Goal: Task Accomplishment & Management: Manage account settings

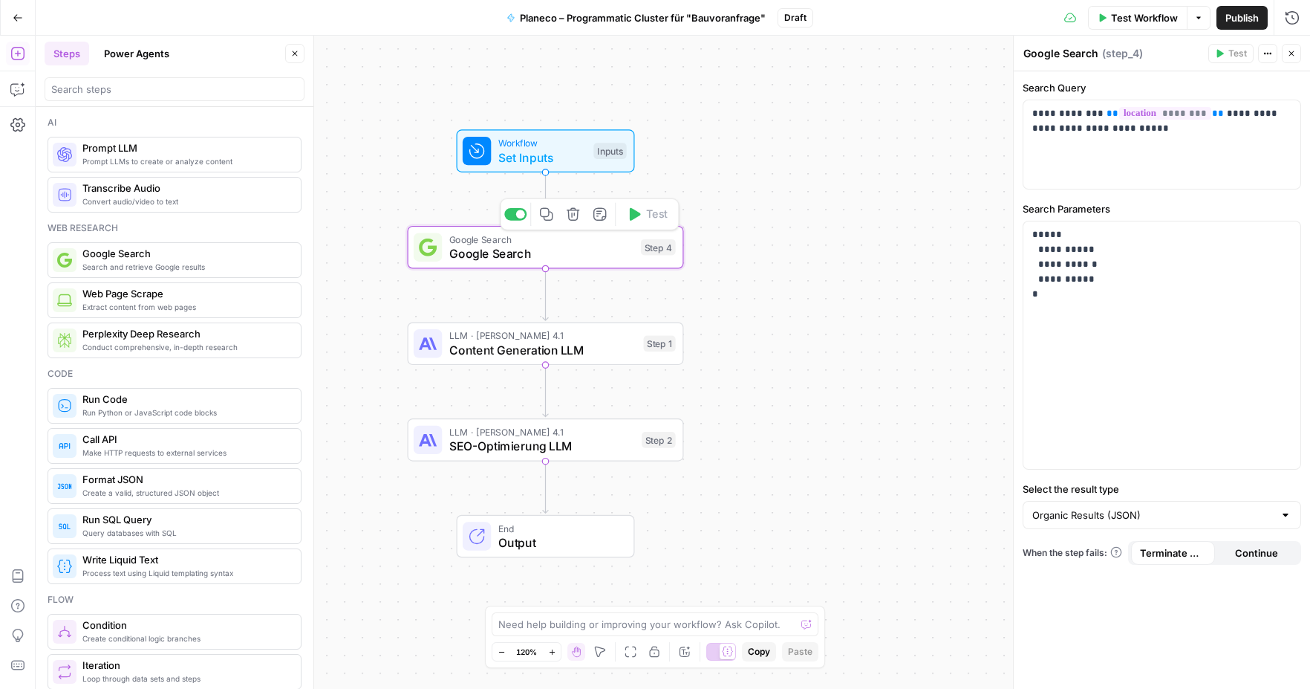
click at [582, 256] on span "Google Search" at bounding box center [541, 253] width 184 height 18
click at [554, 252] on span "Google Search" at bounding box center [541, 253] width 184 height 18
click at [545, 152] on span "Set Inputs" at bounding box center [542, 158] width 88 height 18
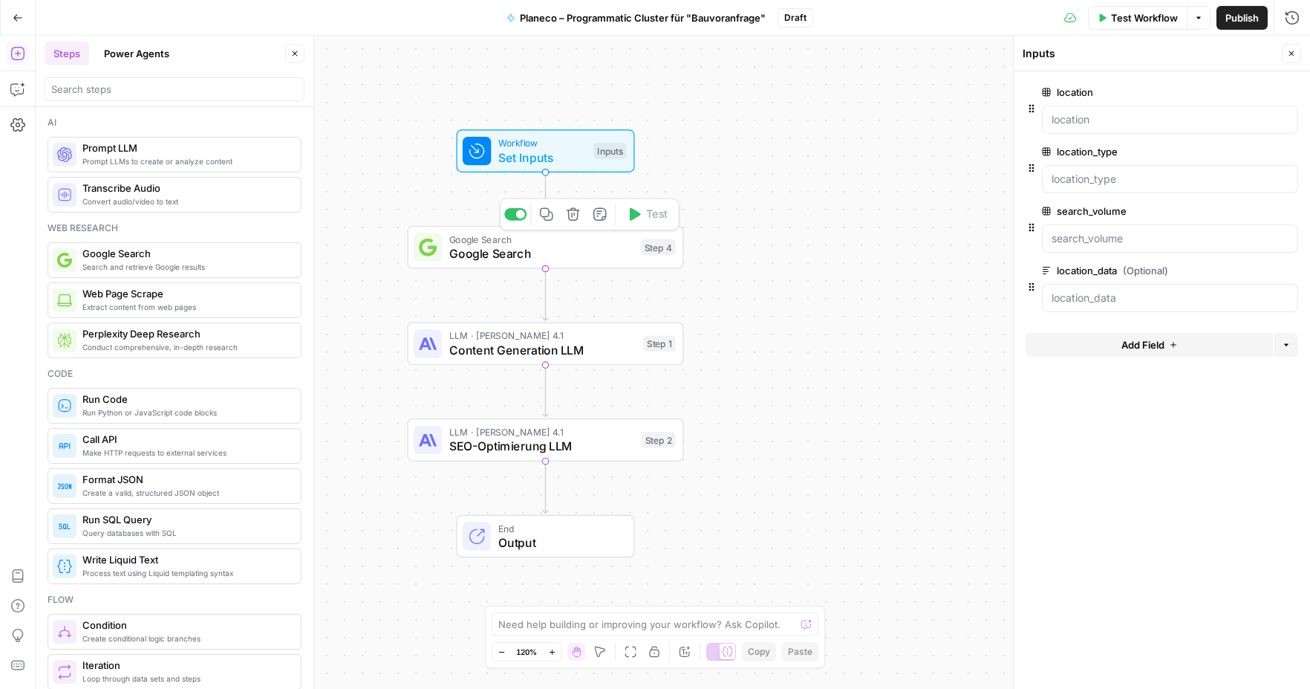
click at [582, 256] on span "Google Search" at bounding box center [541, 253] width 184 height 18
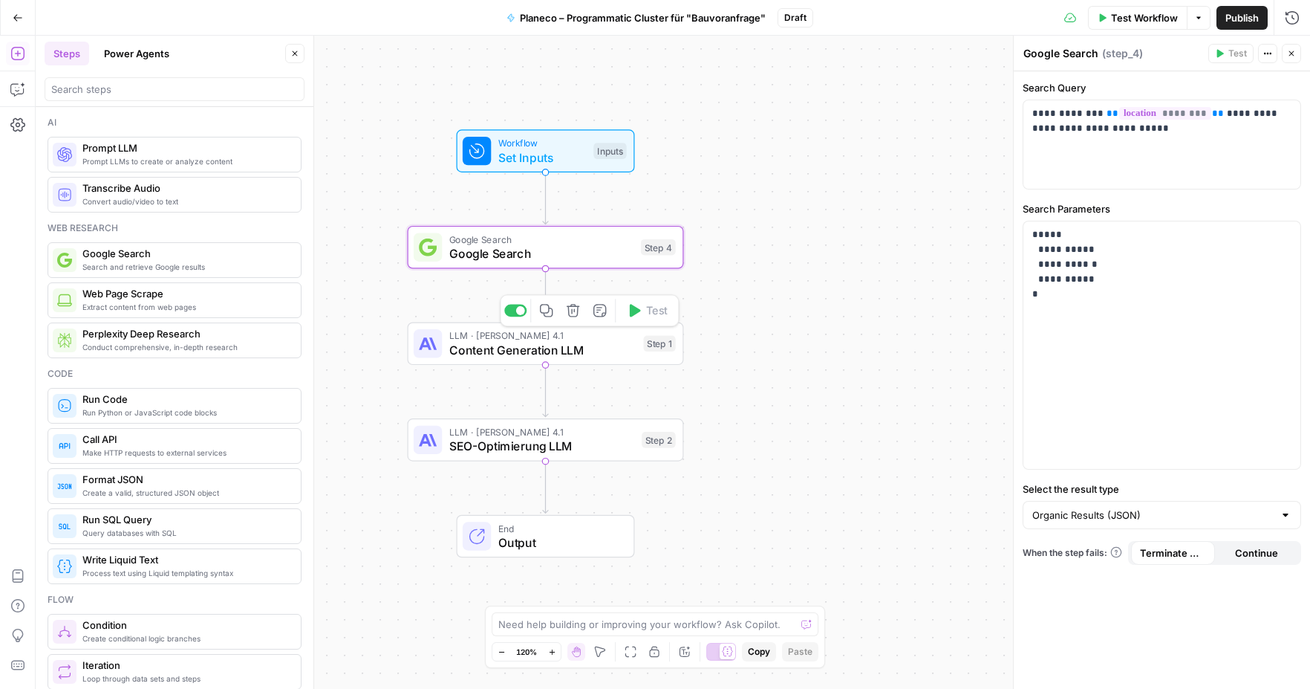
click at [568, 357] on span "Content Generation LLM" at bounding box center [542, 350] width 187 height 18
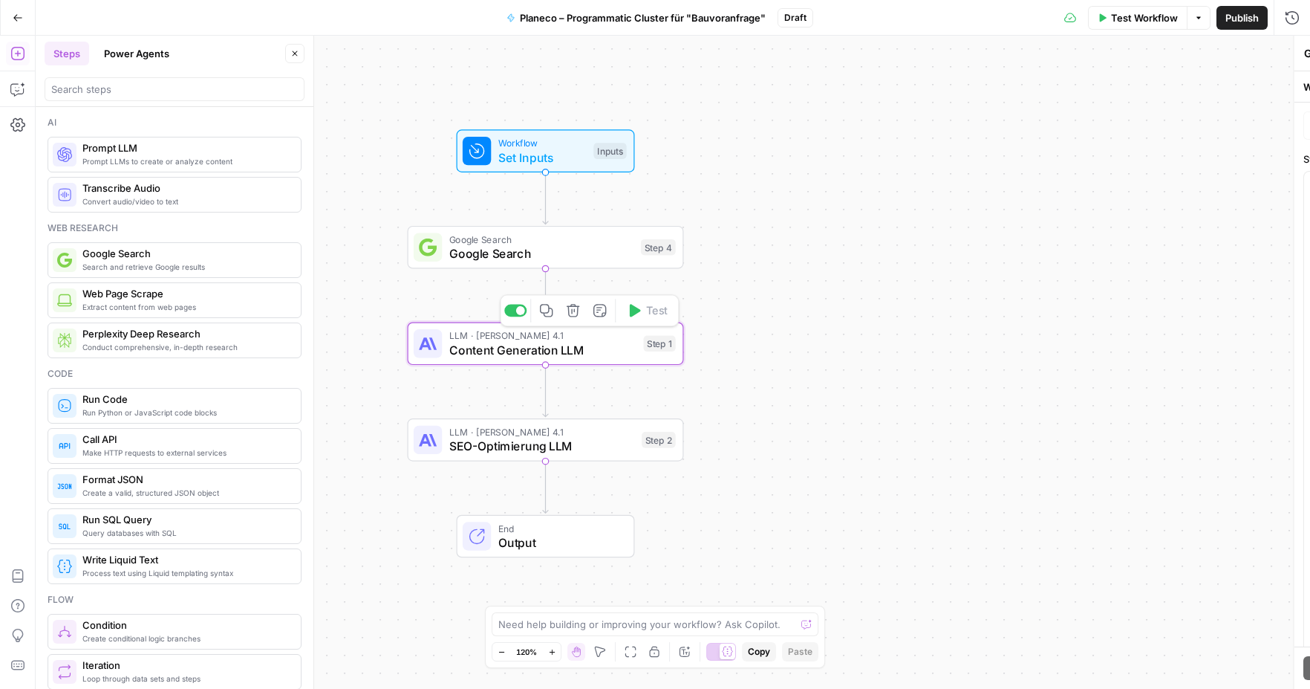
type textarea "Content Generation LLM"
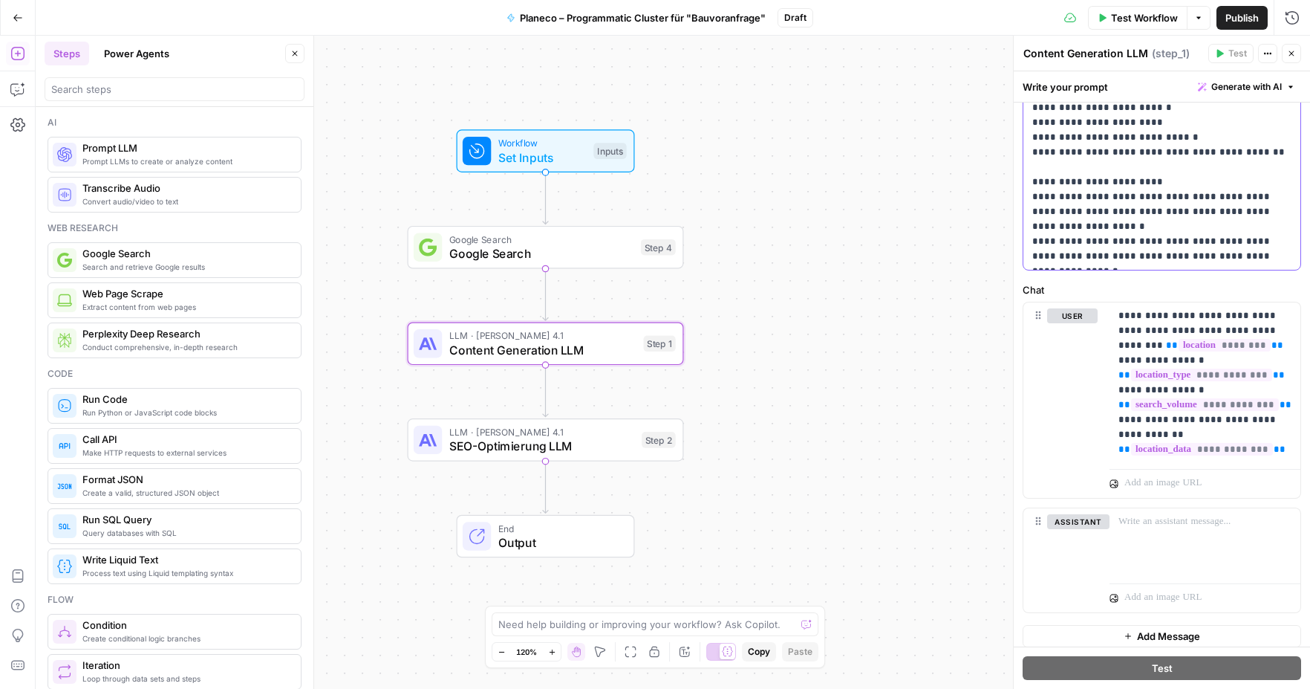
scroll to position [517, 0]
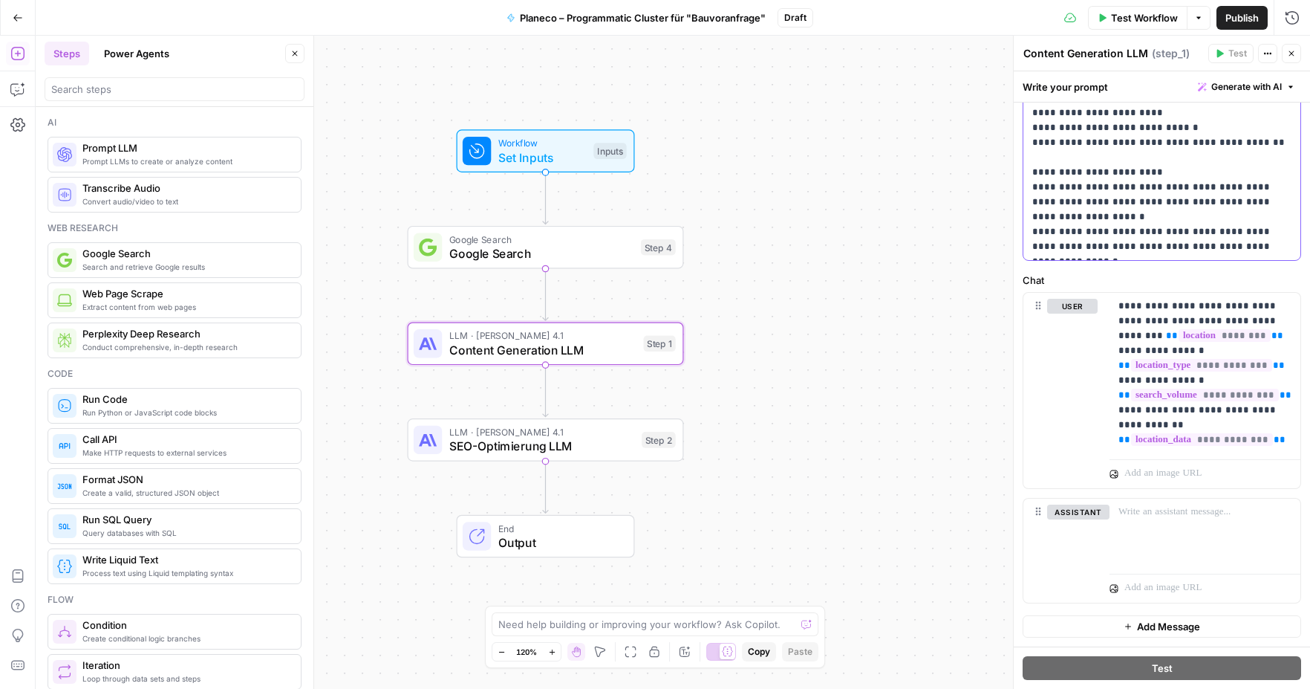
drag, startPoint x: 1033, startPoint y: 181, endPoint x: 1229, endPoint y: 588, distance: 451.6
click at [0, 0] on form "**********" at bounding box center [0, 0] width 0 height 0
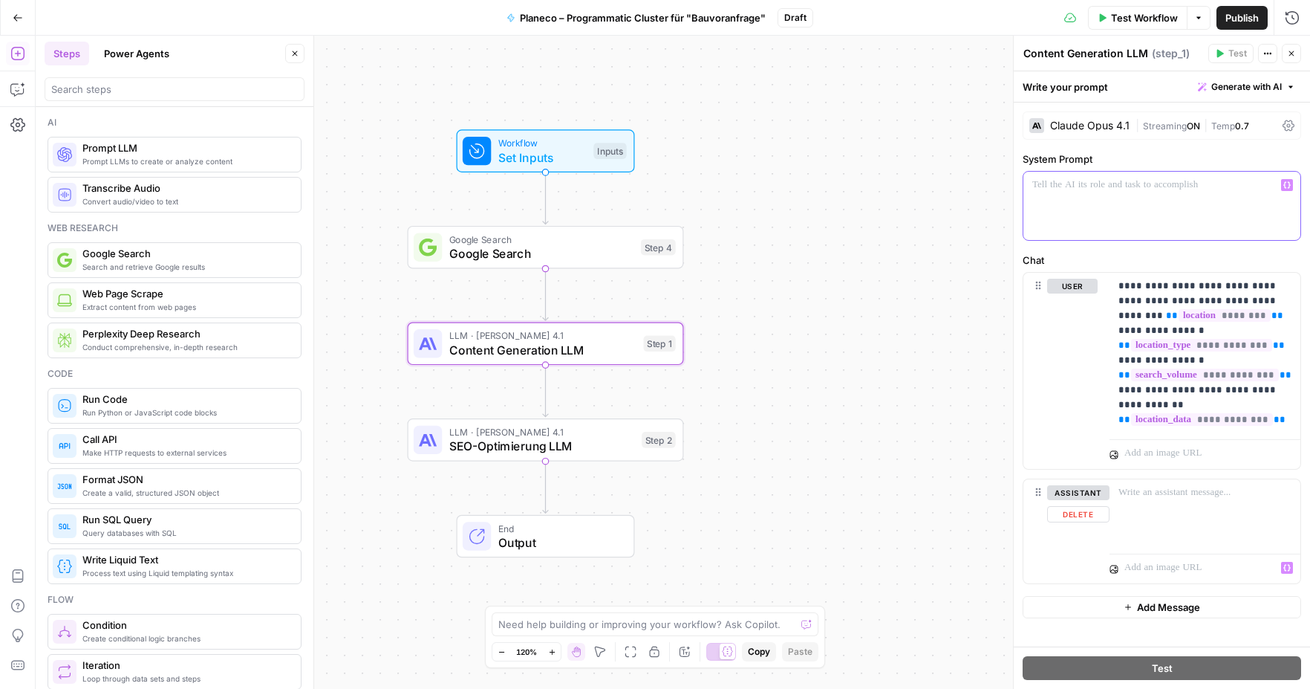
scroll to position [0, 0]
click at [1060, 184] on p at bounding box center [1162, 185] width 259 height 15
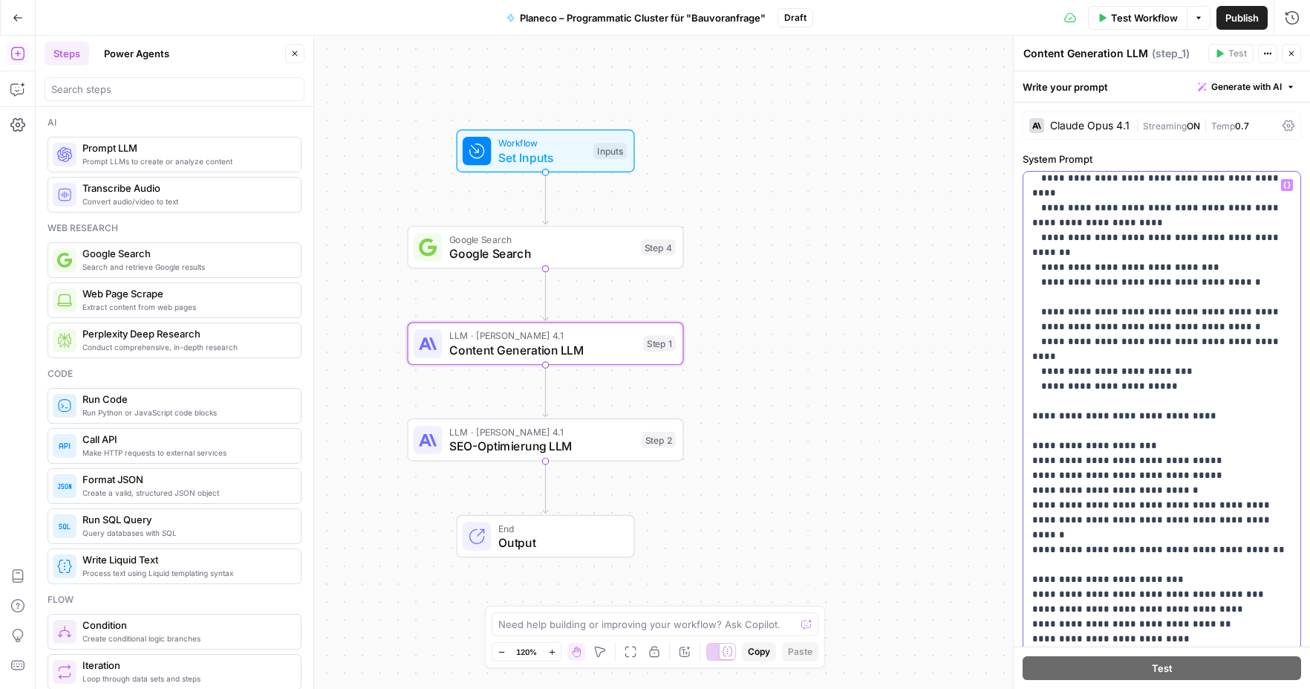
scroll to position [1926, 0]
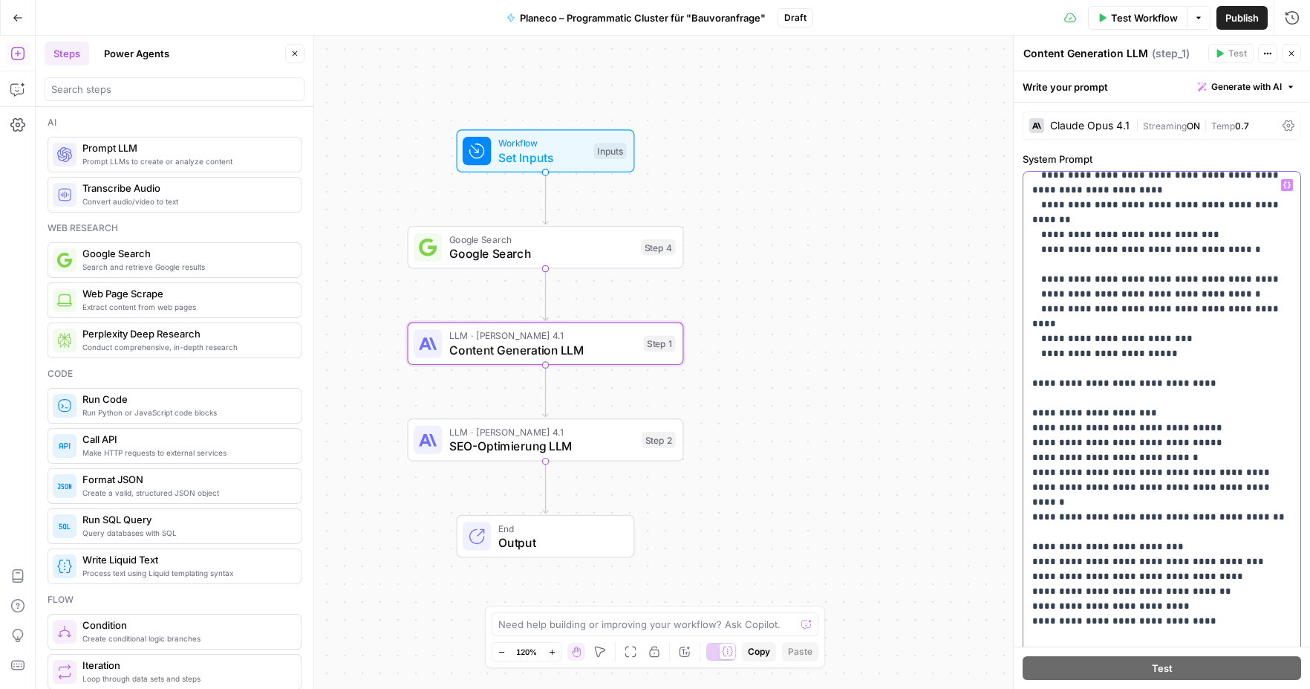
copy p "******"
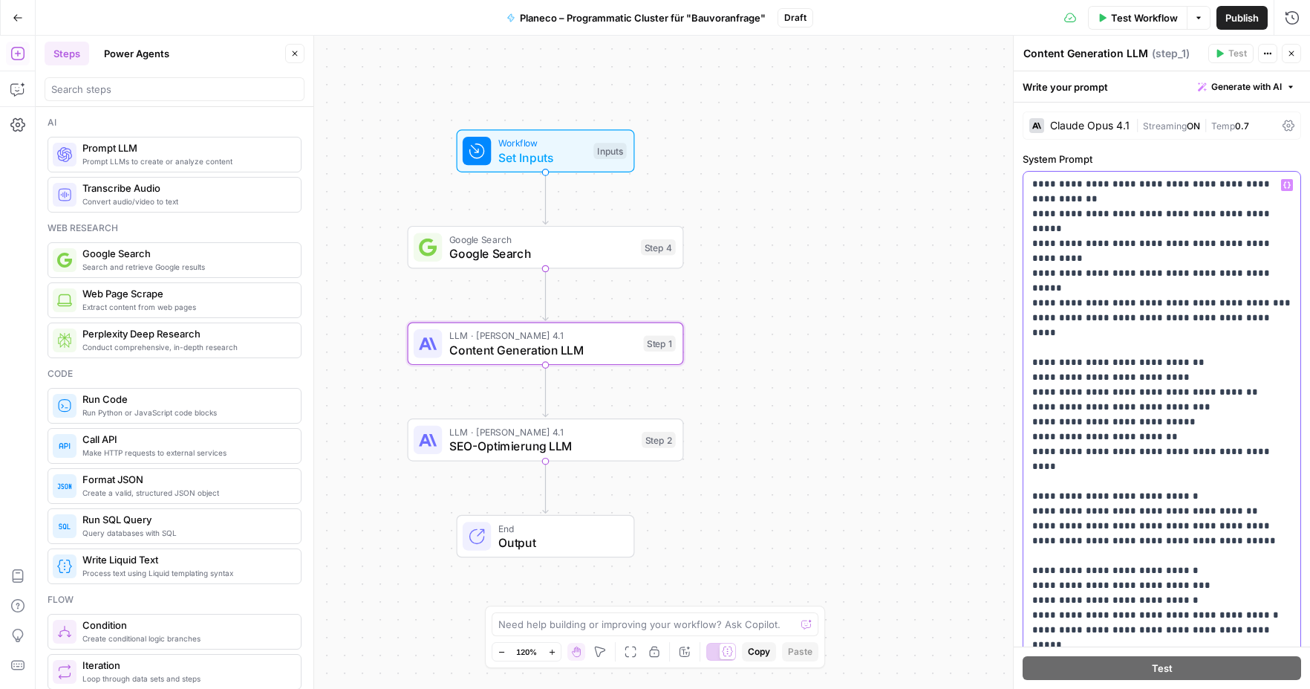
scroll to position [2407, 0]
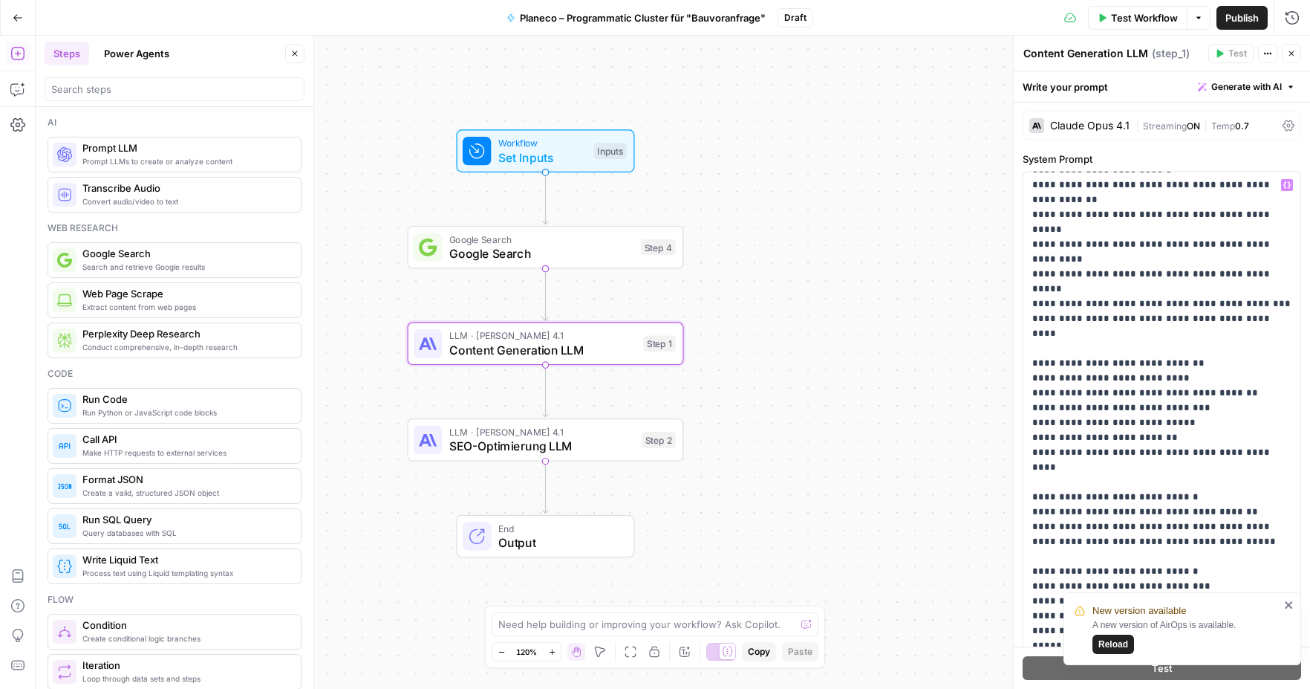
click at [1290, 603] on icon "close" at bounding box center [1288, 604] width 7 height 7
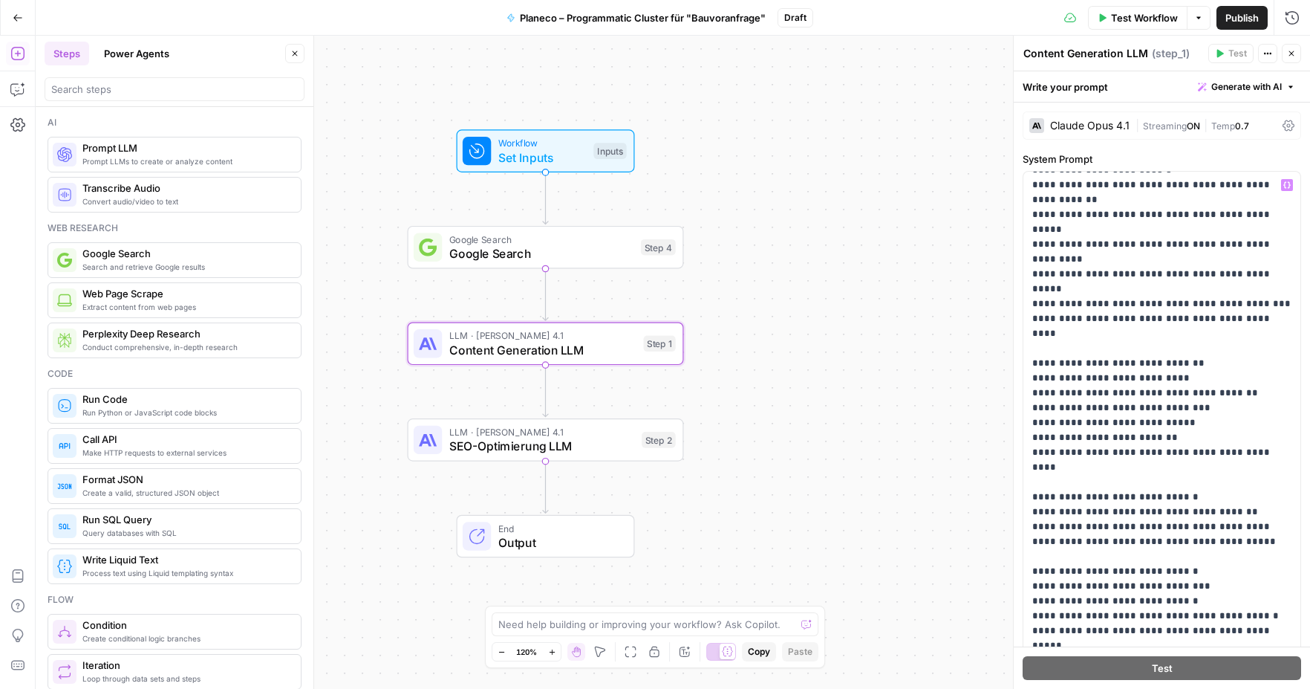
scroll to position [2408, 0]
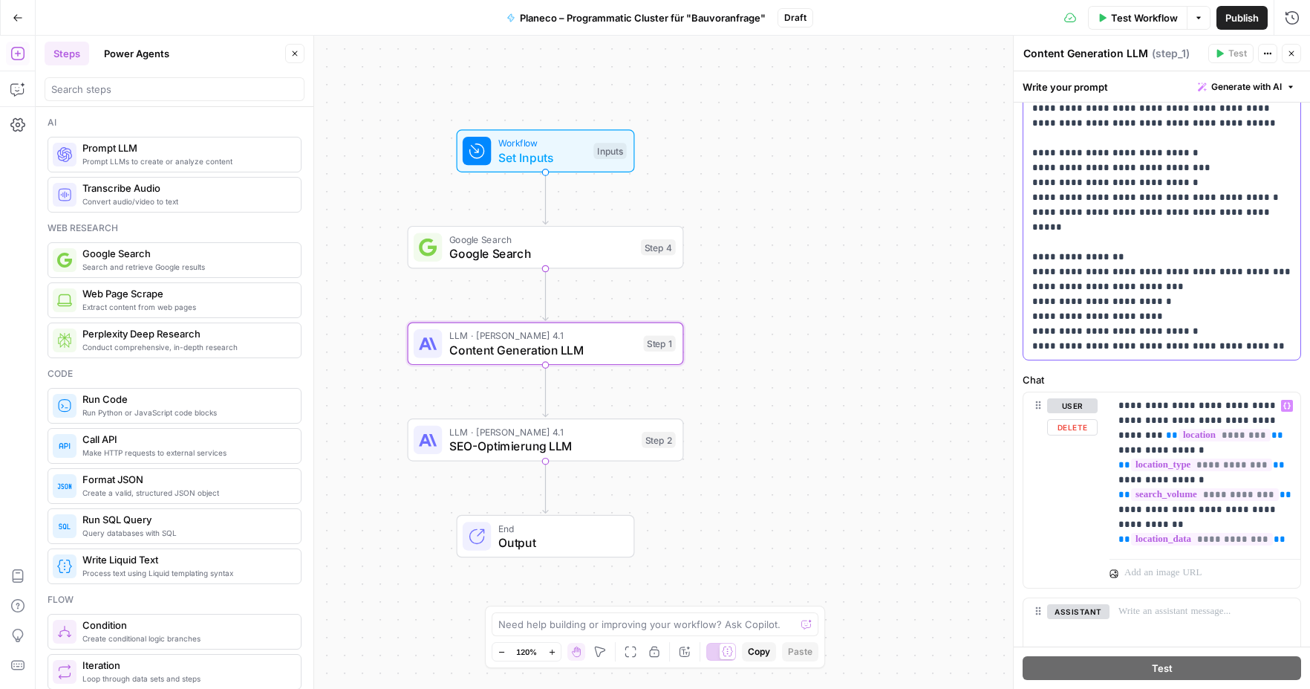
scroll to position [423, 0]
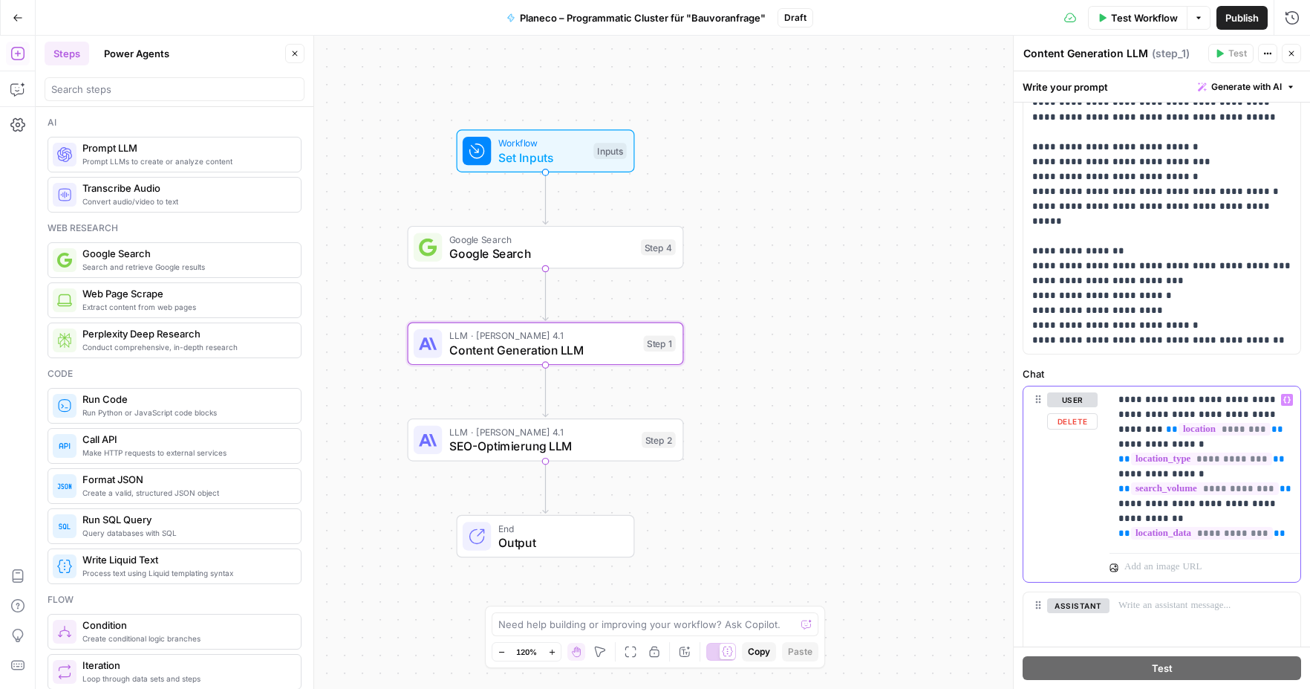
click at [1286, 536] on p "**********" at bounding box center [1205, 466] width 173 height 149
click at [0, 0] on lt-div at bounding box center [0, 0] width 0 height 0
select select "*****"
click at [1174, 534] on span "**********" at bounding box center [1202, 533] width 142 height 13
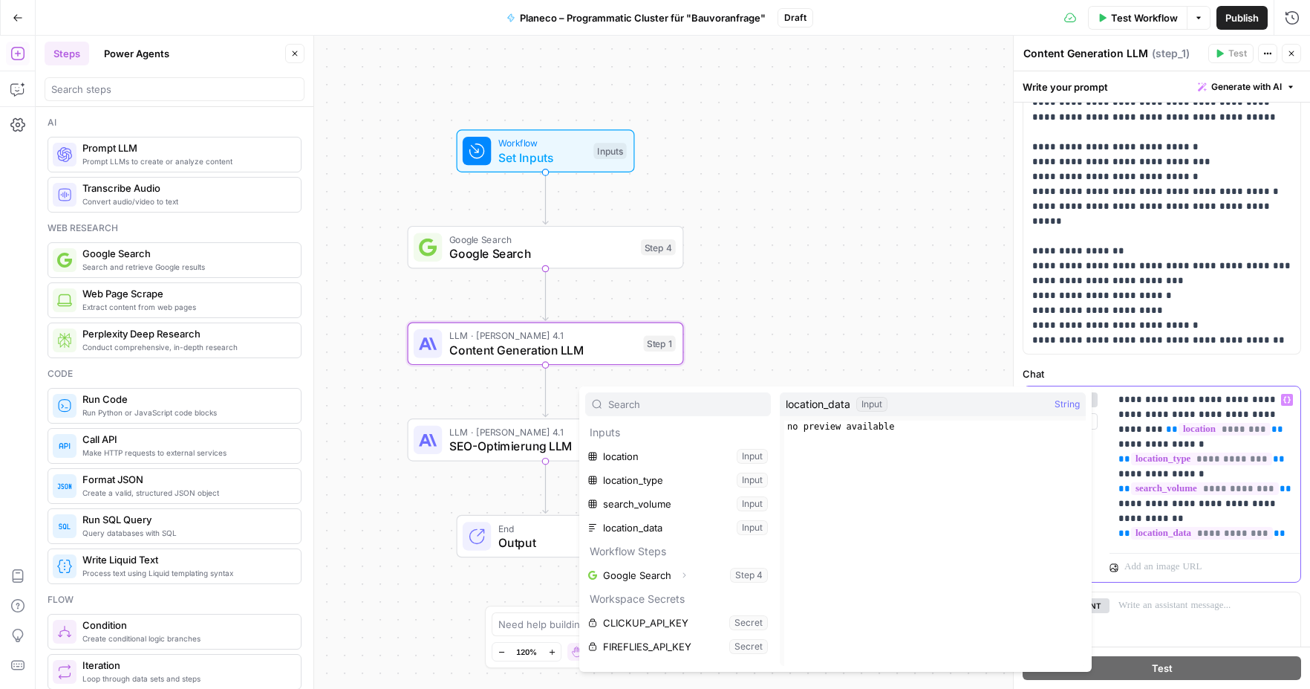
click at [1249, 421] on p "**********" at bounding box center [1205, 466] width 173 height 149
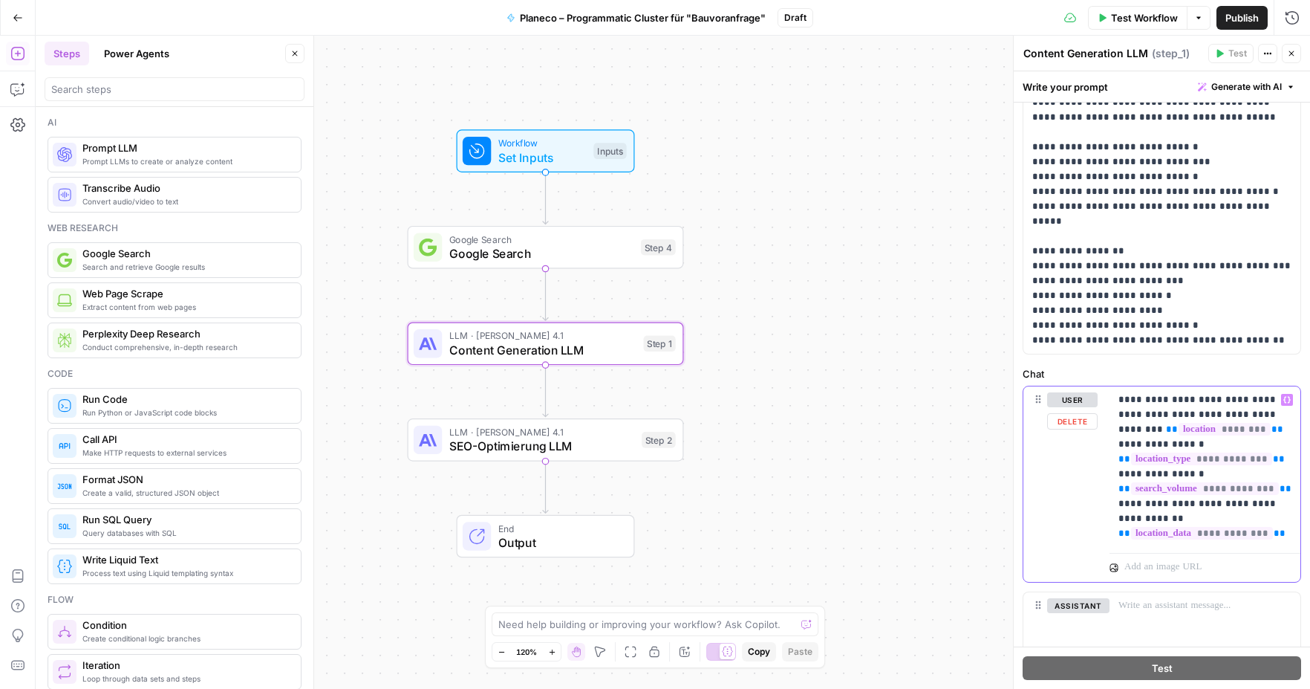
drag, startPoint x: 1279, startPoint y: 535, endPoint x: 1103, endPoint y: 399, distance: 221.9
click at [1103, 399] on div "**********" at bounding box center [1162, 484] width 277 height 196
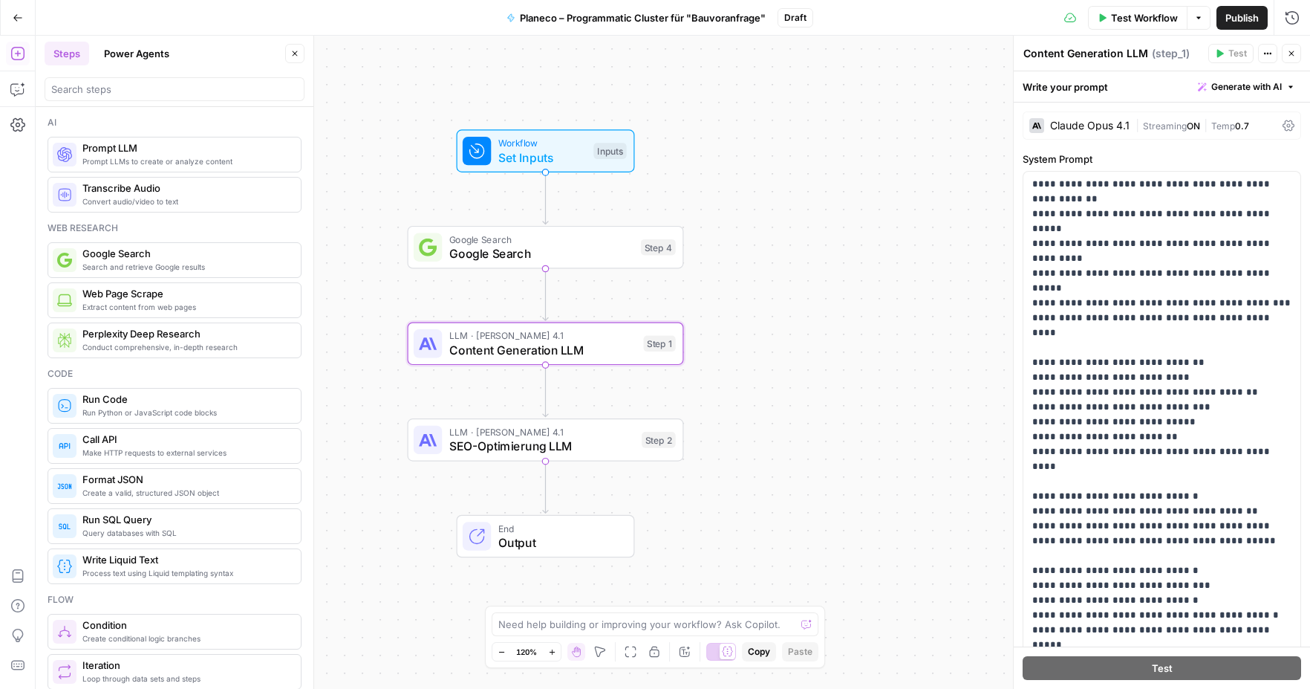
scroll to position [547, 0]
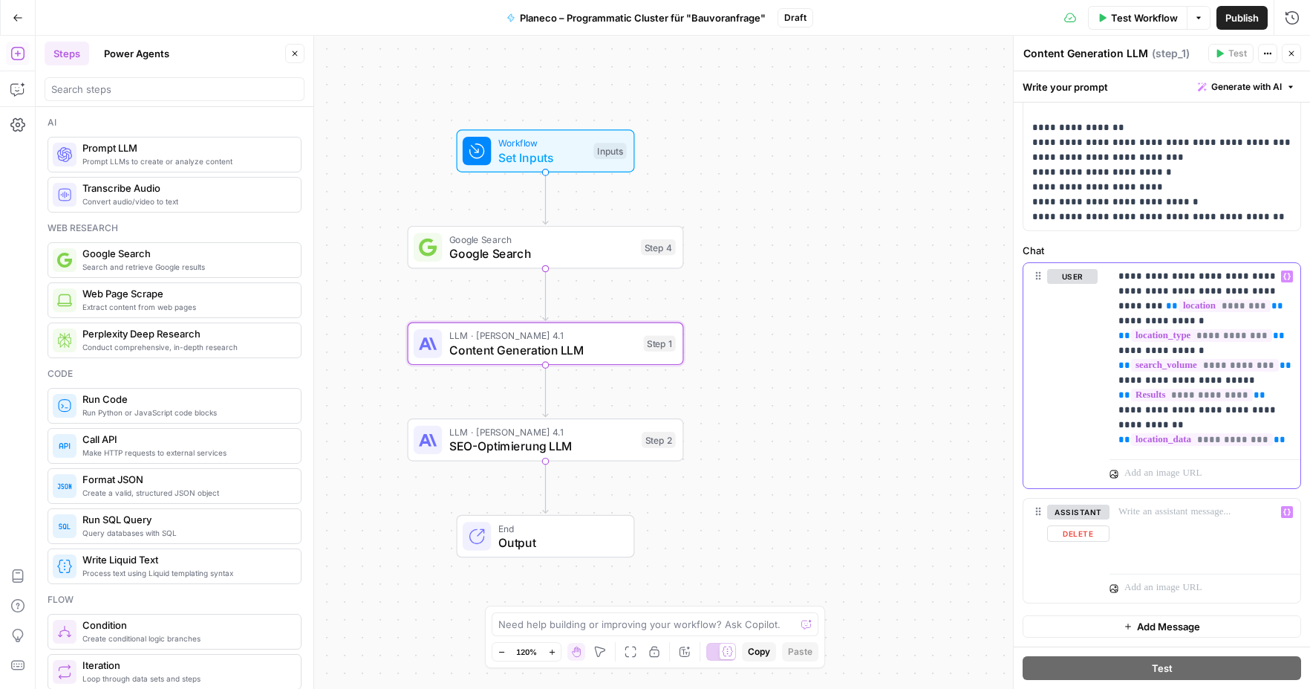
click at [1183, 480] on div at bounding box center [1197, 474] width 151 height 17
click at [1249, 418] on p "**********" at bounding box center [1205, 358] width 173 height 178
click at [502, 253] on span "Google Search" at bounding box center [541, 253] width 184 height 18
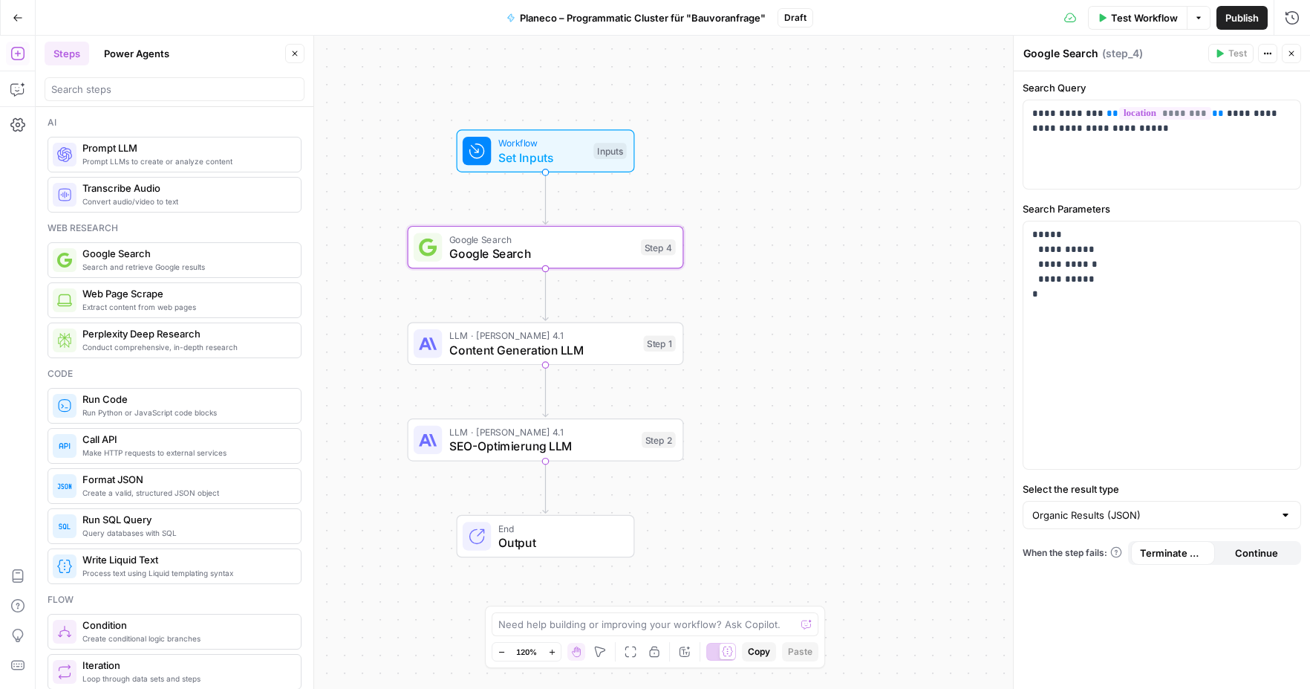
click at [1094, 59] on textarea "Google Search" at bounding box center [1061, 53] width 75 height 15
click at [1097, 54] on textarea "Google Search" at bounding box center [1061, 53] width 75 height 15
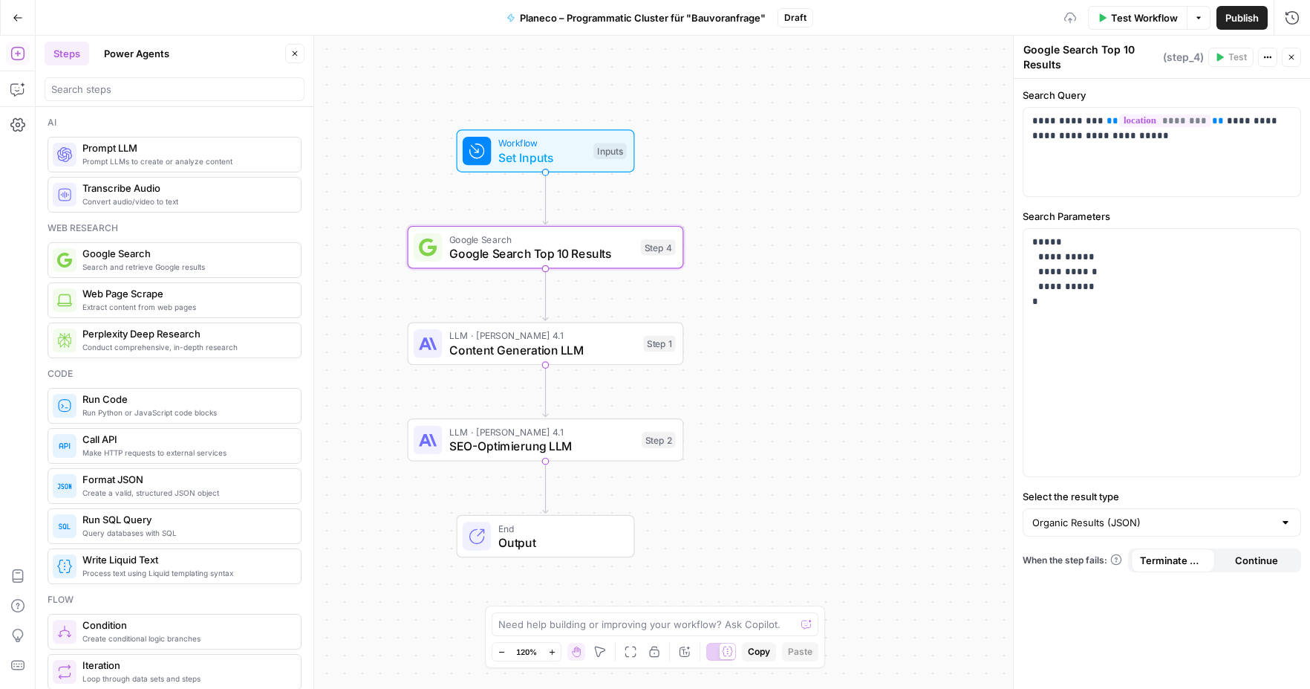
type textarea "Google Search Top 10 Results"
click at [921, 211] on div "Workflow Set Inputs Inputs Google Search Google Search Top 10 Results Step 4 LL…" at bounding box center [673, 362] width 1275 height 653
click at [594, 351] on span "Content Generation LLM" at bounding box center [542, 350] width 187 height 18
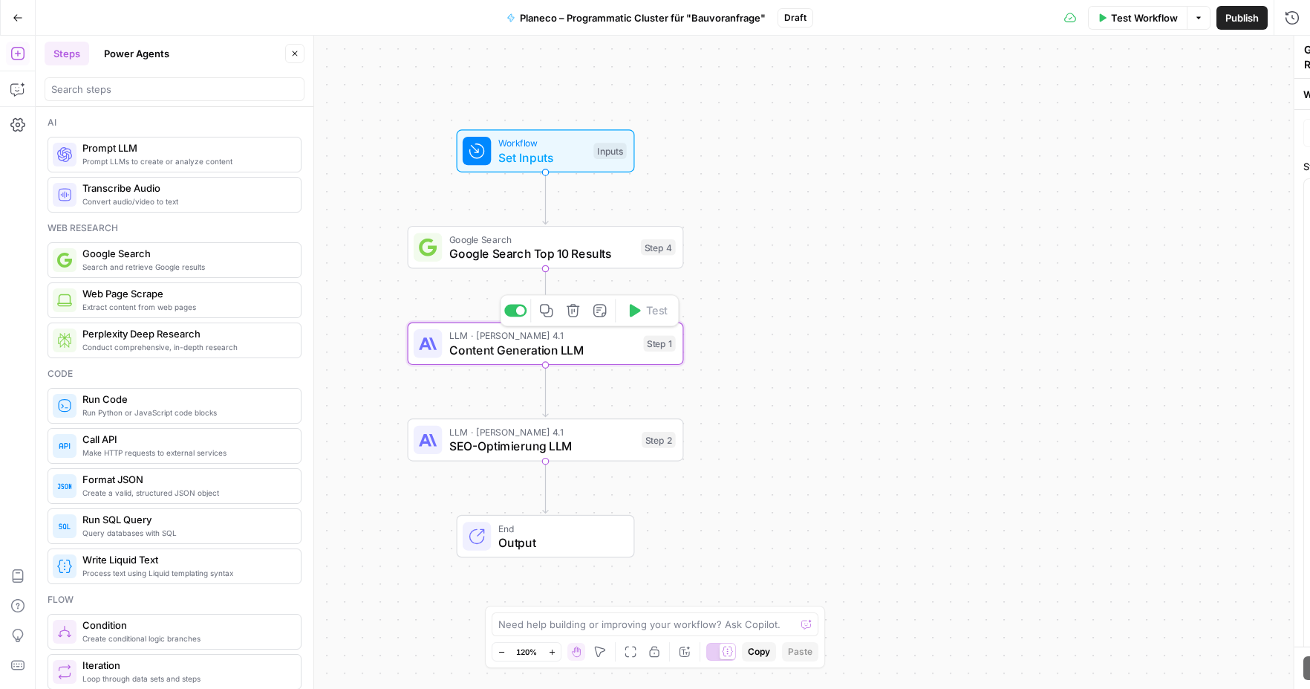
type textarea "Content Generation LLM"
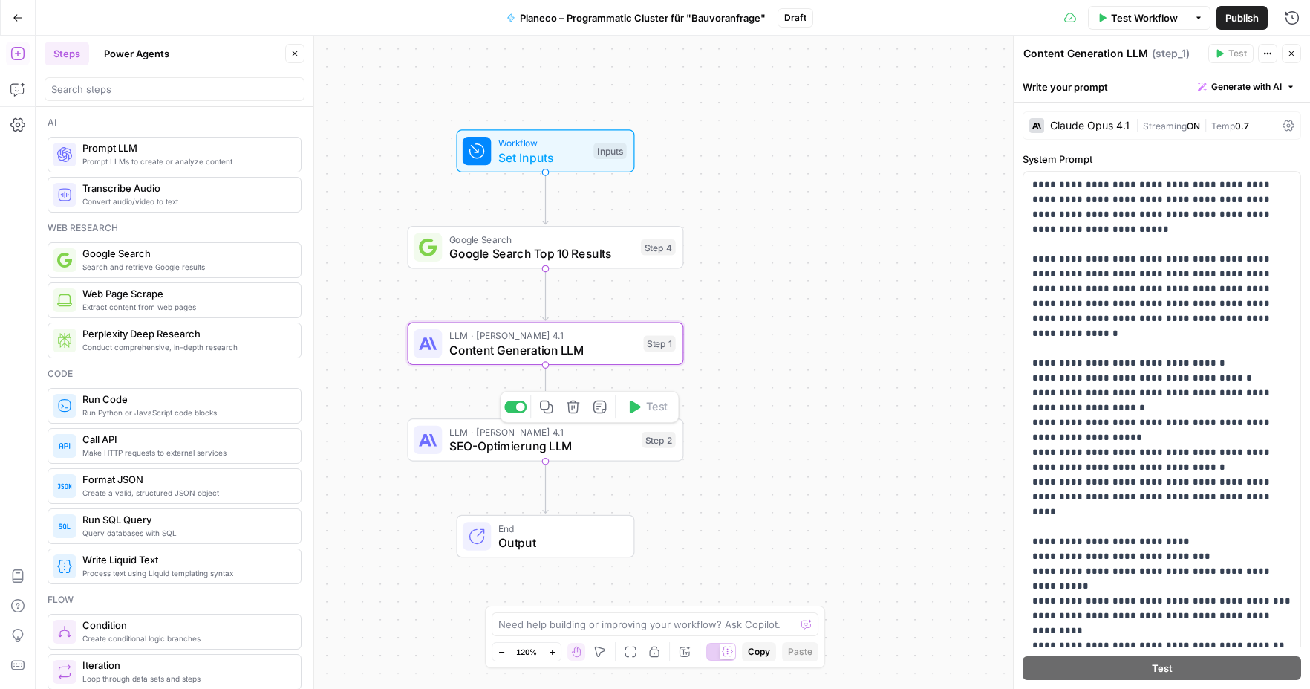
click at [547, 445] on span "SEO-Optimierung LLM" at bounding box center [542, 446] width 186 height 18
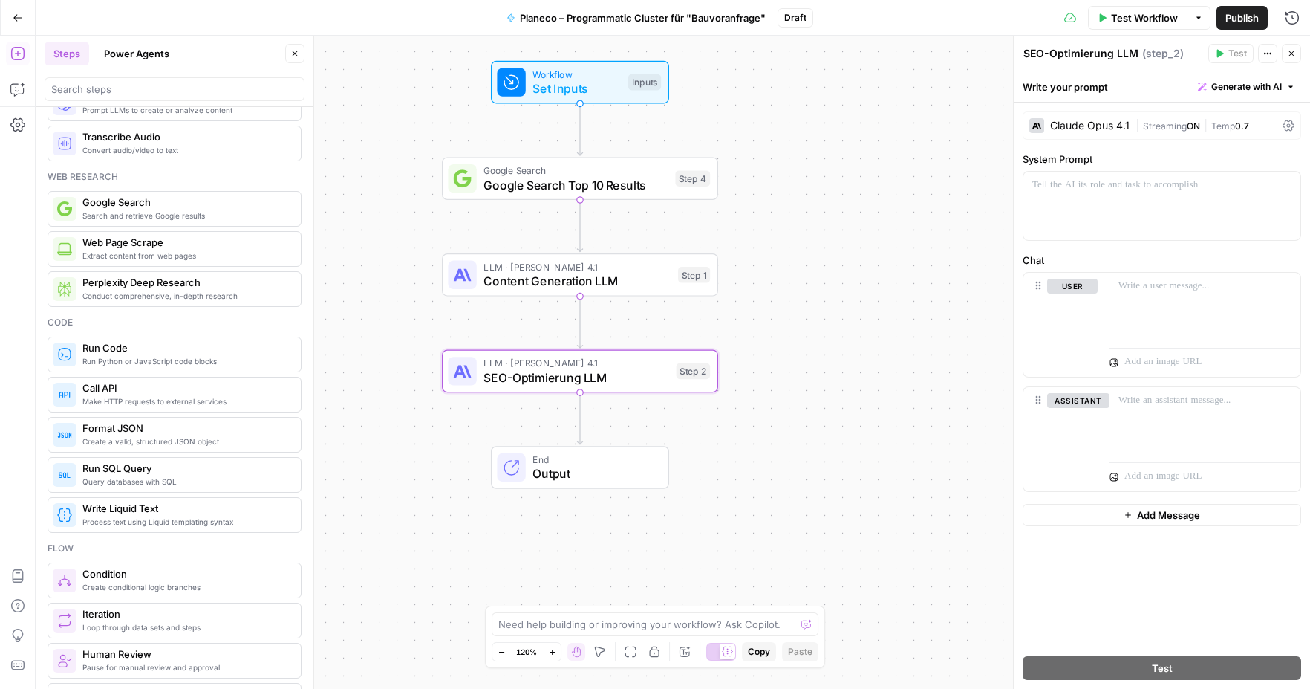
scroll to position [55, 0]
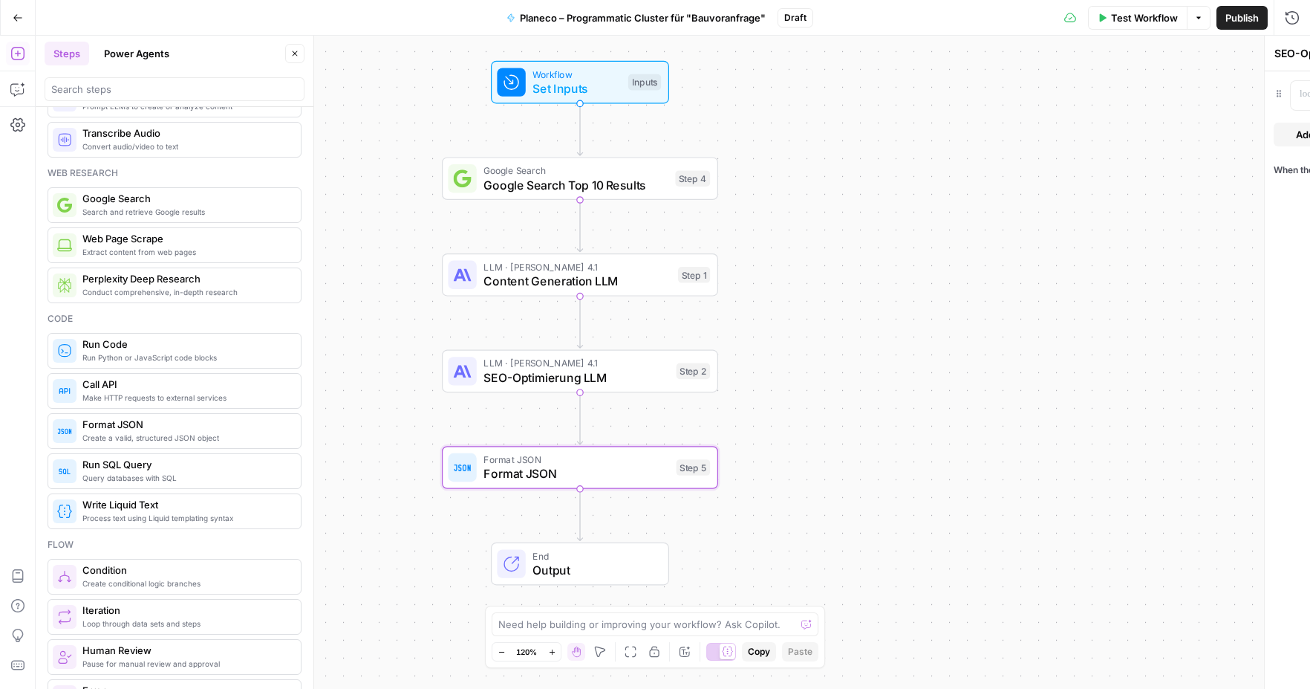
type textarea "Format JSON"
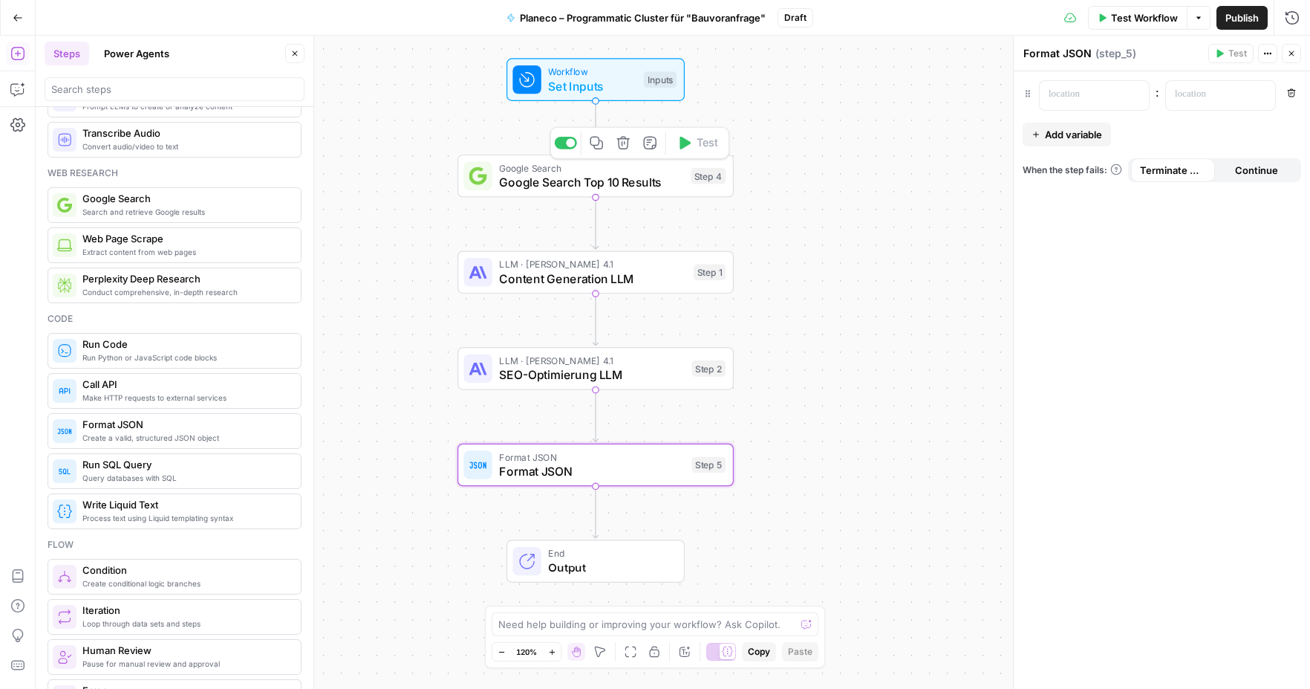
click at [608, 181] on span "Google Search Top 10 Results" at bounding box center [591, 182] width 184 height 18
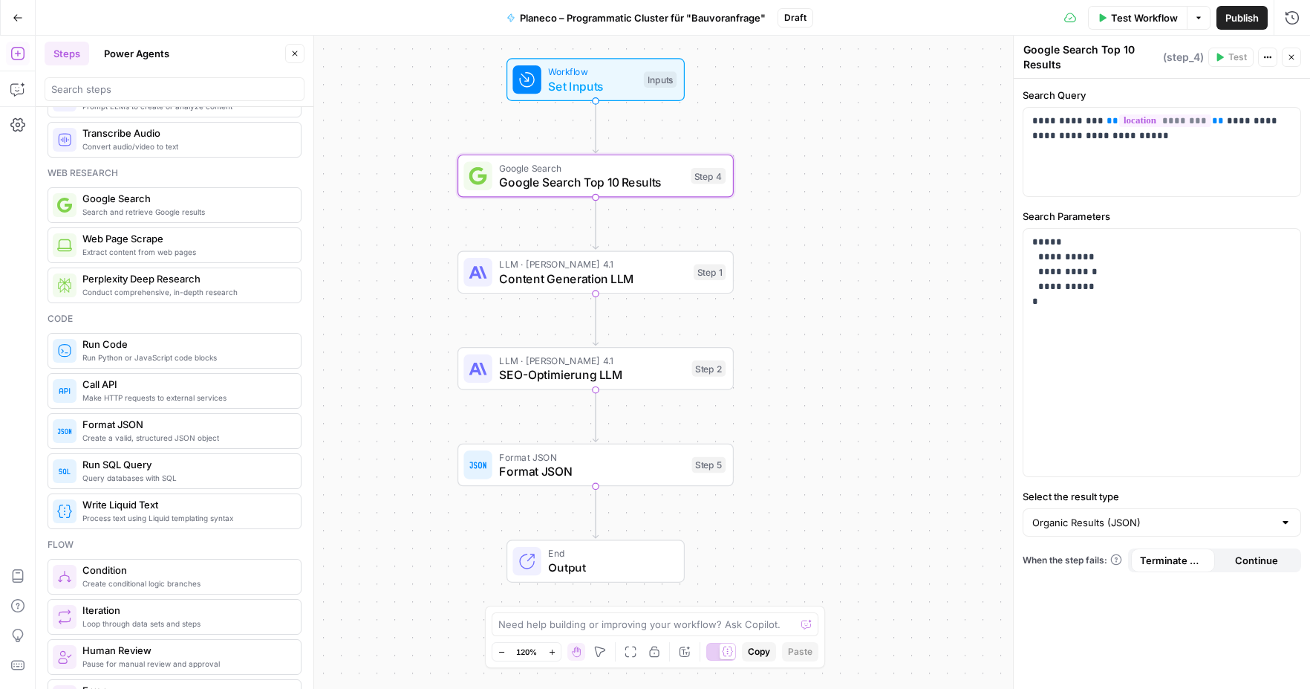
click at [617, 279] on span "Content Generation LLM" at bounding box center [592, 279] width 187 height 18
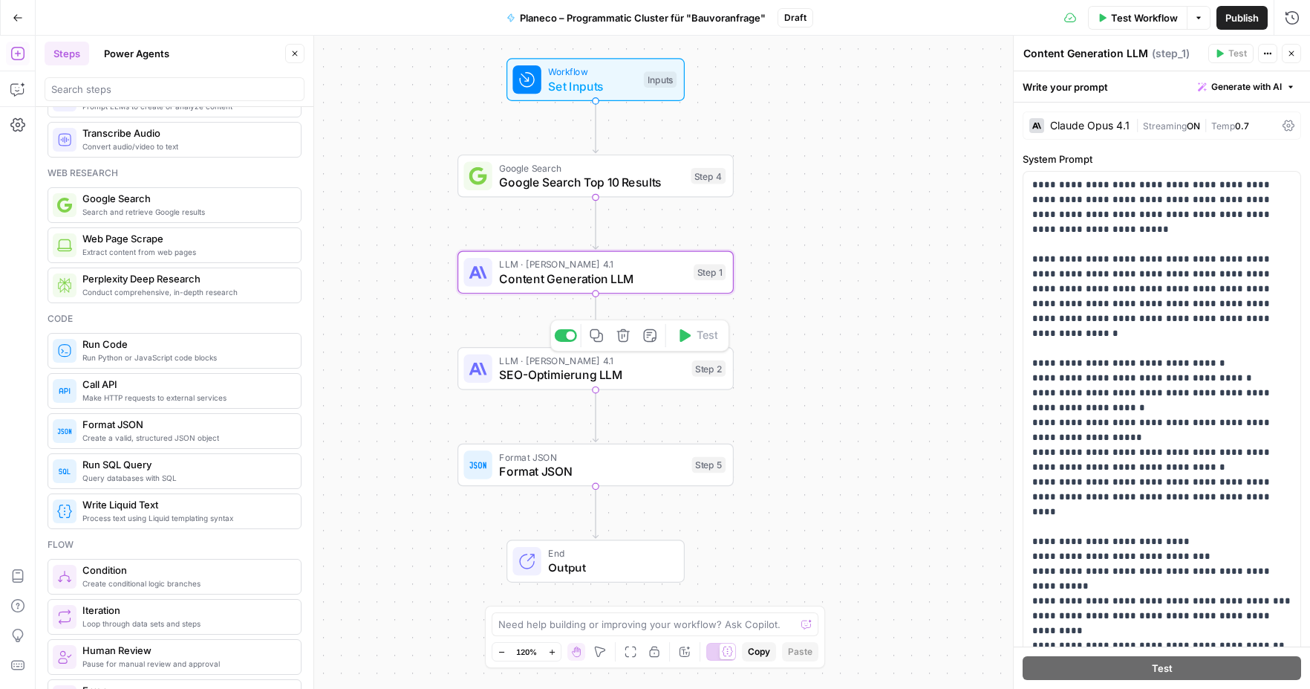
click at [628, 380] on span "SEO-Optimierung LLM" at bounding box center [592, 375] width 186 height 18
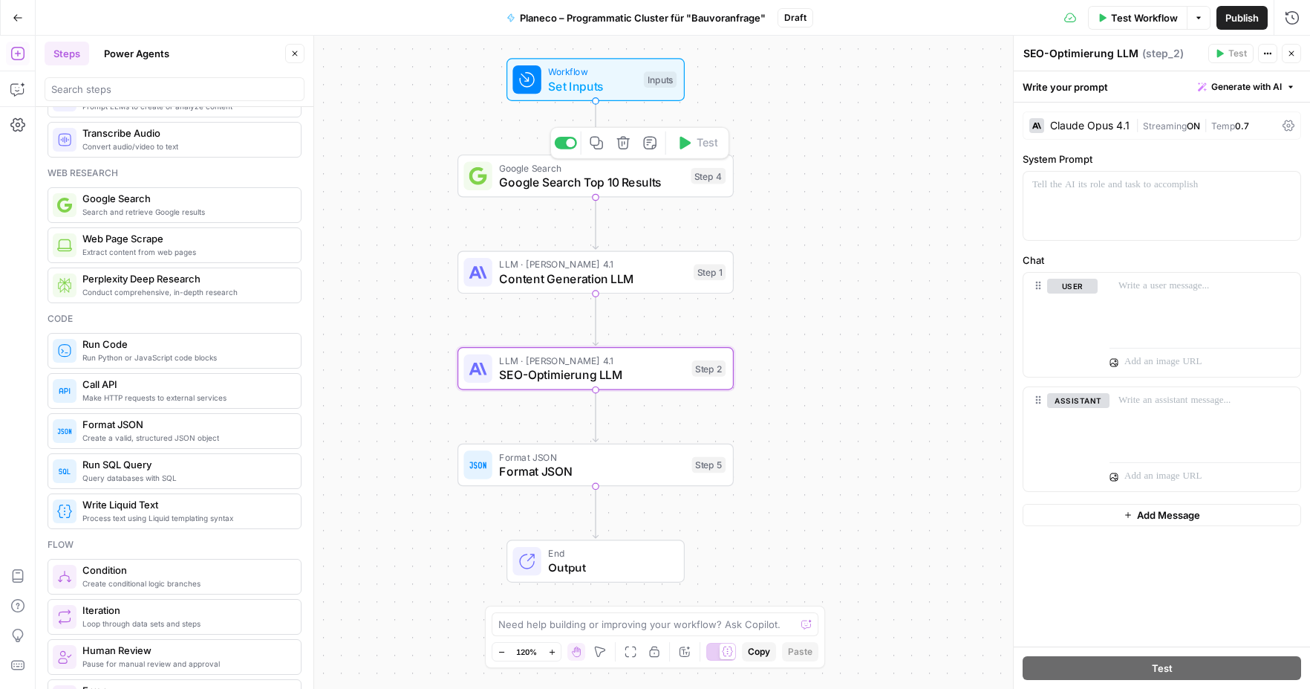
click at [713, 177] on div "Step 4" at bounding box center [708, 176] width 35 height 16
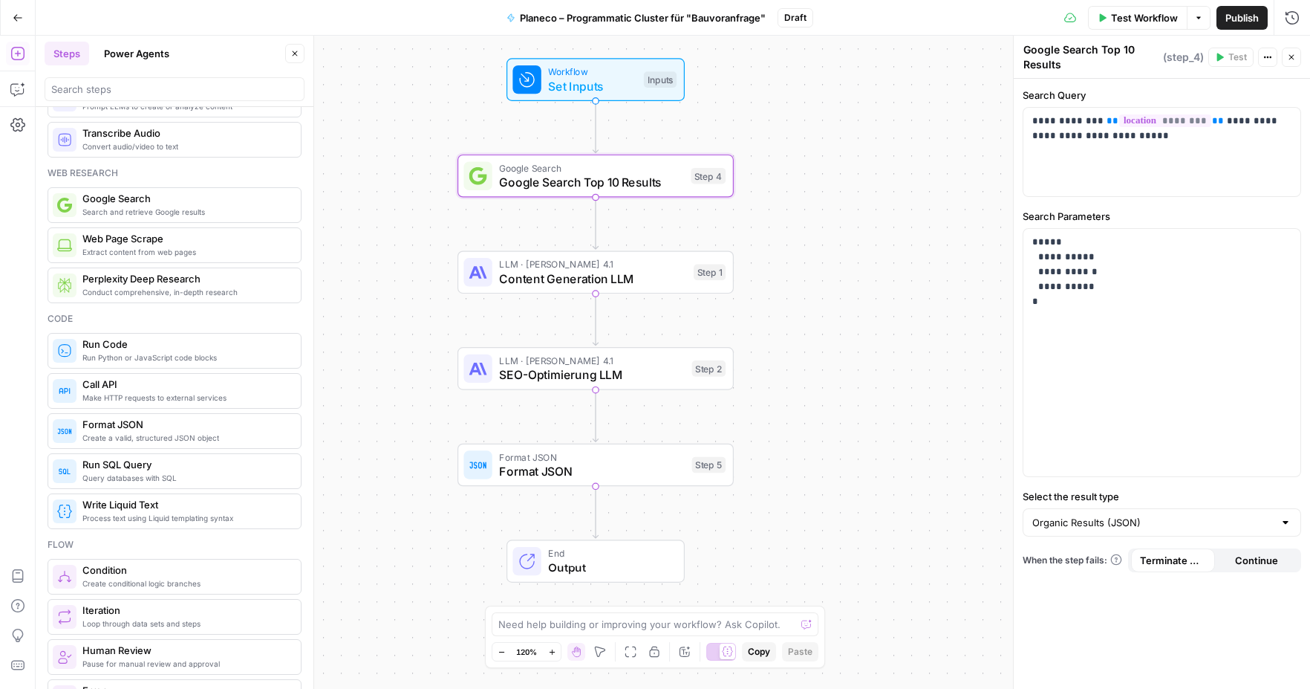
click at [1183, 59] on span "( step_4 )" at bounding box center [1183, 57] width 41 height 15
click at [1292, 53] on icon "button" at bounding box center [1291, 57] width 9 height 9
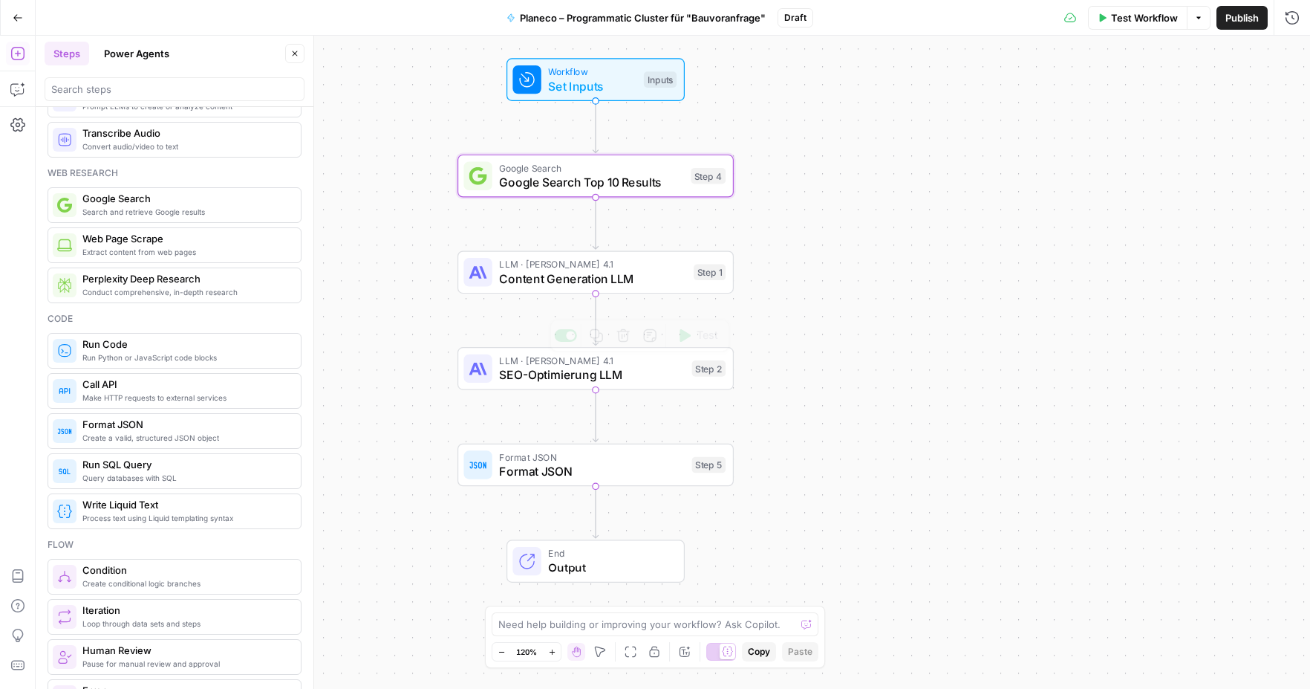
click at [622, 276] on span "Content Generation LLM" at bounding box center [592, 279] width 187 height 18
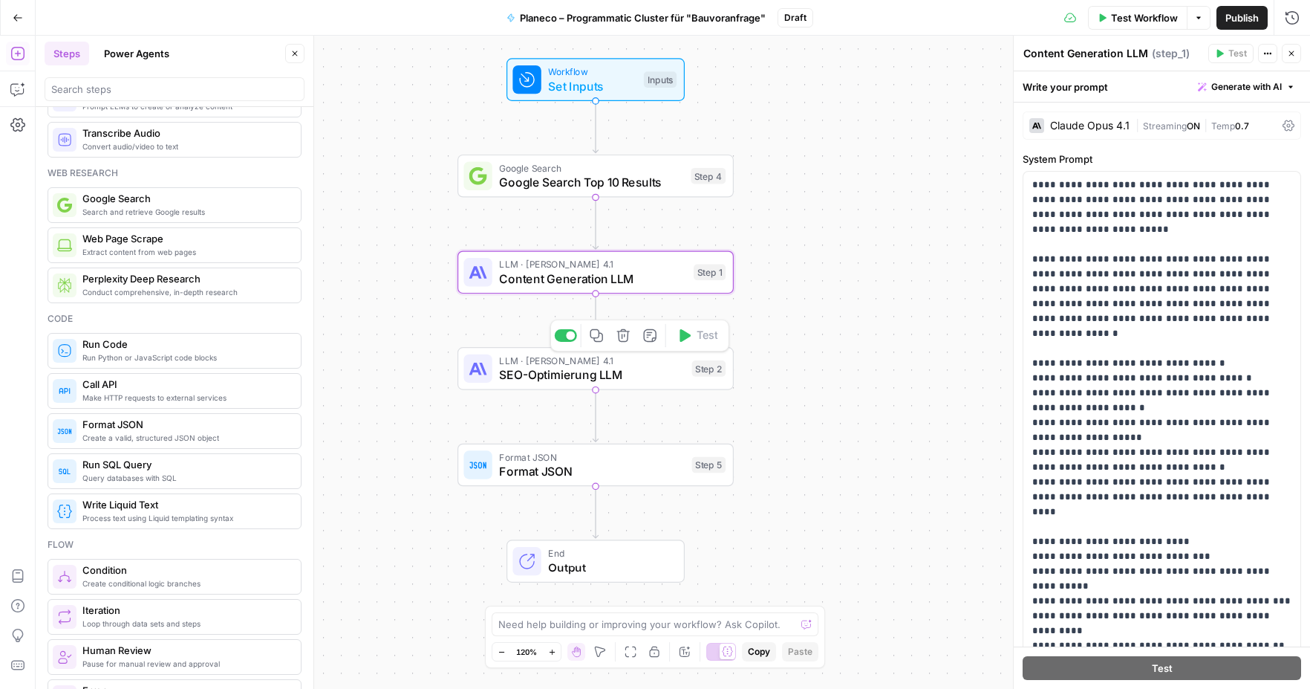
click at [643, 379] on span "SEO-Optimierung LLM" at bounding box center [592, 375] width 186 height 18
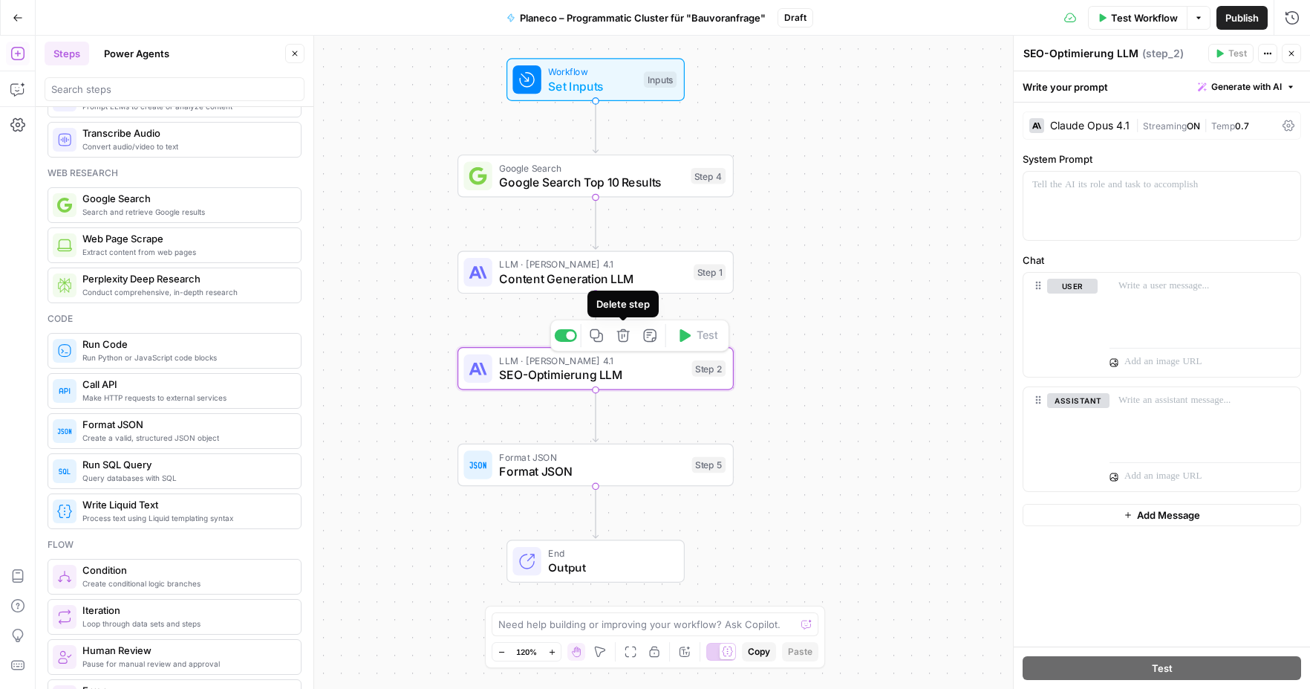
click at [624, 337] on icon "button" at bounding box center [624, 335] width 14 height 14
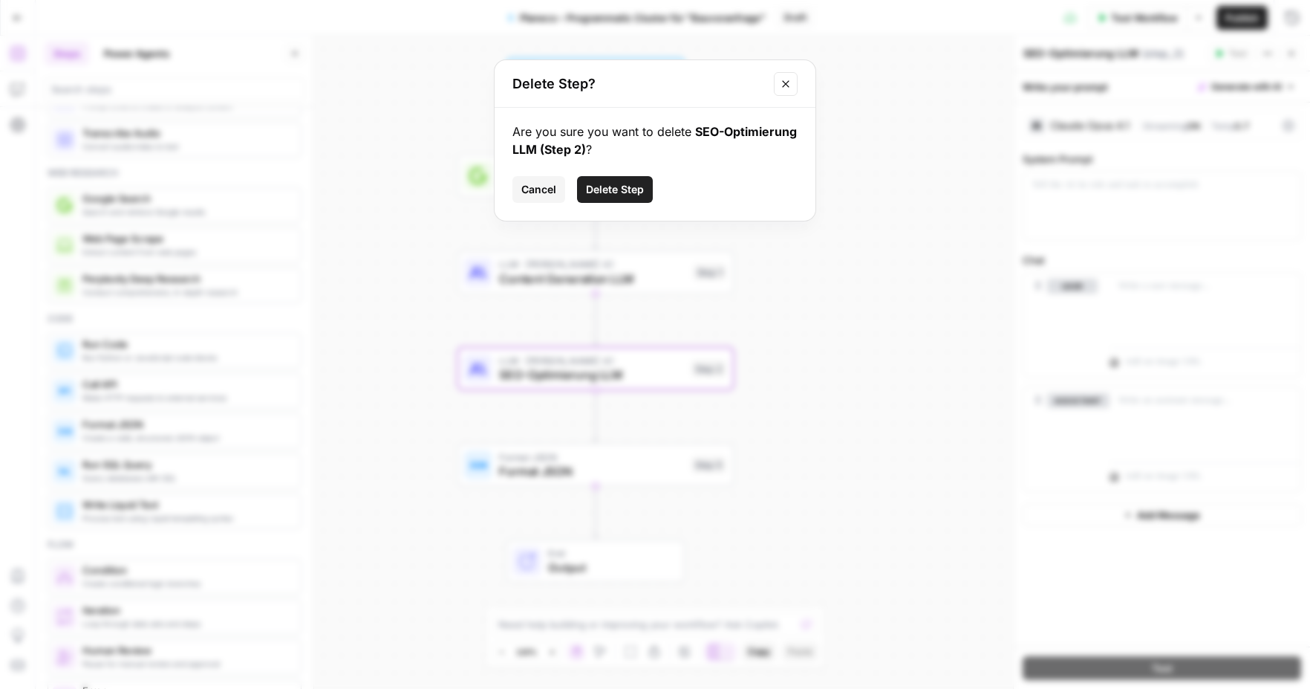
click at [623, 186] on span "Delete Step" at bounding box center [615, 189] width 58 height 15
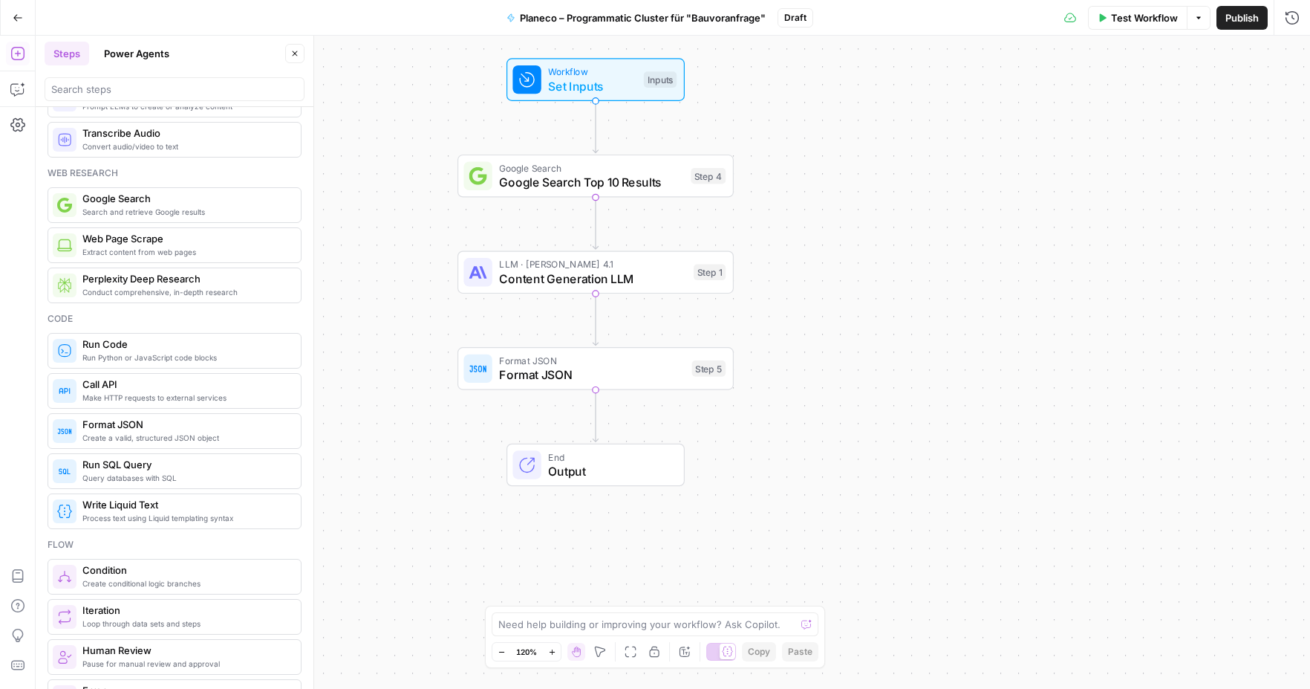
click at [619, 286] on span "Content Generation LLM" at bounding box center [592, 279] width 187 height 18
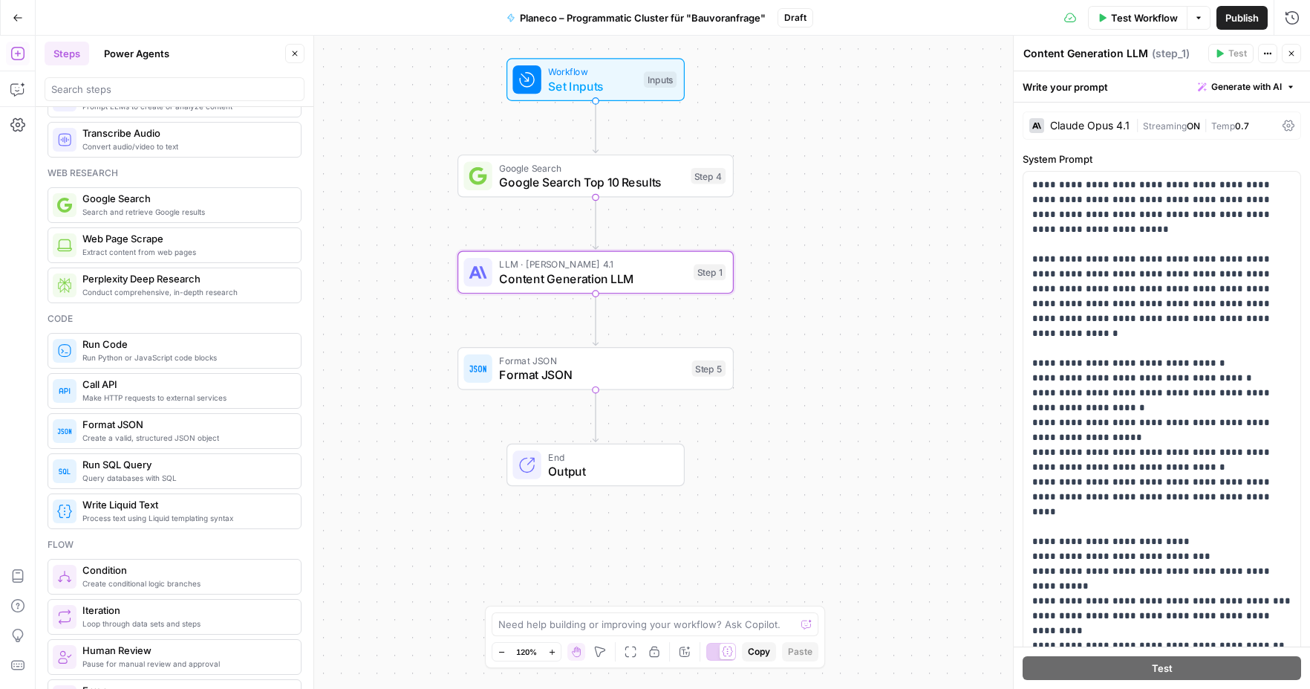
click at [1119, 48] on textarea "Content Generation LLM" at bounding box center [1086, 53] width 125 height 15
paste textarea "(mit integrierter SEO-Optimierung)"
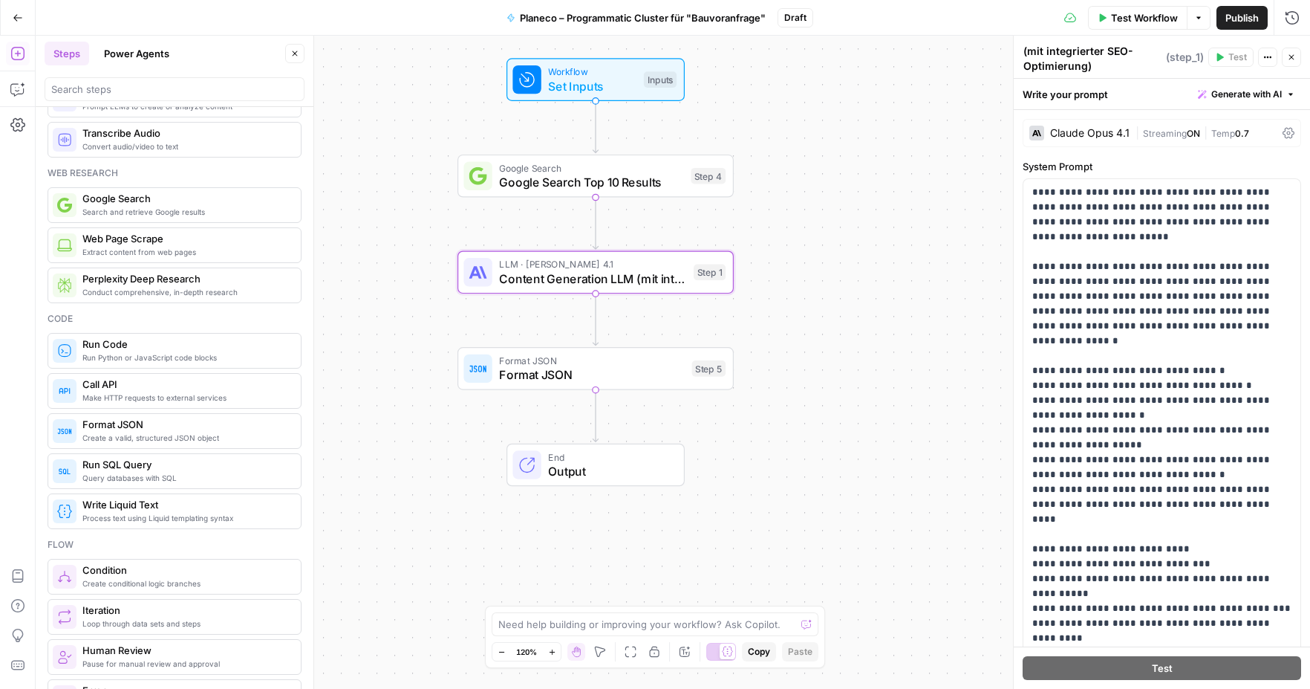
scroll to position [0, 0]
type textarea "Content Generation LLM (mit integrierter SEO-Optimierung)"
click at [938, 163] on div "Workflow Set Inputs Inputs Google Search Google Search Top 10 Results Step 4 LL…" at bounding box center [673, 362] width 1275 height 653
click at [611, 189] on span "Google Search Top 10 Results" at bounding box center [591, 182] width 184 height 18
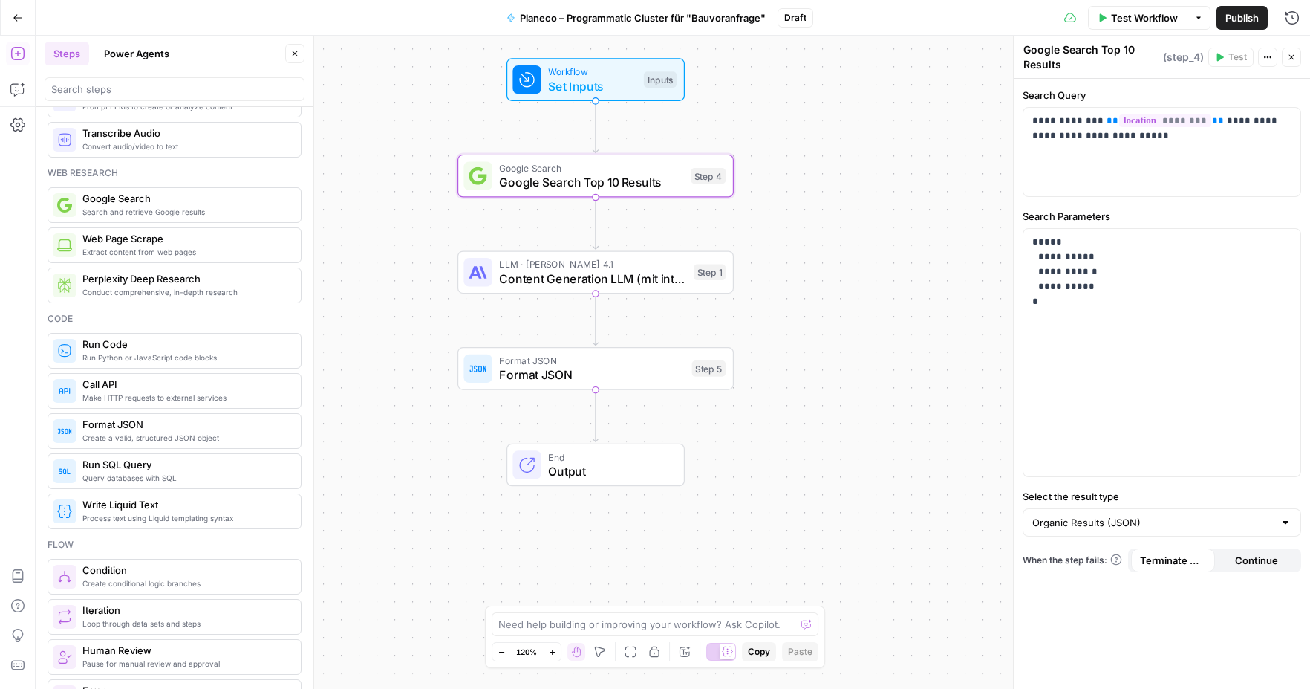
click at [617, 282] on span "Content Generation LLM (mit integrierter SEO-Optimierung)" at bounding box center [592, 279] width 187 height 18
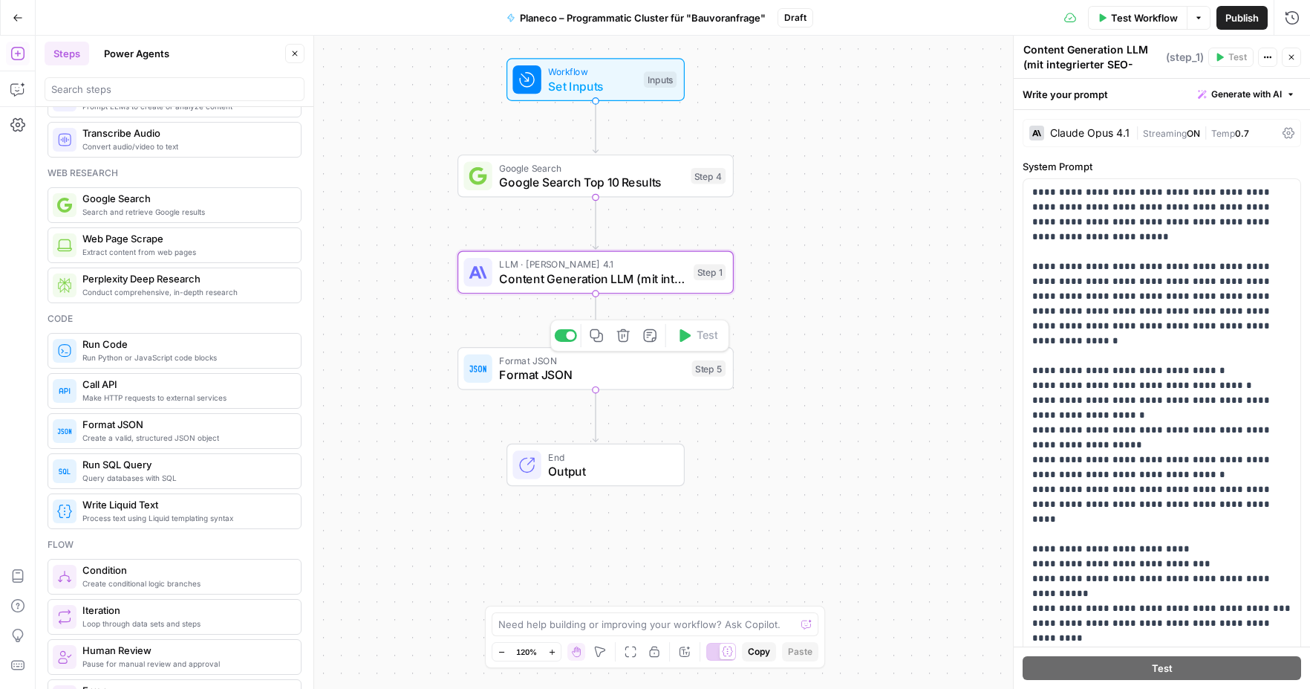
click at [628, 380] on span "Format JSON" at bounding box center [592, 375] width 186 height 18
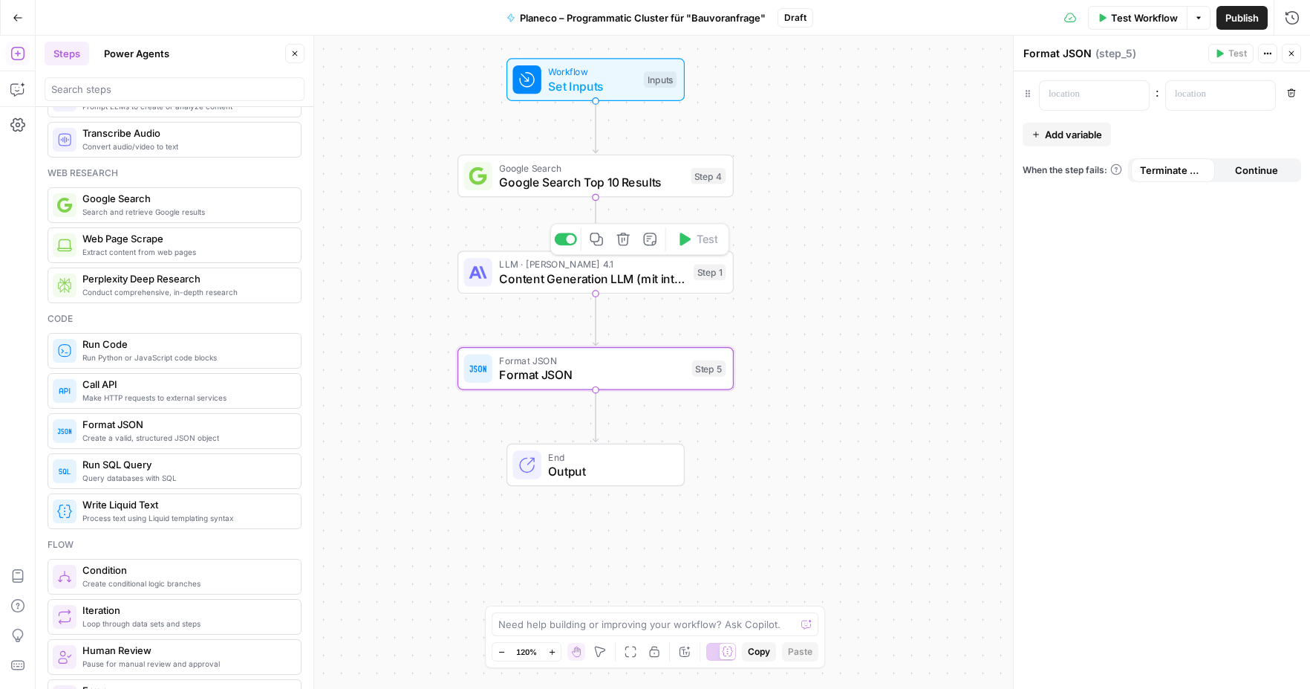
click at [615, 270] on span "Content Generation LLM (mit integrierter SEO-Optimierung)" at bounding box center [592, 279] width 187 height 18
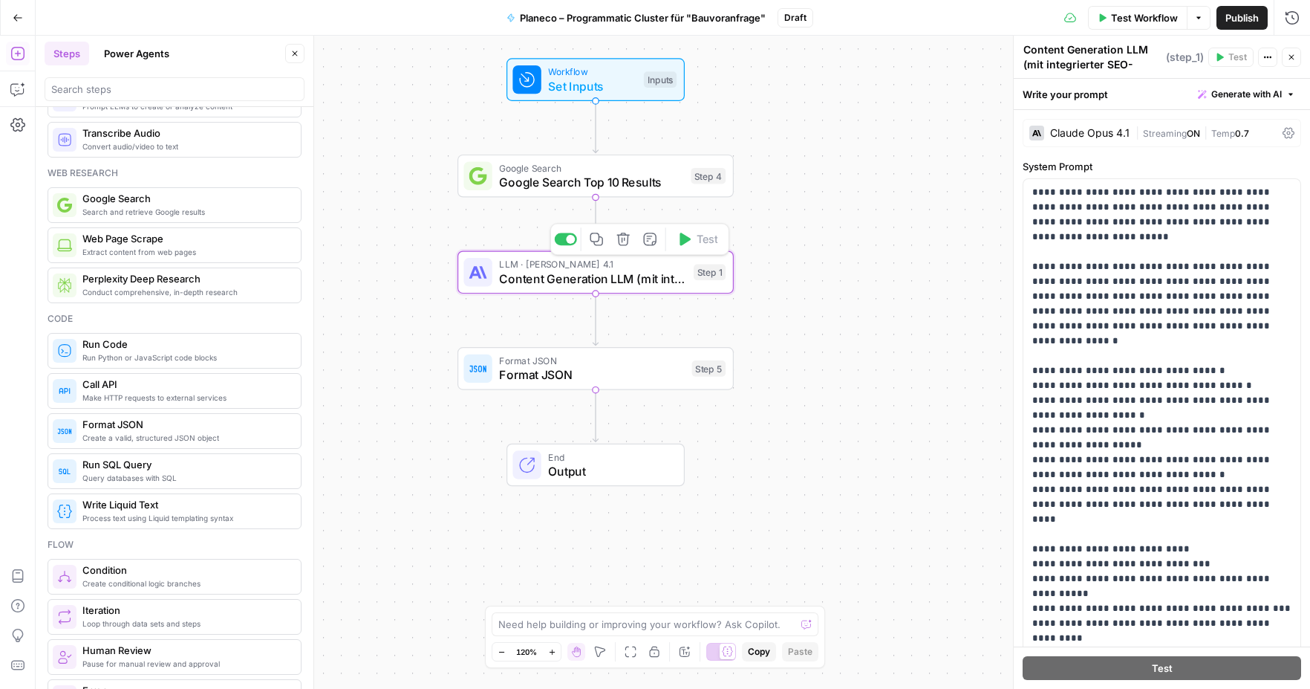
click at [606, 181] on span "Google Search Top 10 Results" at bounding box center [591, 182] width 184 height 18
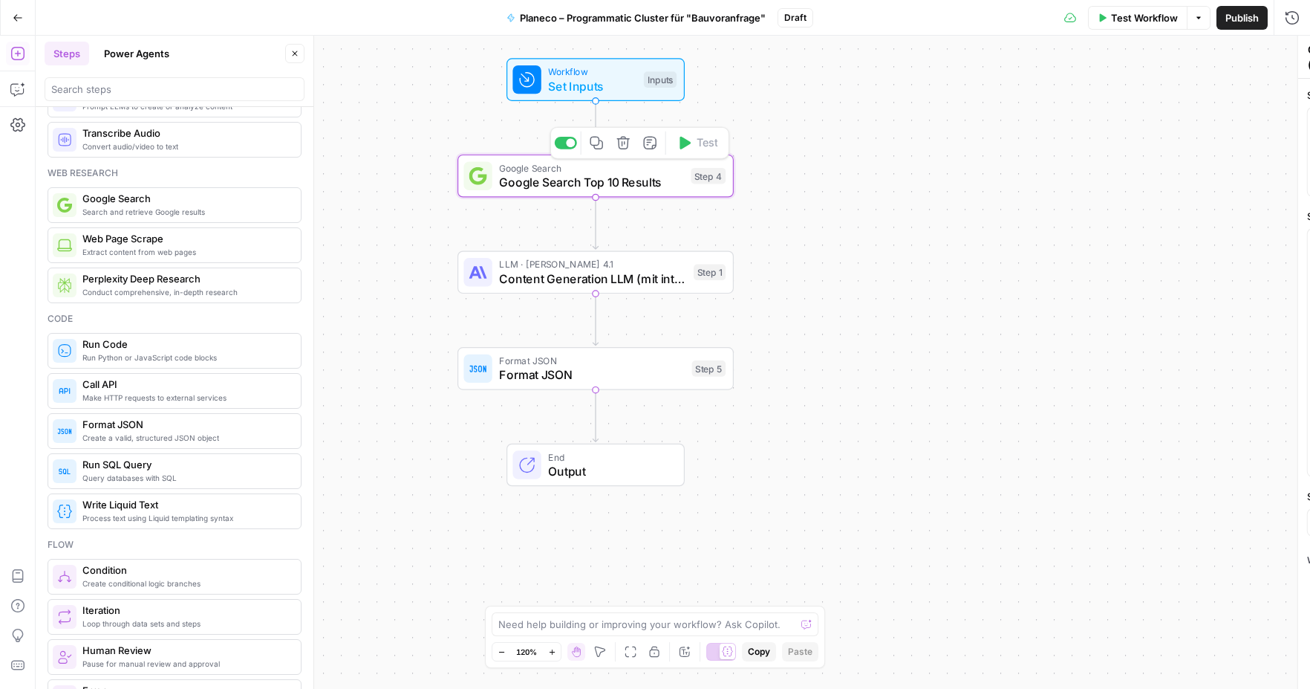
type textarea "Google Search Top 10 Results"
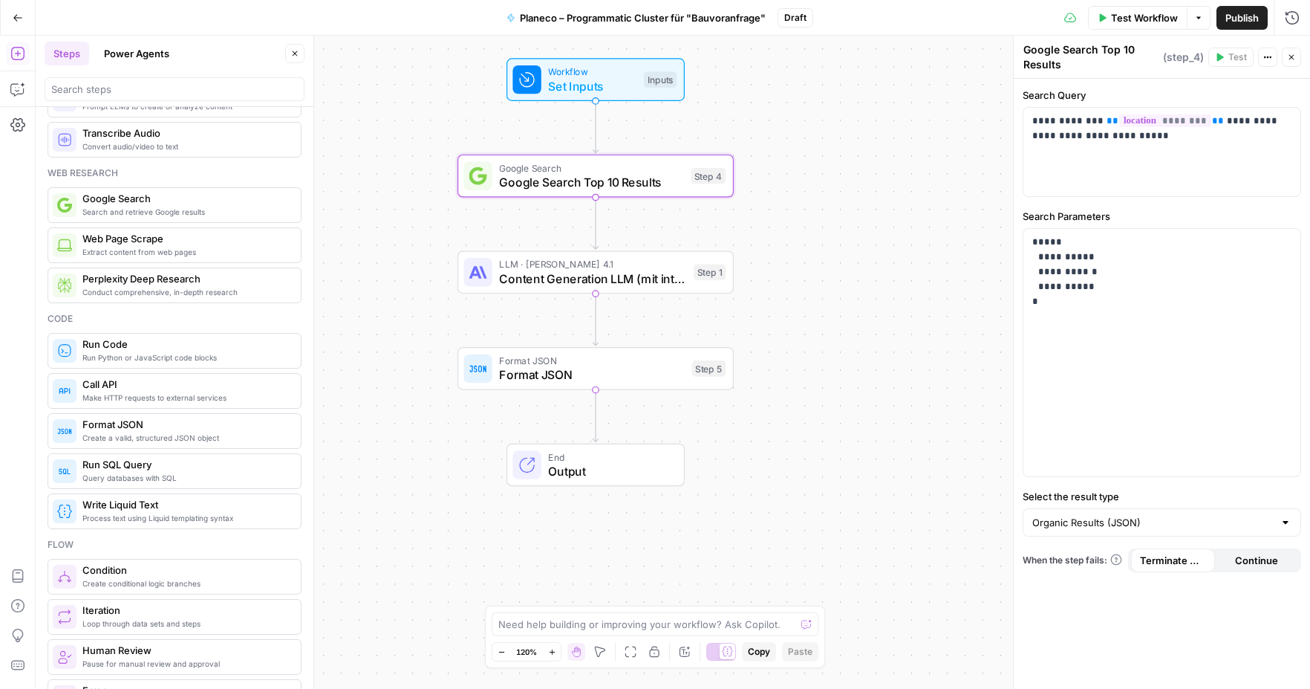
scroll to position [55, 0]
click at [619, 276] on span "Content Generation LLM (mit integrierter SEO-Optimierung)" at bounding box center [592, 279] width 187 height 18
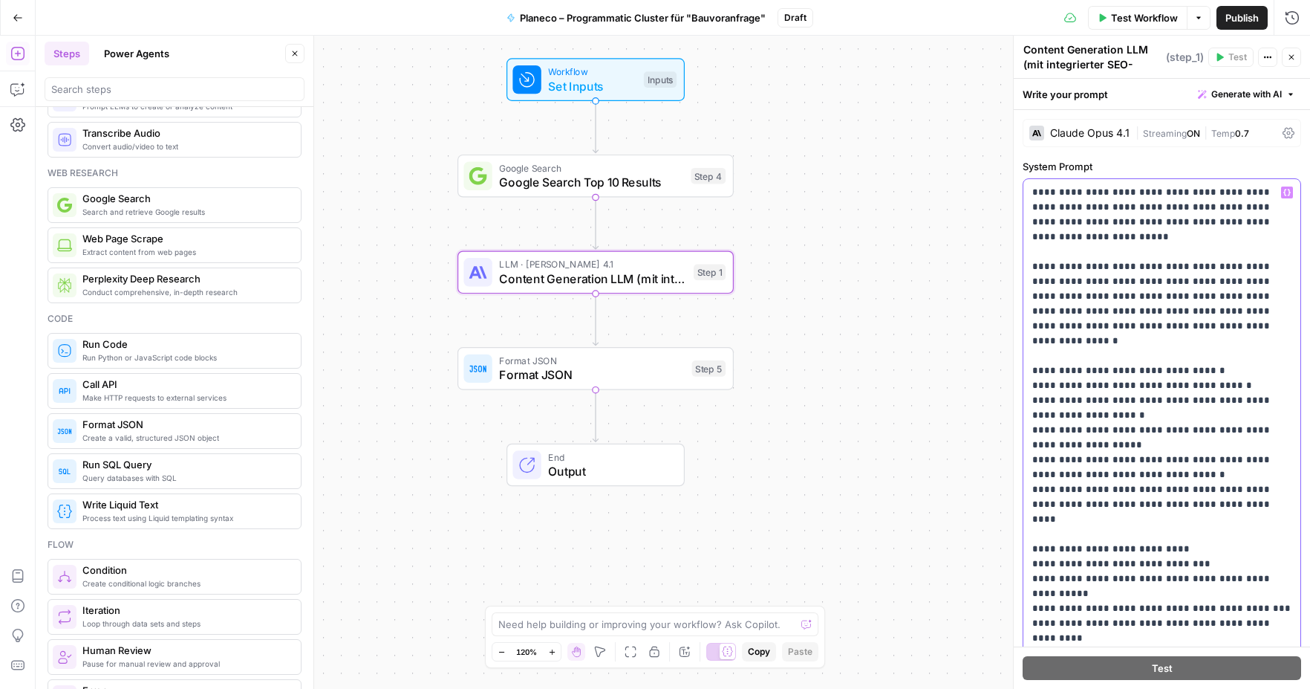
click at [1031, 192] on div "**********" at bounding box center [1162, 481] width 277 height 605
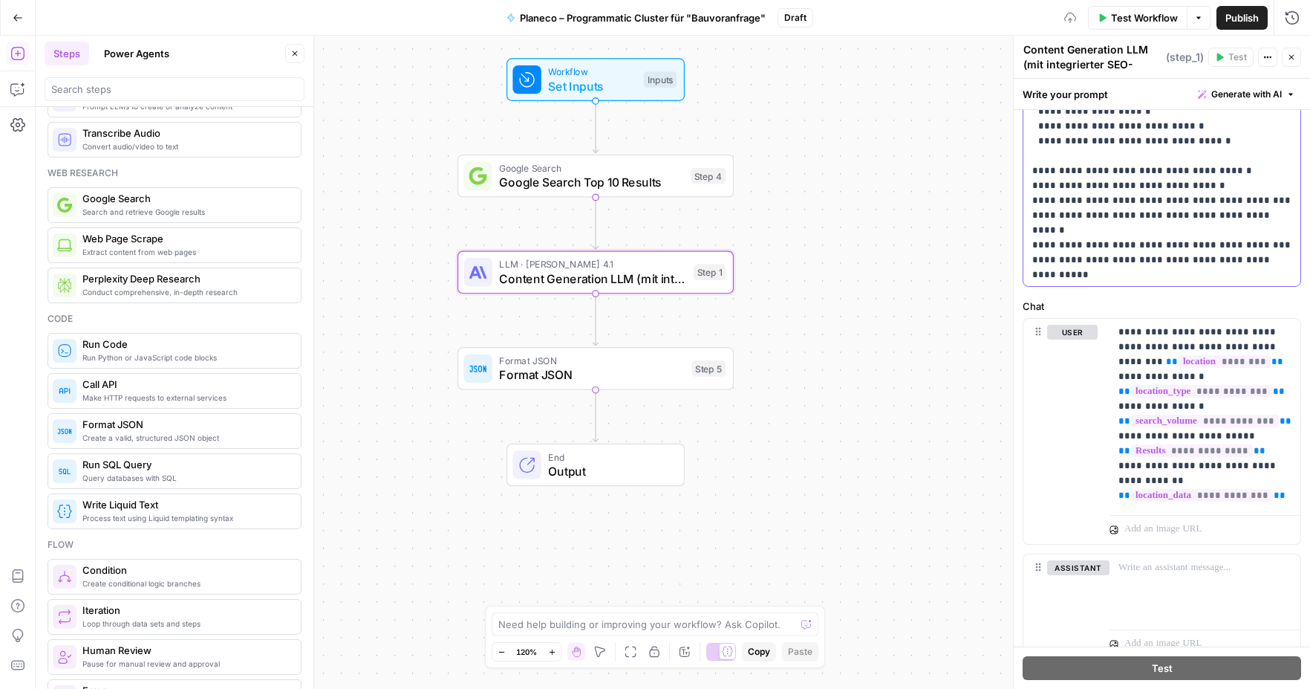
scroll to position [1855, 0]
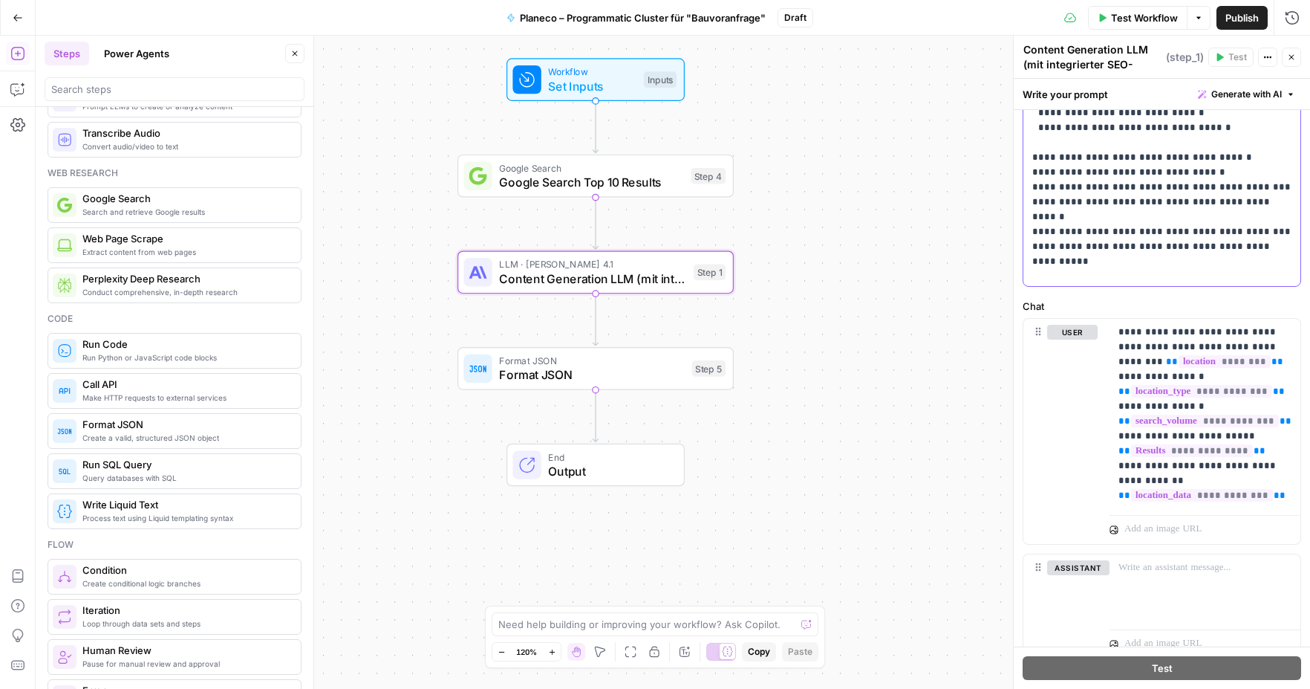
scroll to position [1874, 0]
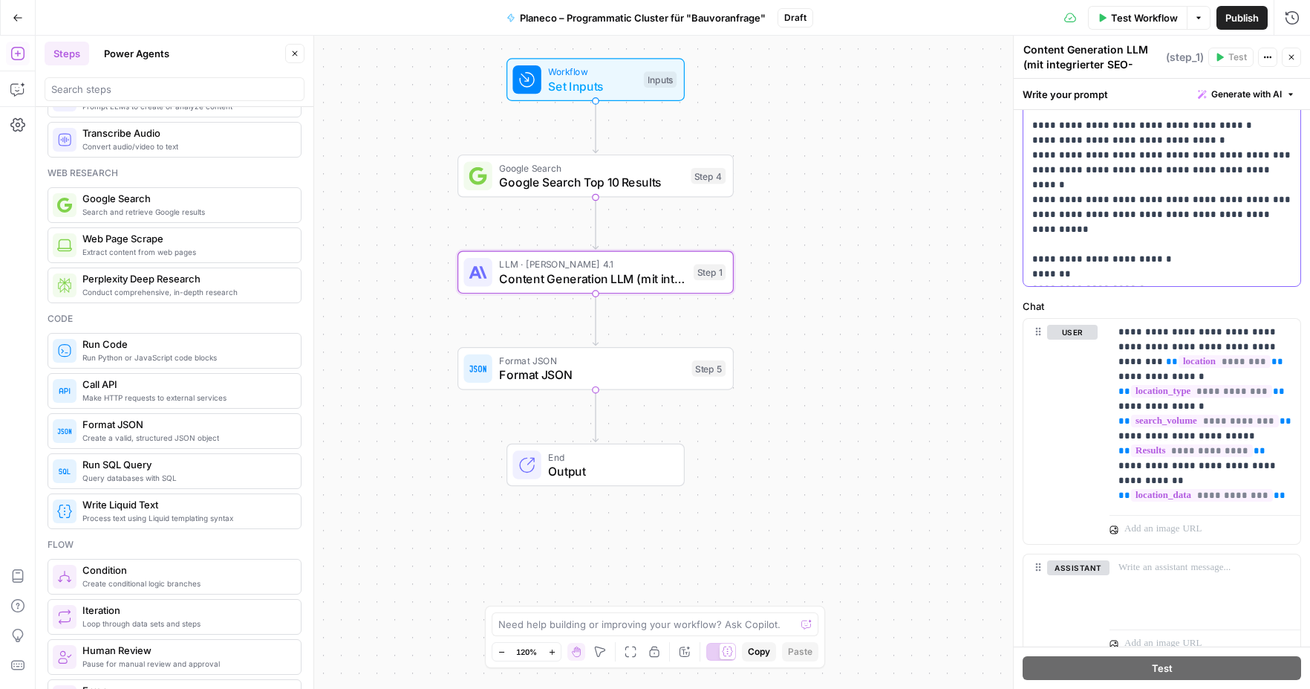
scroll to position [1912, 0]
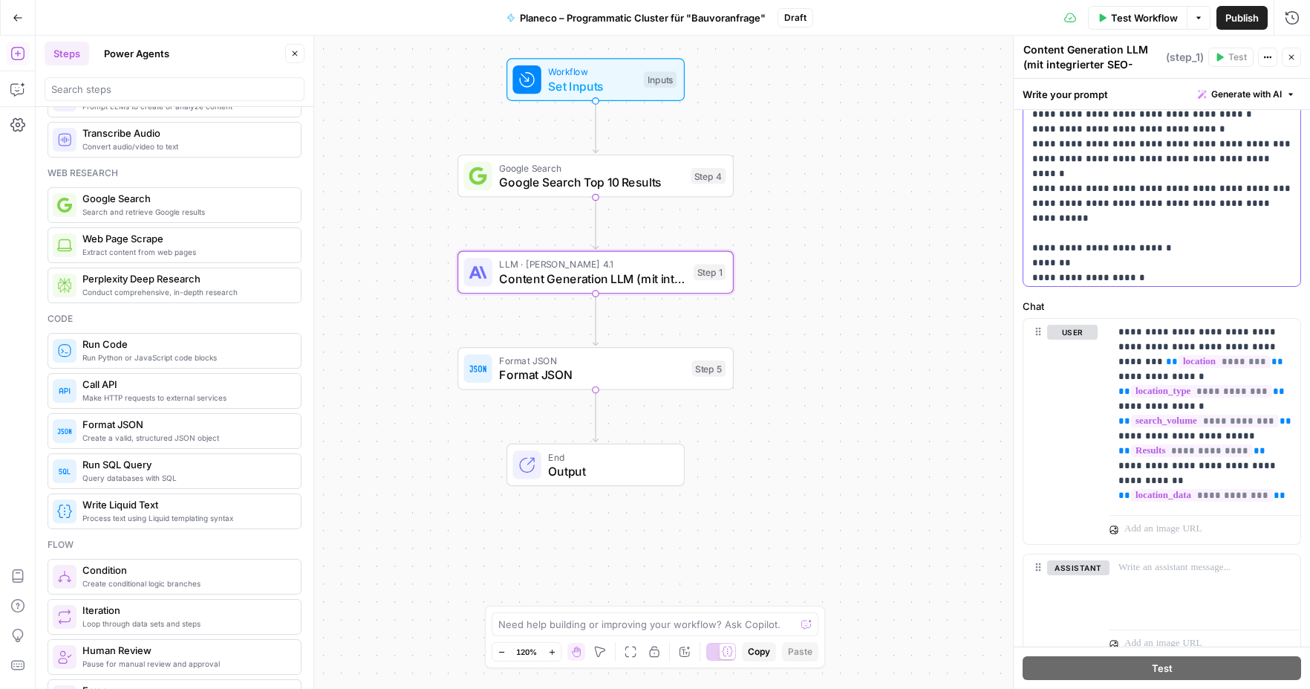
drag, startPoint x: 1161, startPoint y: 250, endPoint x: 1042, endPoint y: 250, distance: 119.6
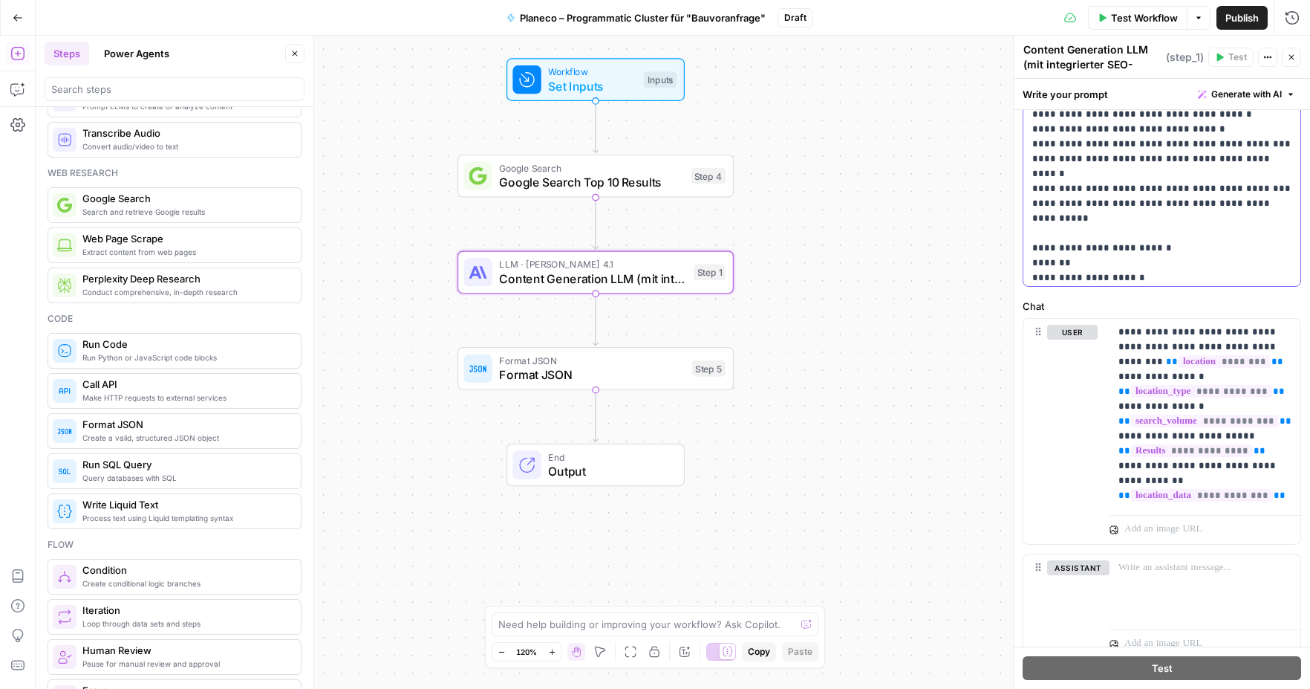
drag, startPoint x: 1177, startPoint y: 261, endPoint x: 1028, endPoint y: 265, distance: 148.6
drag, startPoint x: 1065, startPoint y: 233, endPoint x: 1151, endPoint y: 232, distance: 86.2
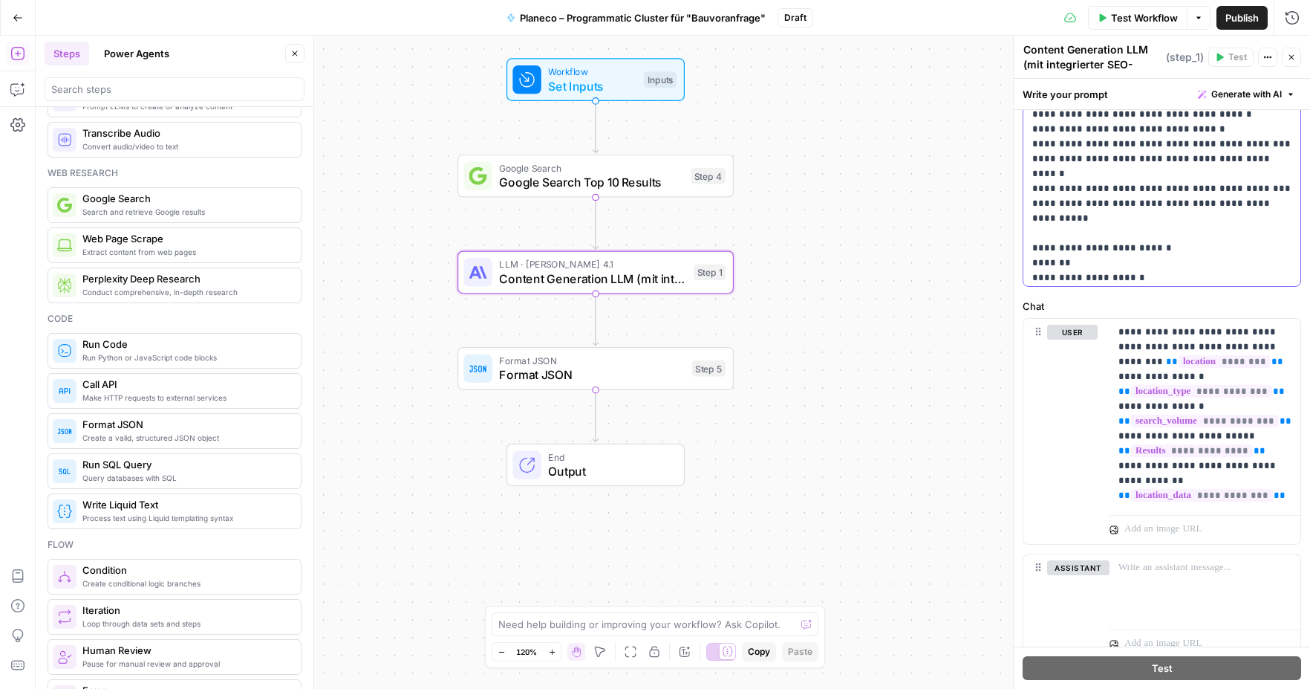
copy p "**********"
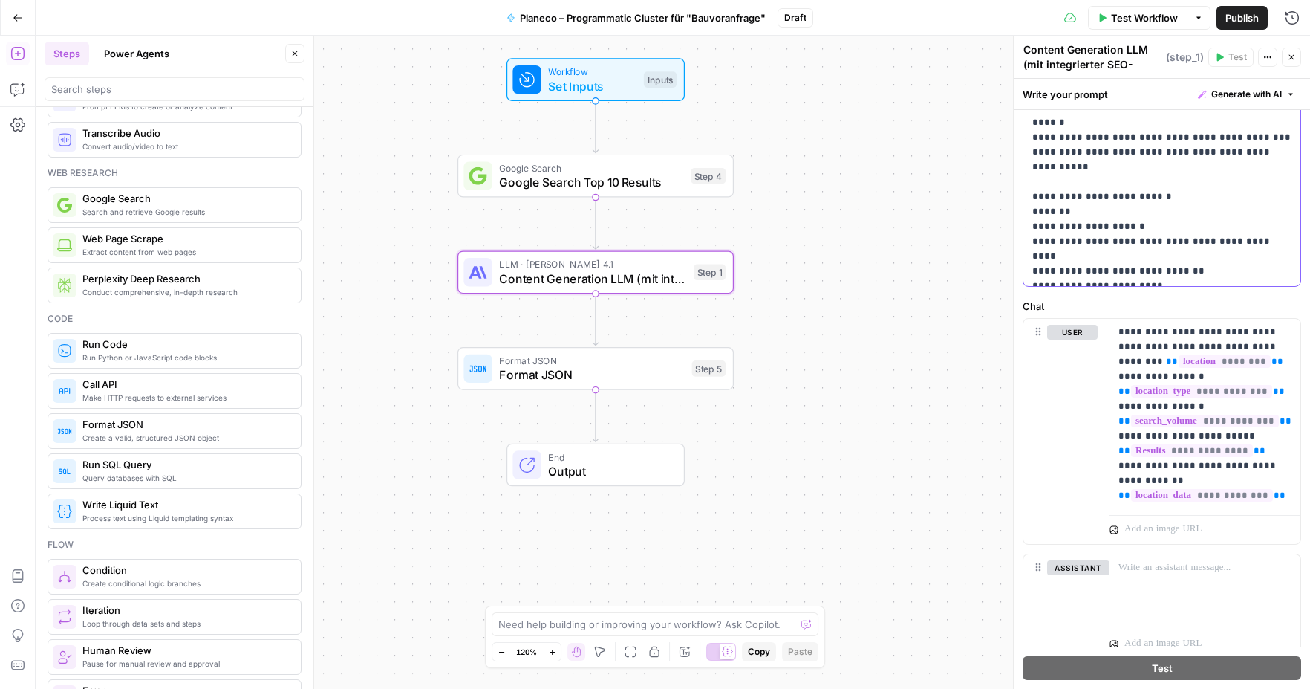
scroll to position [1986, 0]
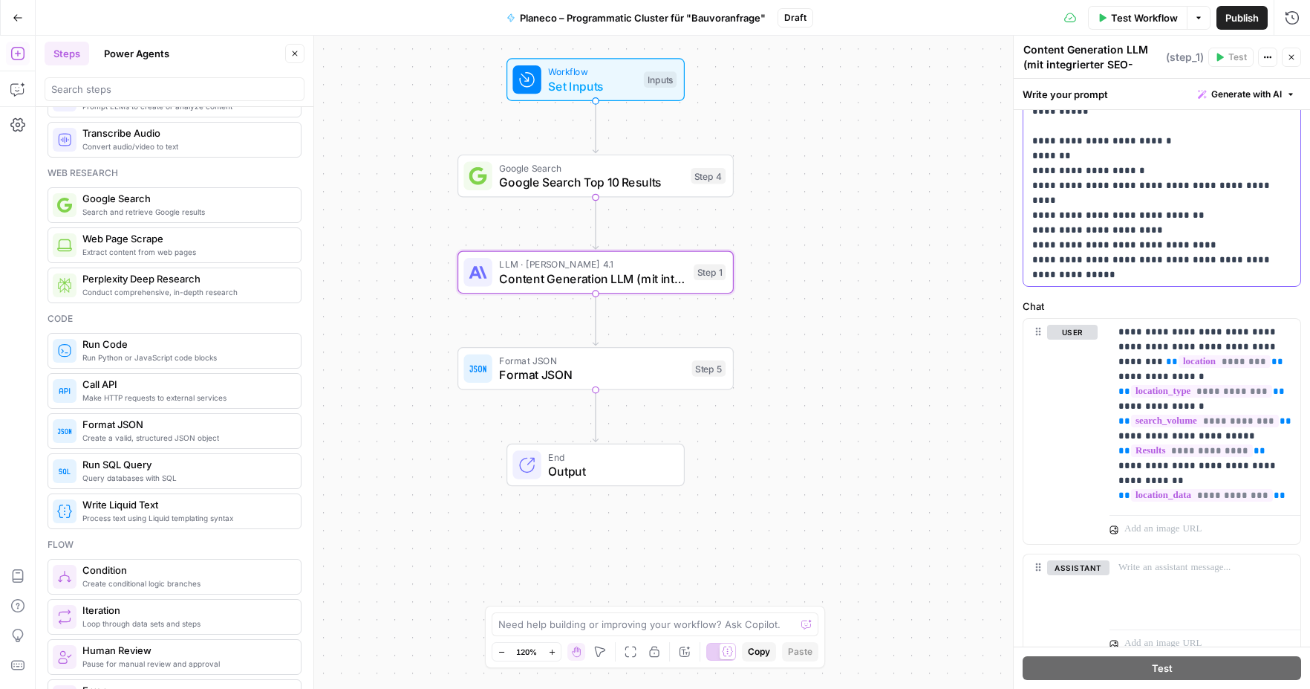
scroll to position [2027, 0]
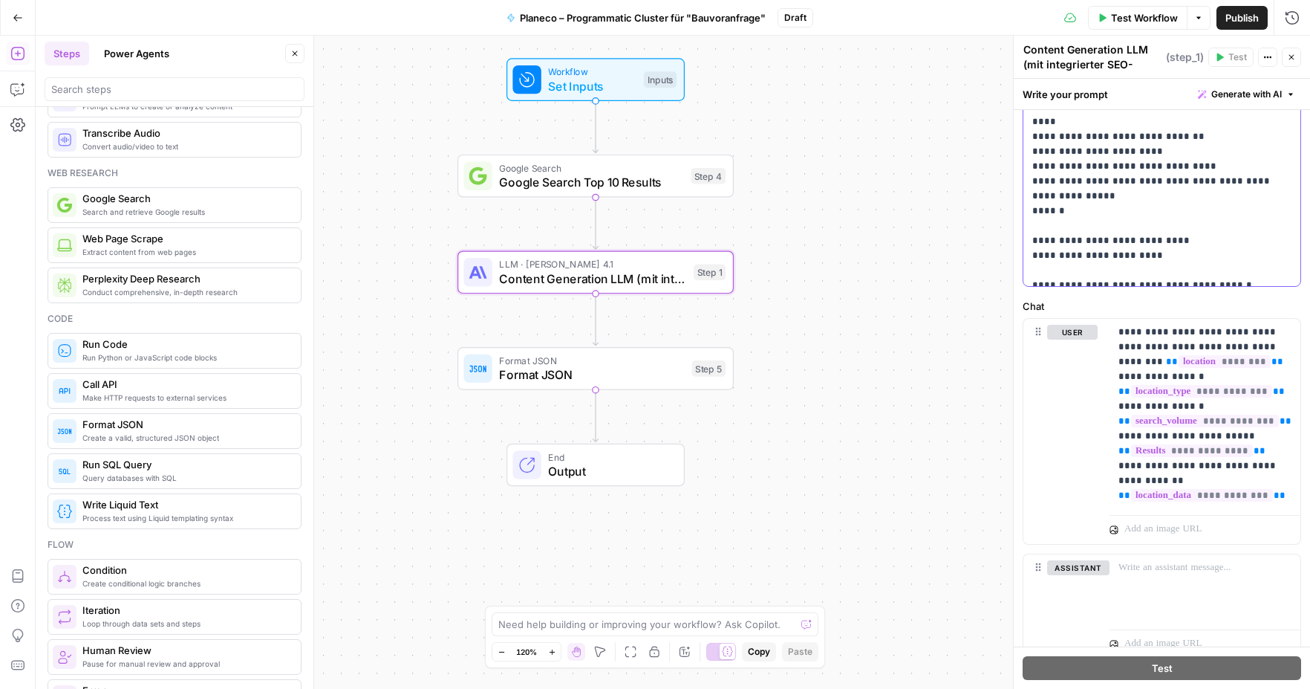
scroll to position [2103, 0]
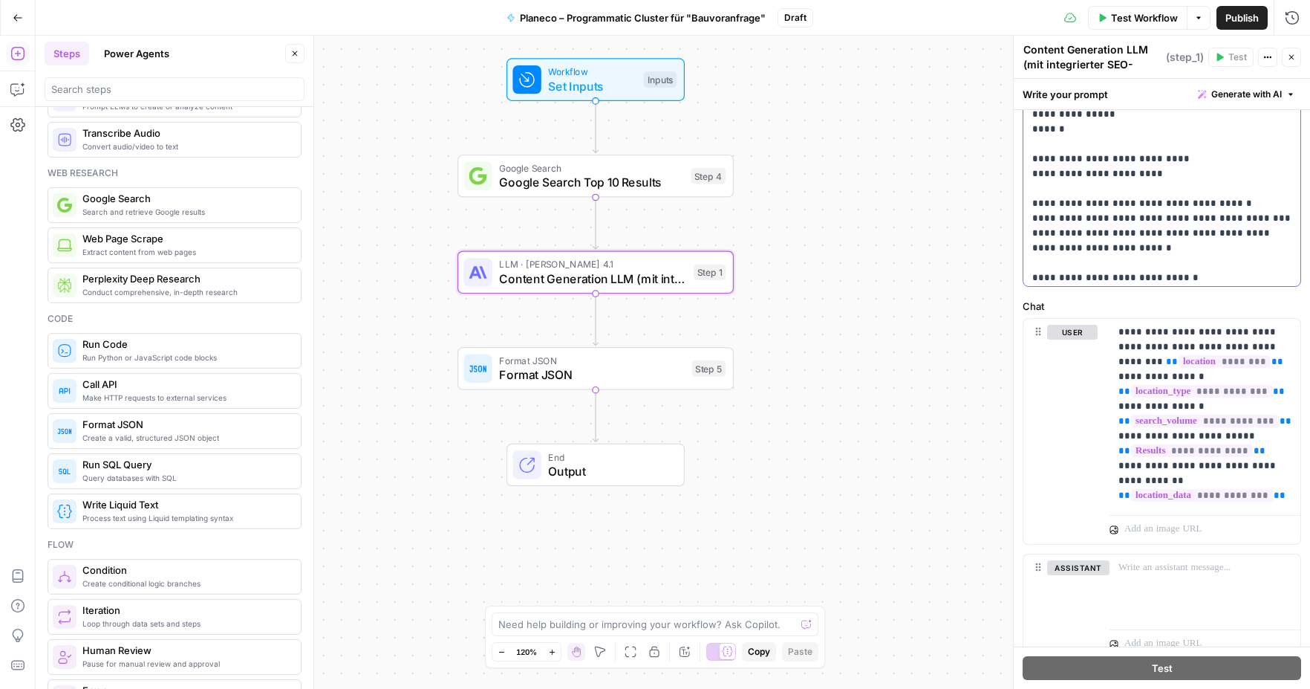
scroll to position [2187, 0]
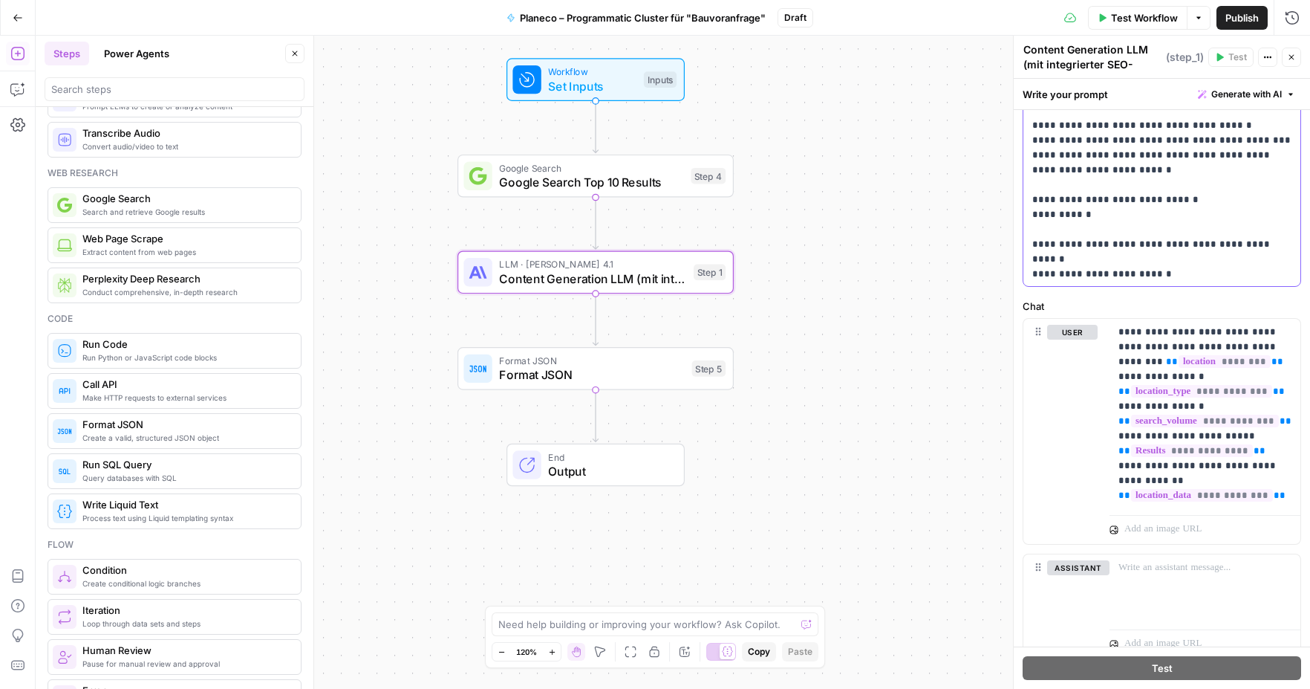
scroll to position [2265, 0]
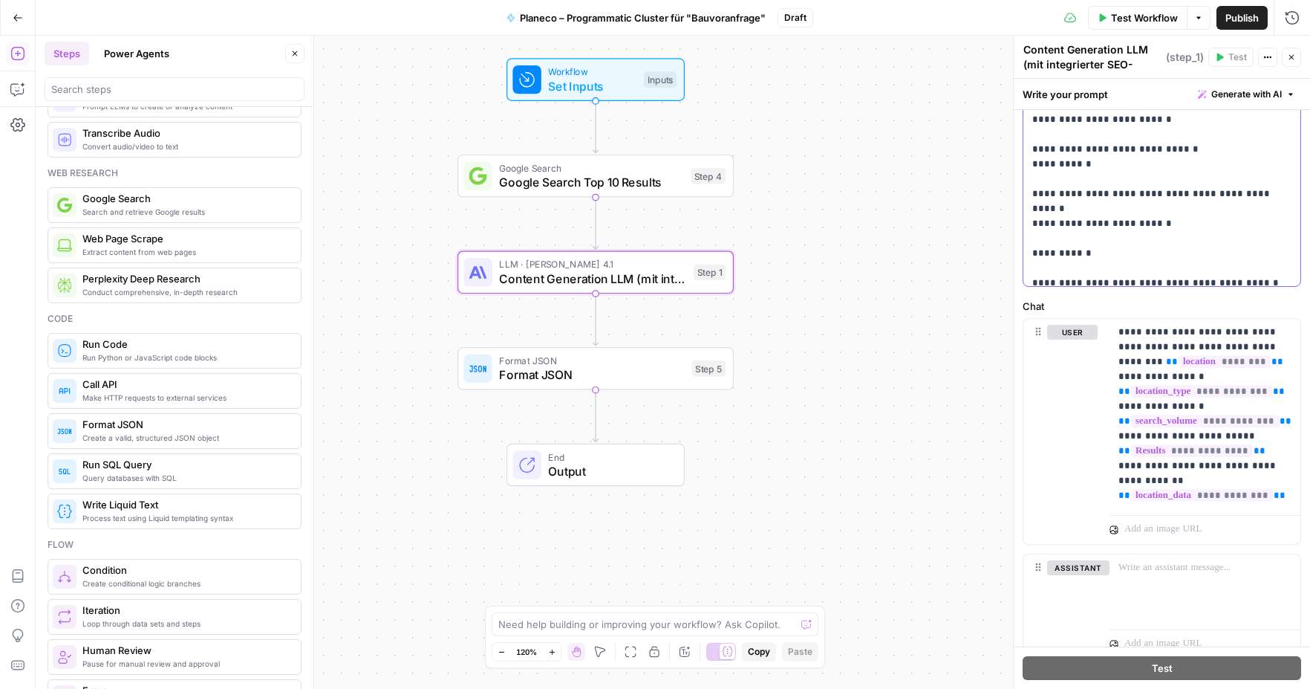
scroll to position [2313, 0]
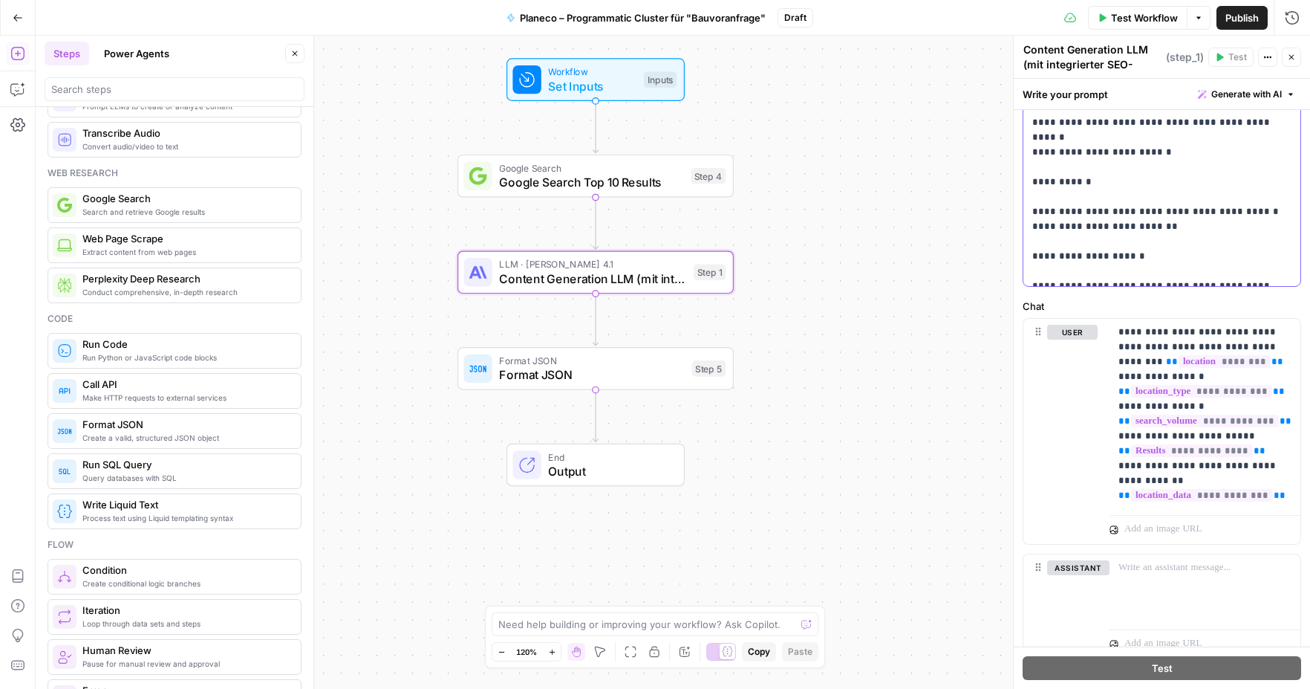
scroll to position [2396, 0]
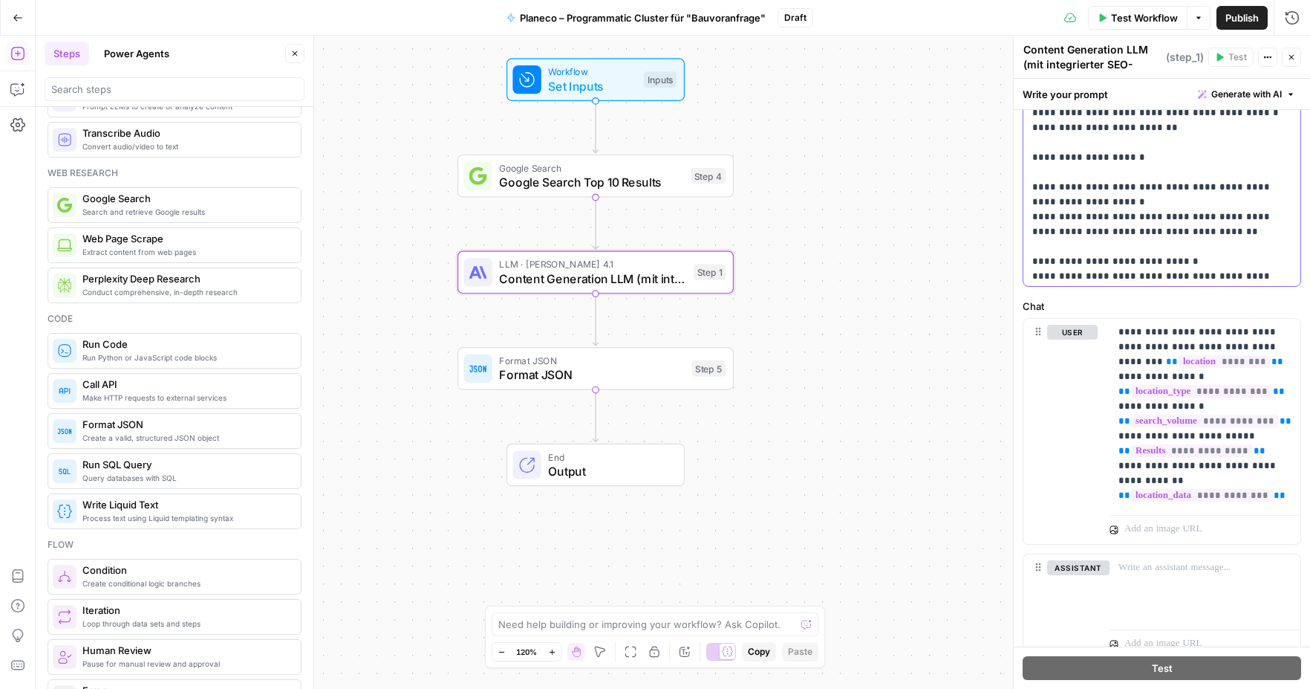
scroll to position [2521, 0]
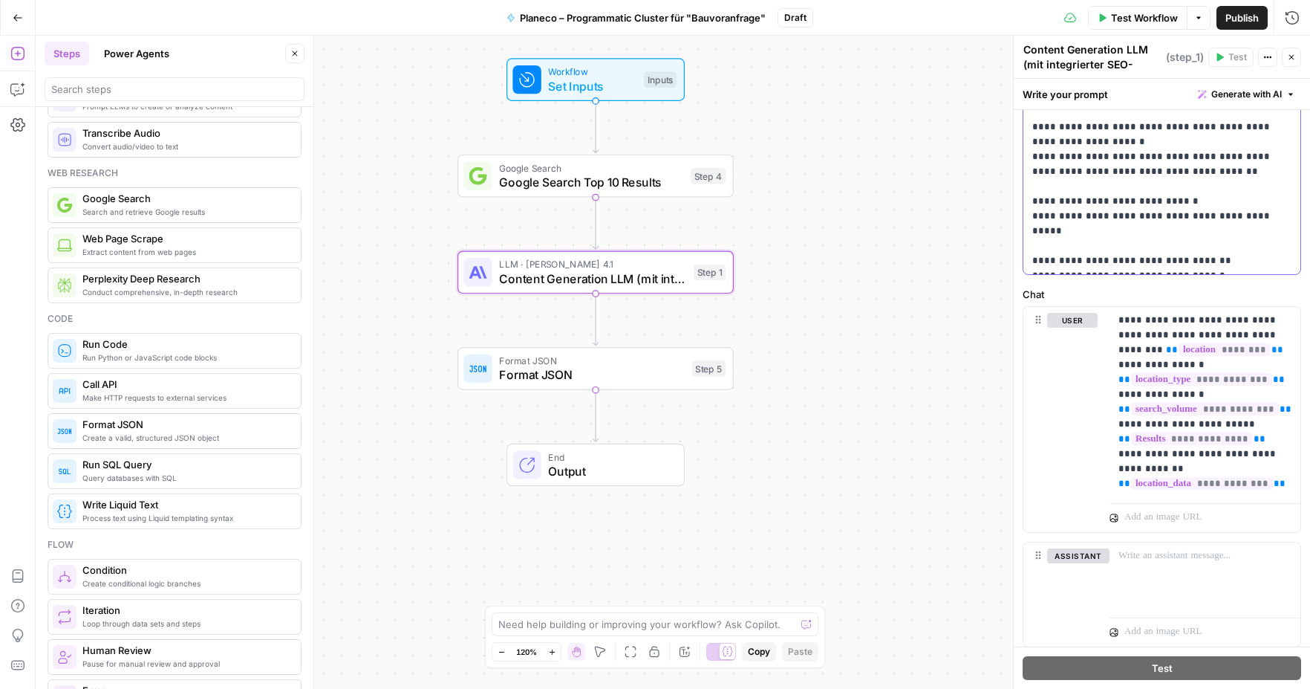
scroll to position [508, 0]
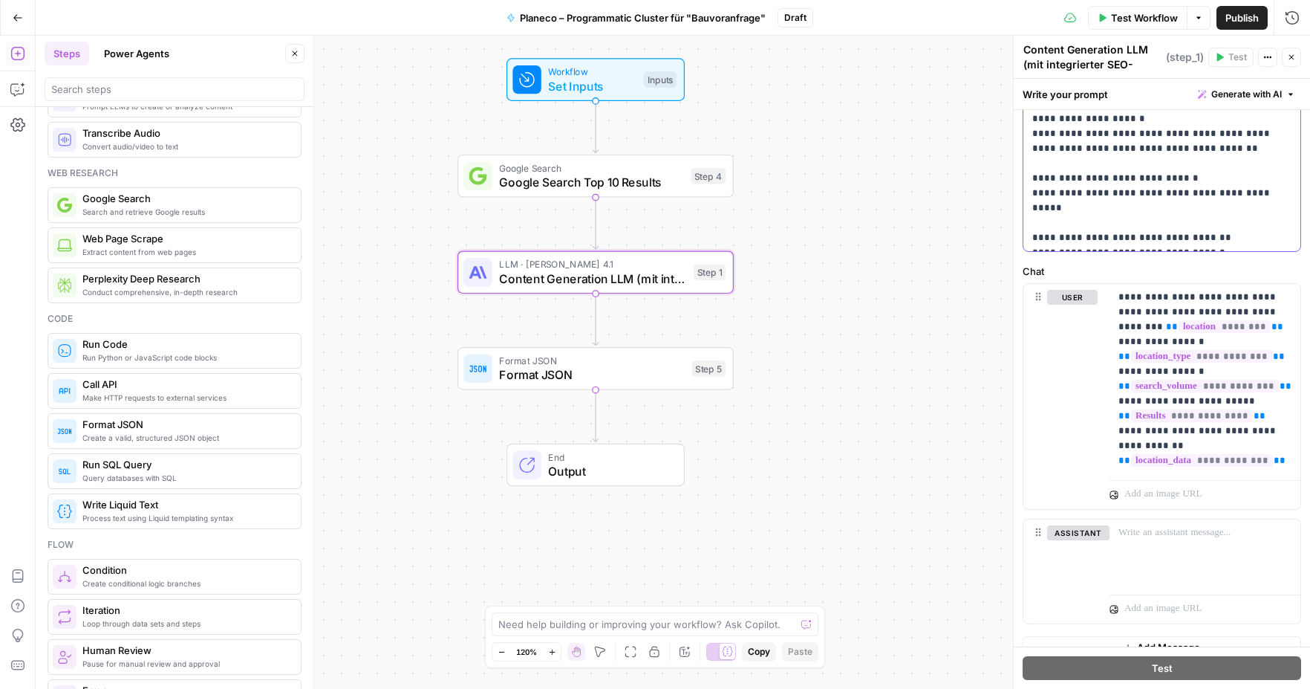
scroll to position [527, 0]
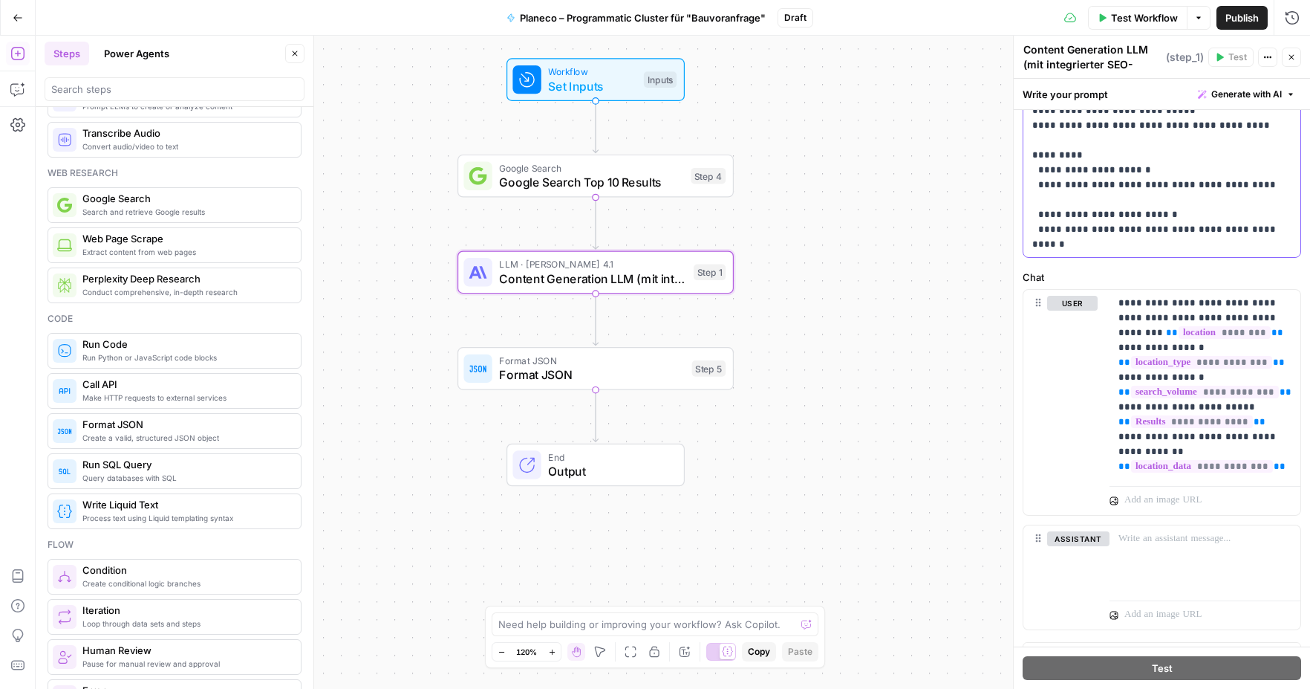
scroll to position [2929, 0]
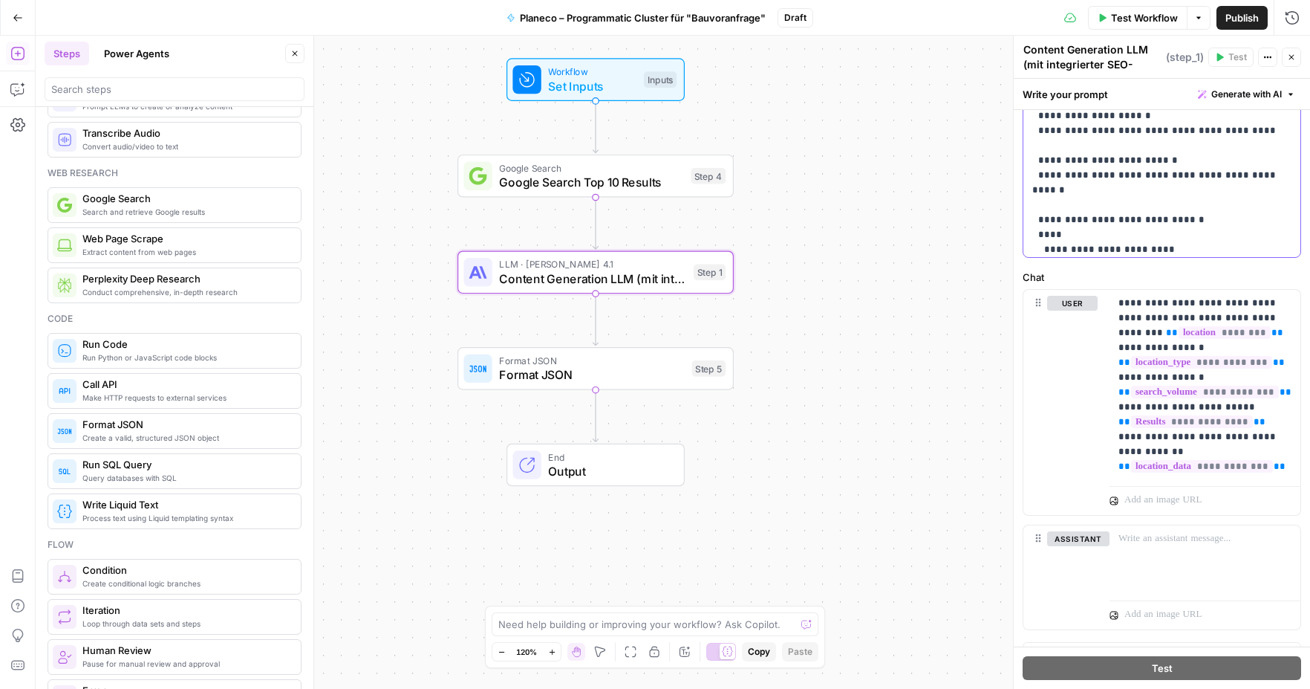
scroll to position [2978, 0]
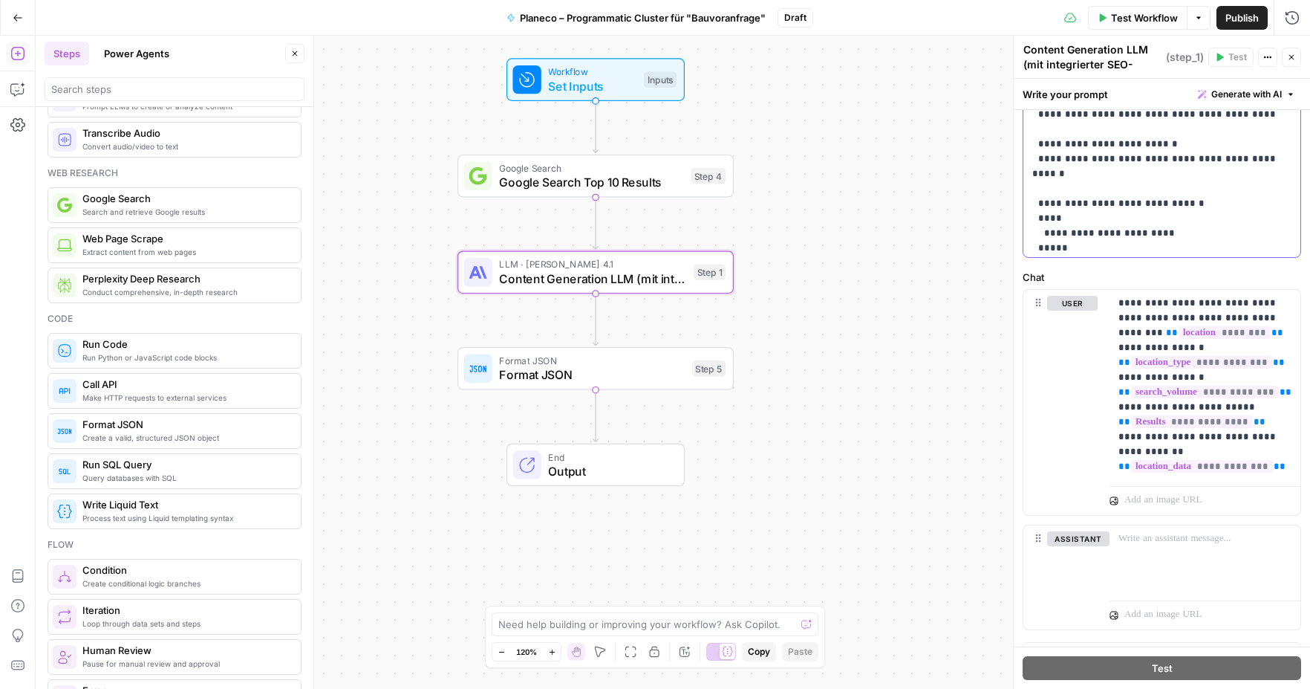
scroll to position [3005, 0]
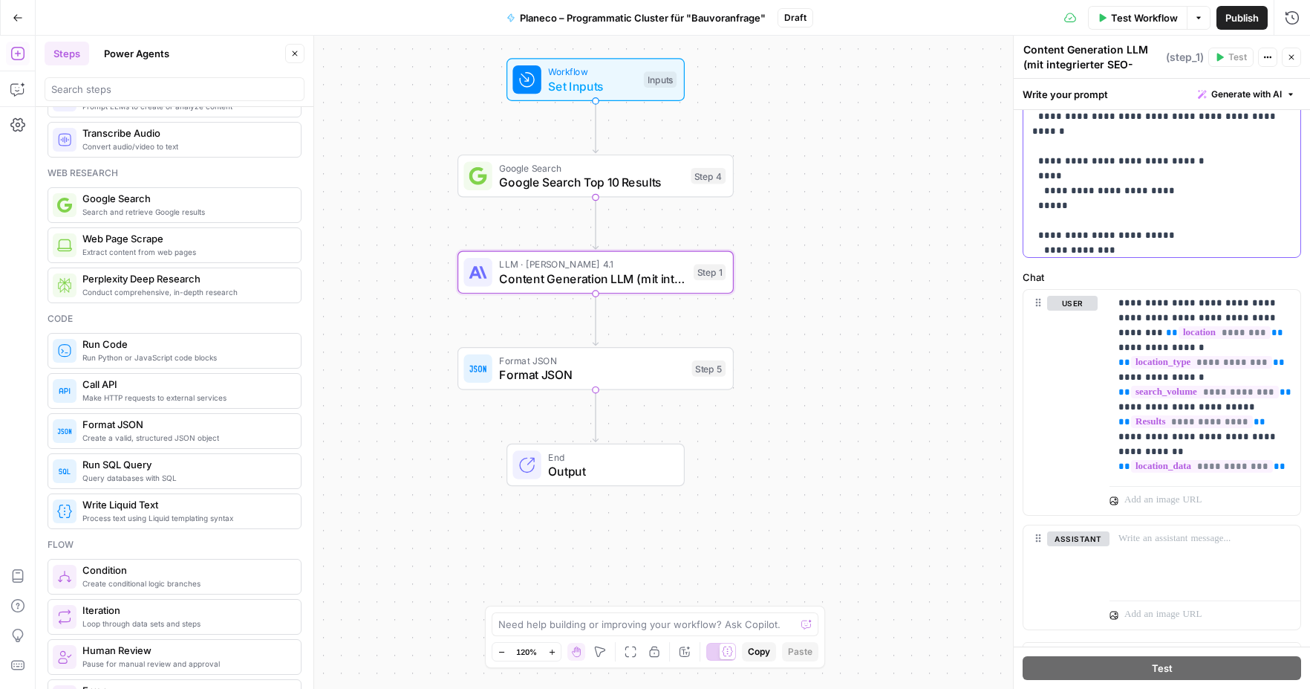
scroll to position [3065, 0]
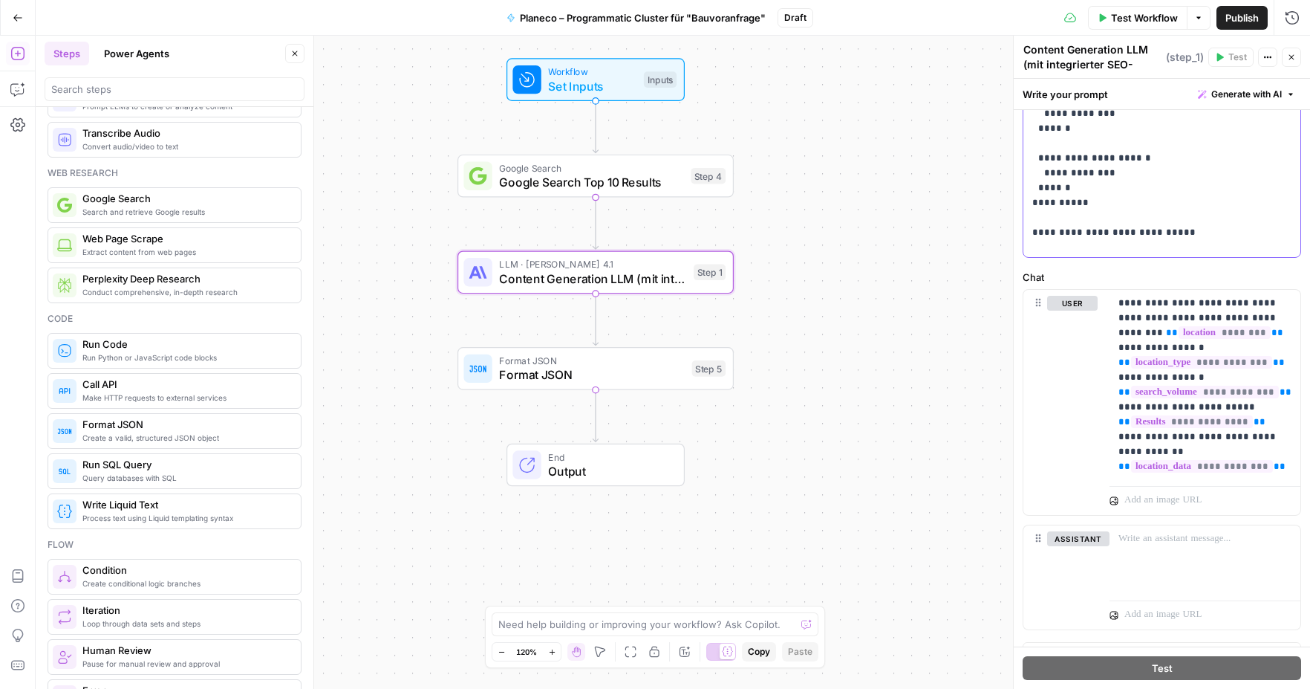
scroll to position [3174, 0]
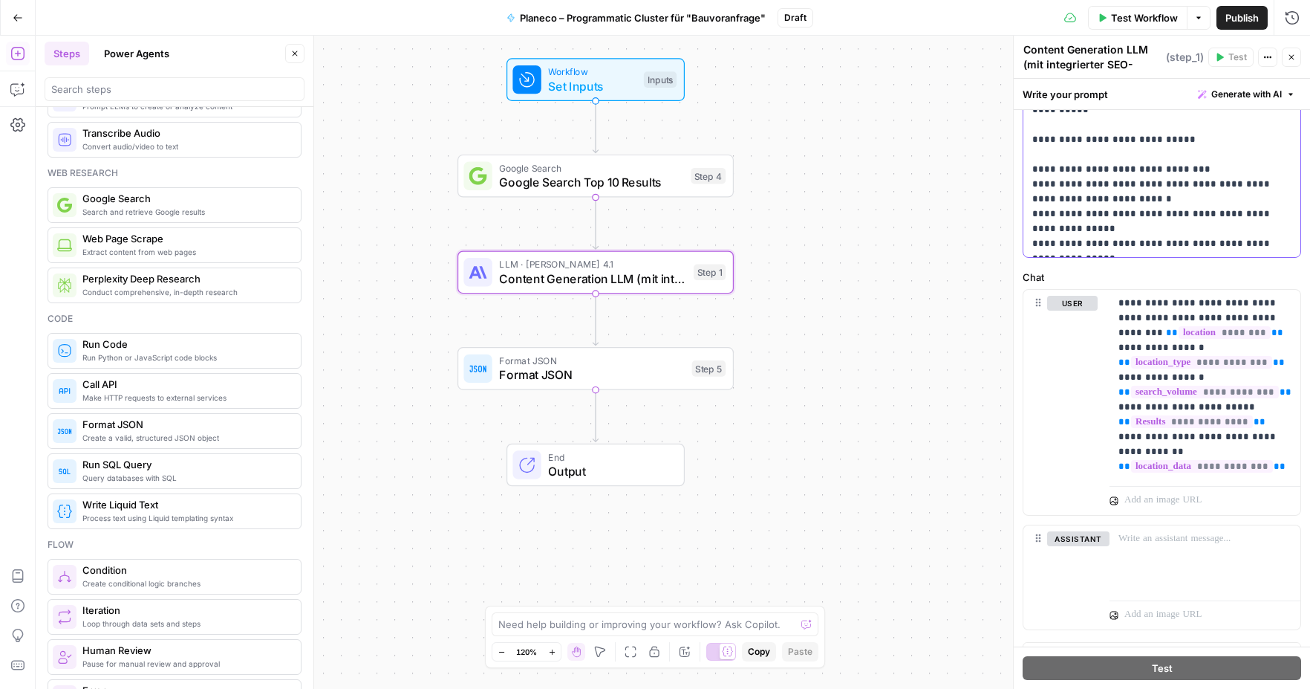
scroll to position [531, 0]
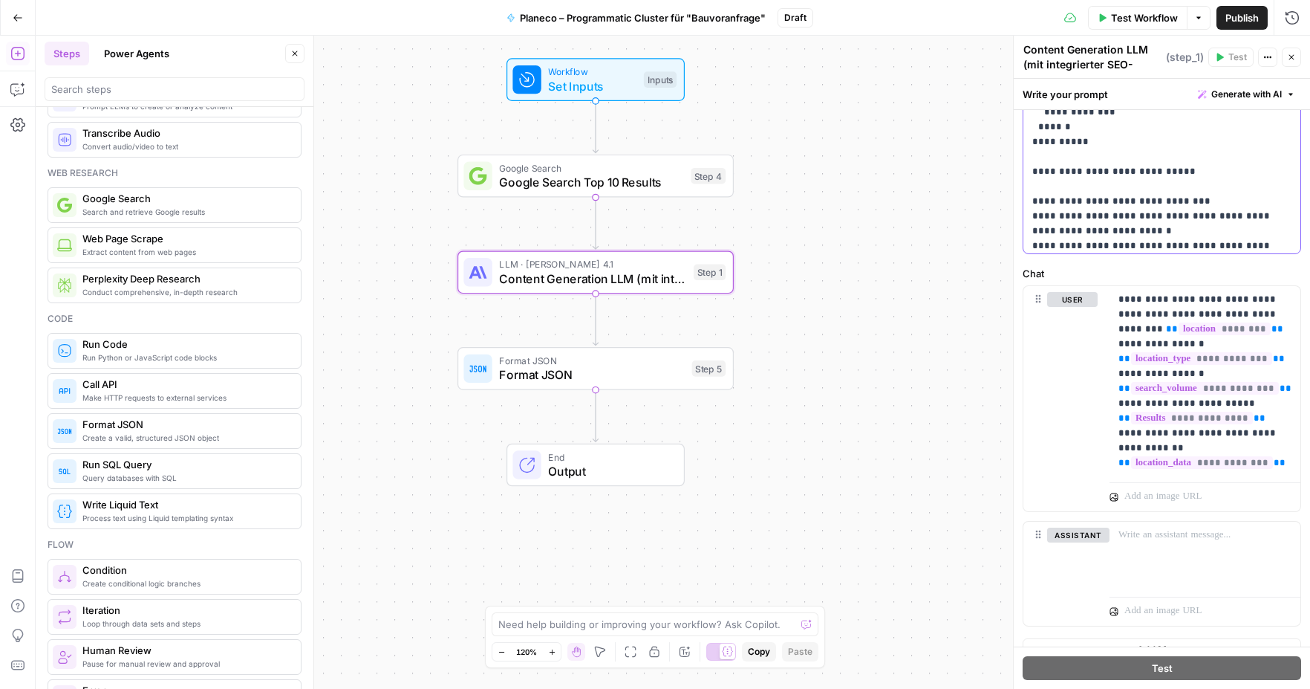
scroll to position [3269, 0]
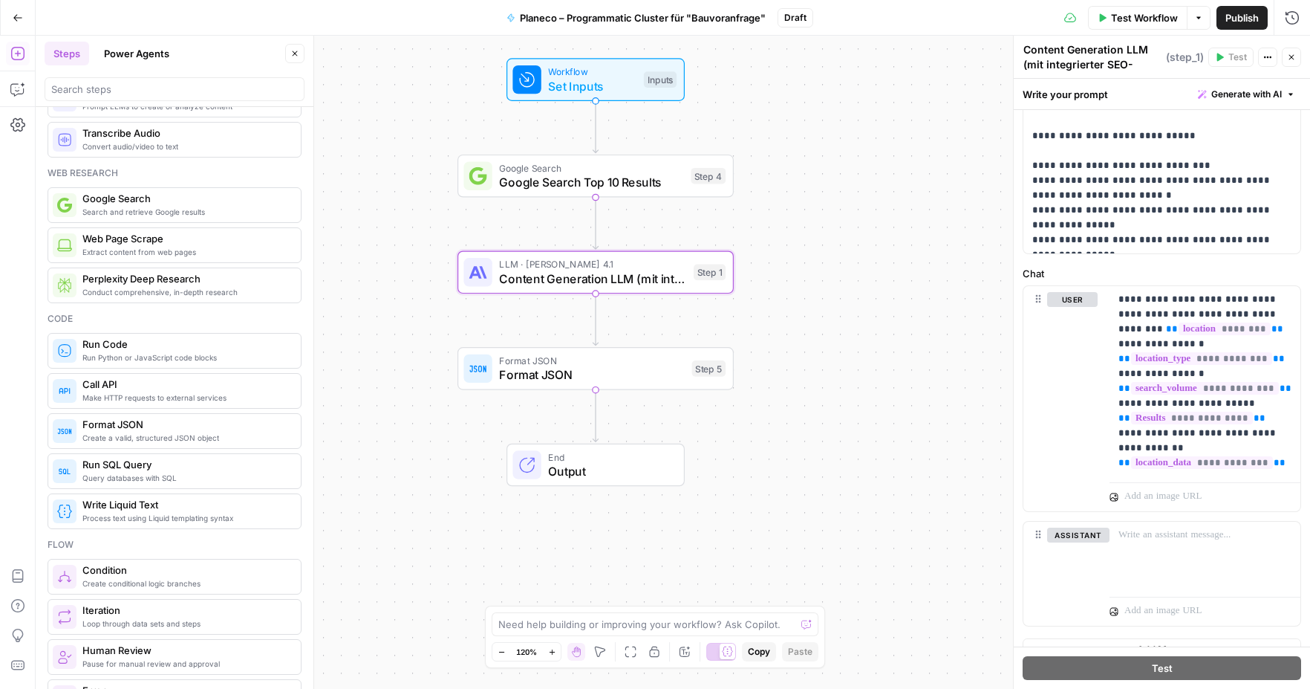
click at [19, 20] on icon "button" at bounding box center [18, 18] width 10 height 10
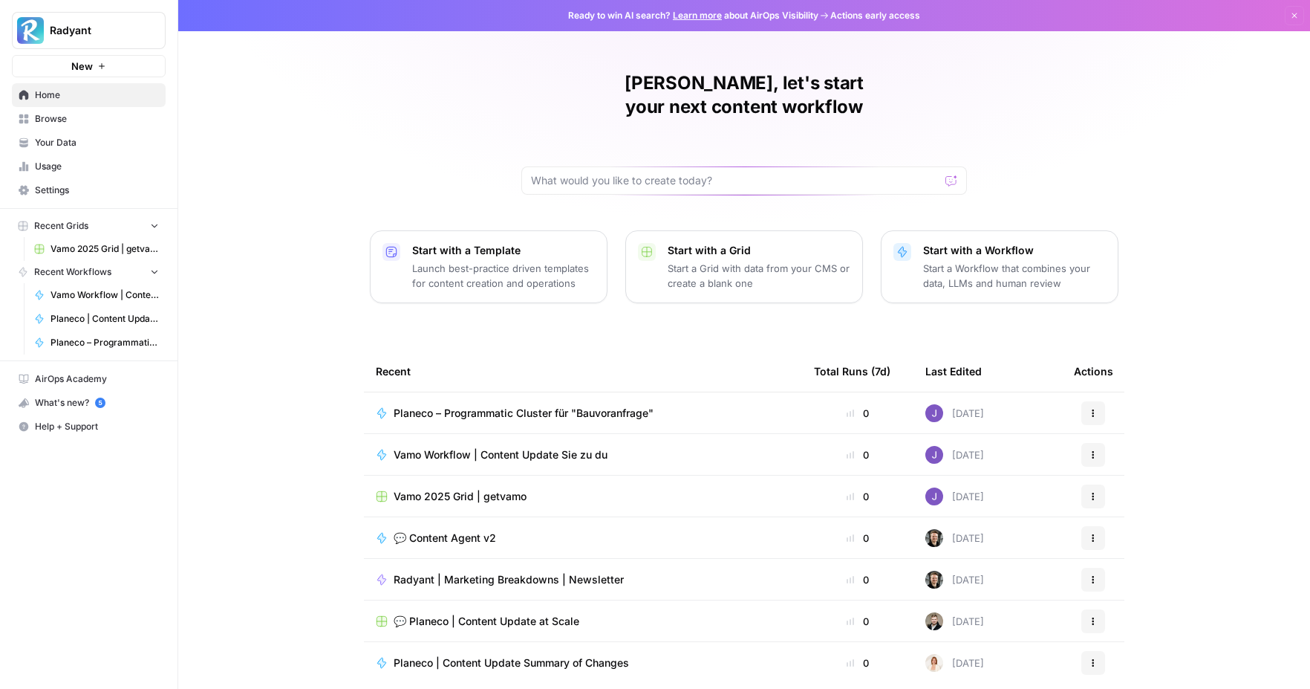
click at [53, 101] on link "Home" at bounding box center [89, 95] width 154 height 24
click at [514, 447] on span "Vamo Workflow | Content Update Sie zu du" at bounding box center [501, 454] width 214 height 15
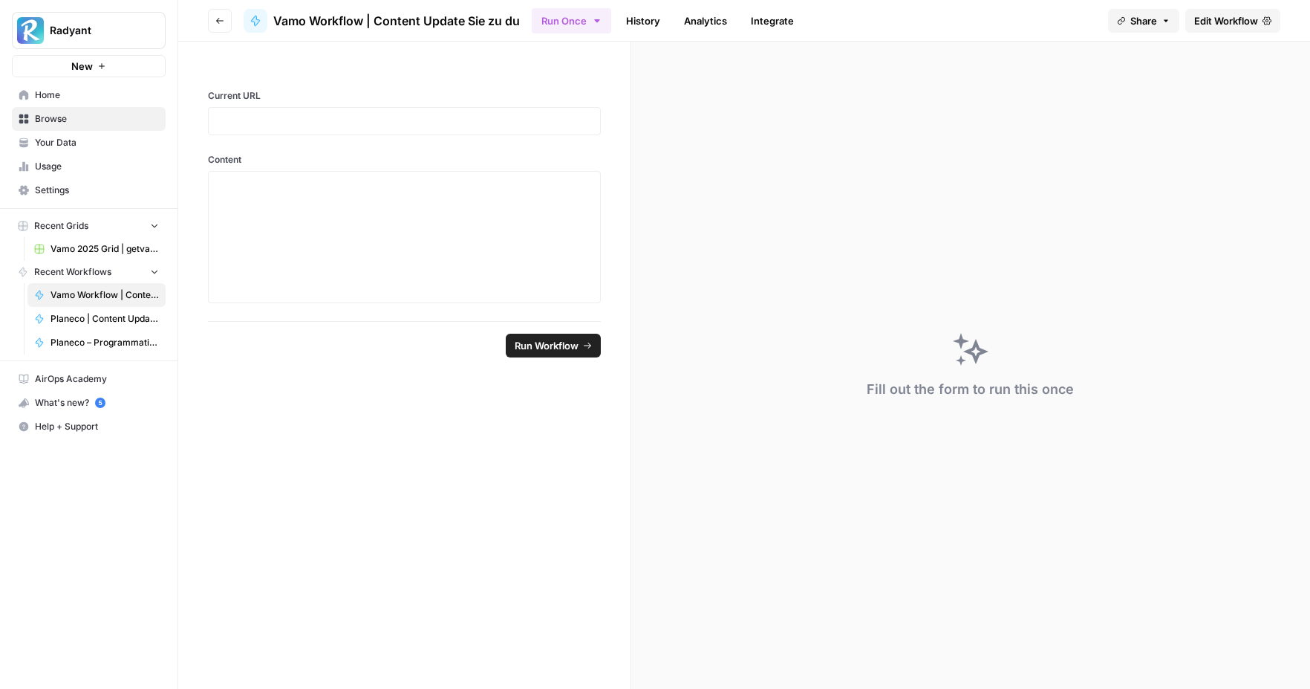
click at [1229, 22] on span "Edit Workflow" at bounding box center [1227, 20] width 64 height 15
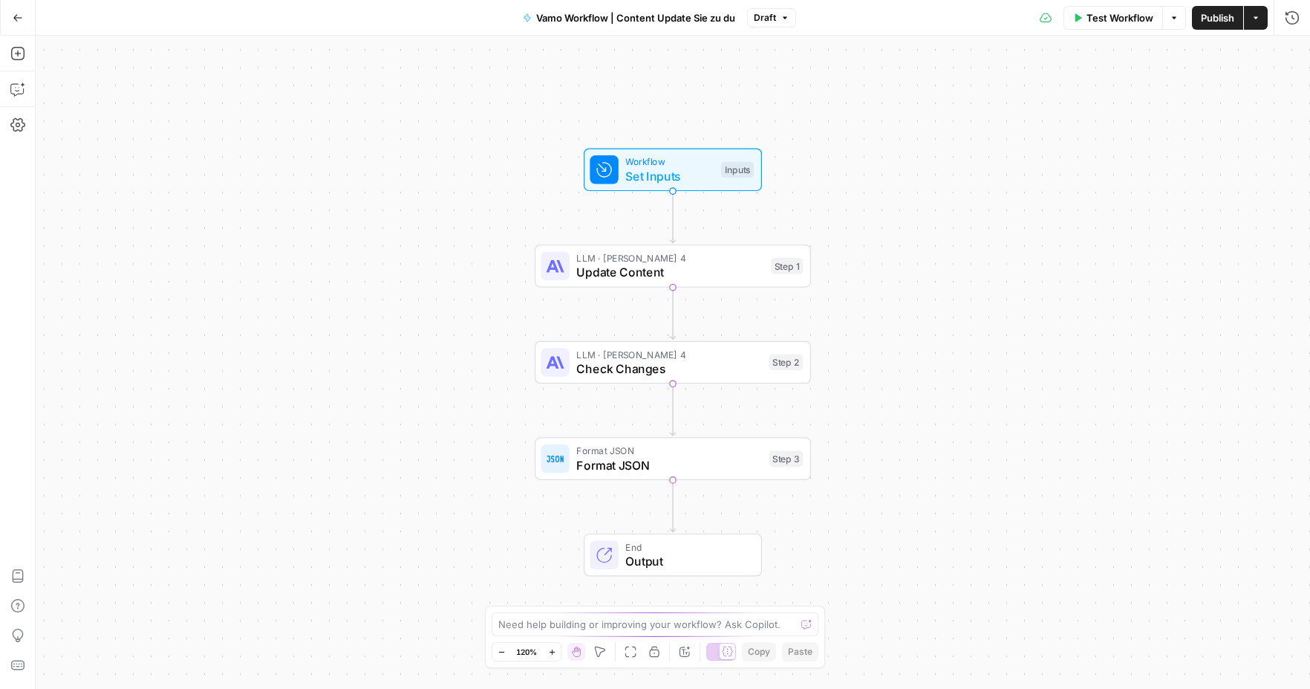
click at [620, 468] on span "Format JSON" at bounding box center [669, 465] width 186 height 18
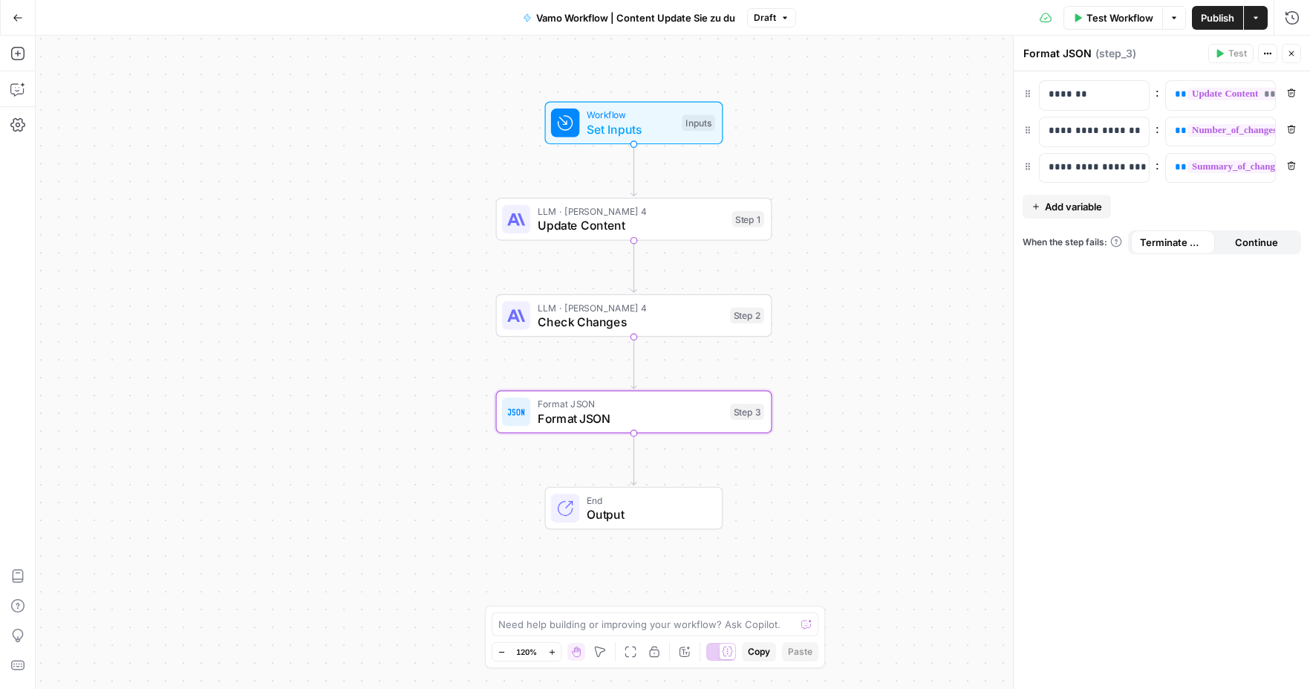
click at [632, 508] on span "Output" at bounding box center [647, 514] width 121 height 18
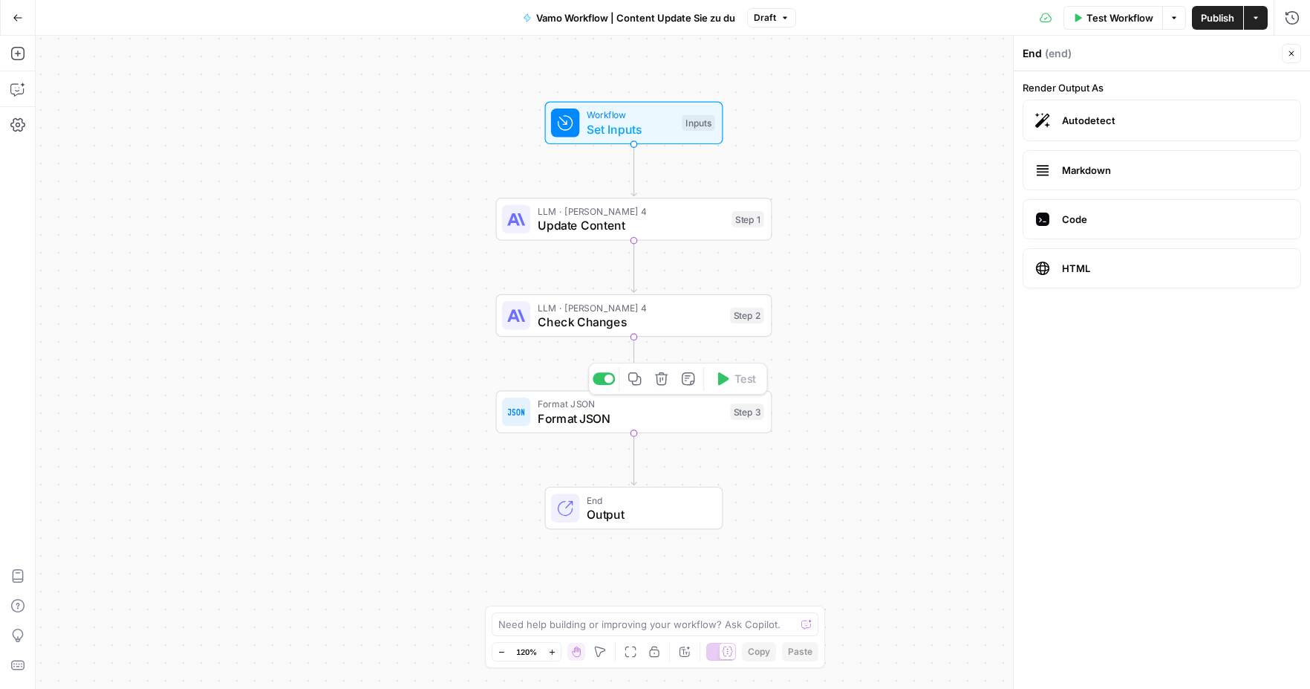
click at [671, 412] on span "Format JSON" at bounding box center [631, 418] width 186 height 18
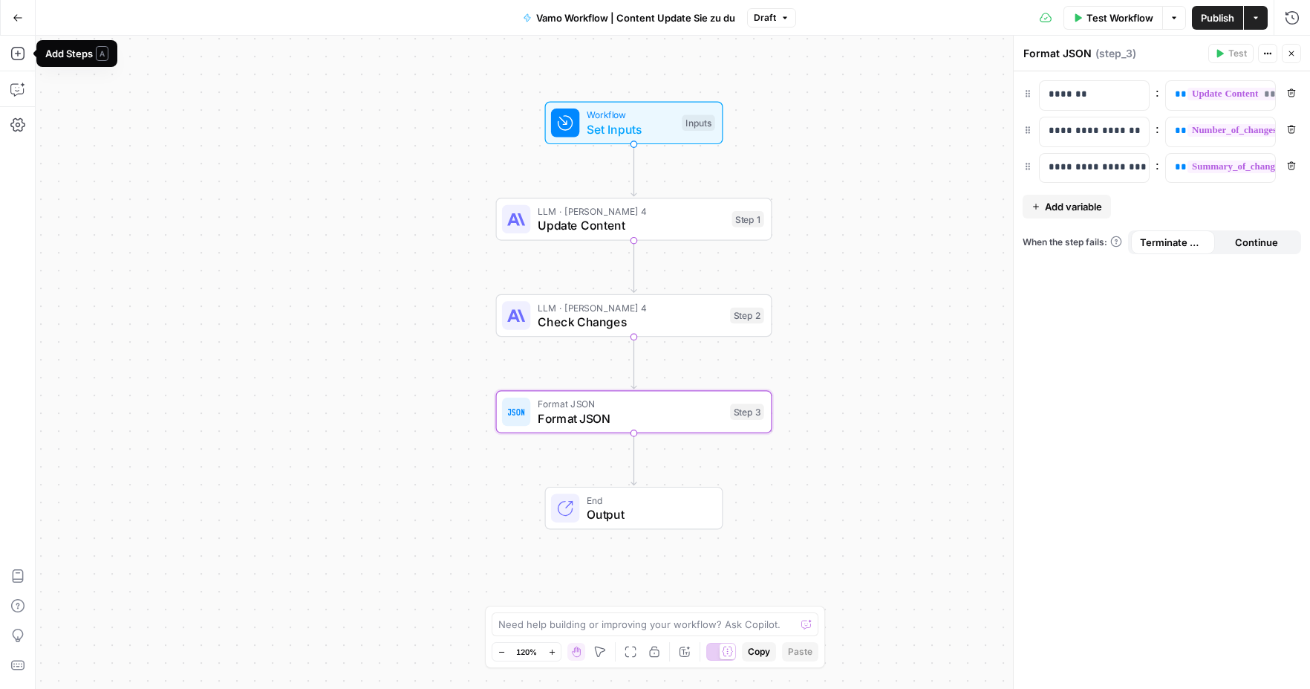
click at [18, 16] on icon "button" at bounding box center [18, 18] width 10 height 10
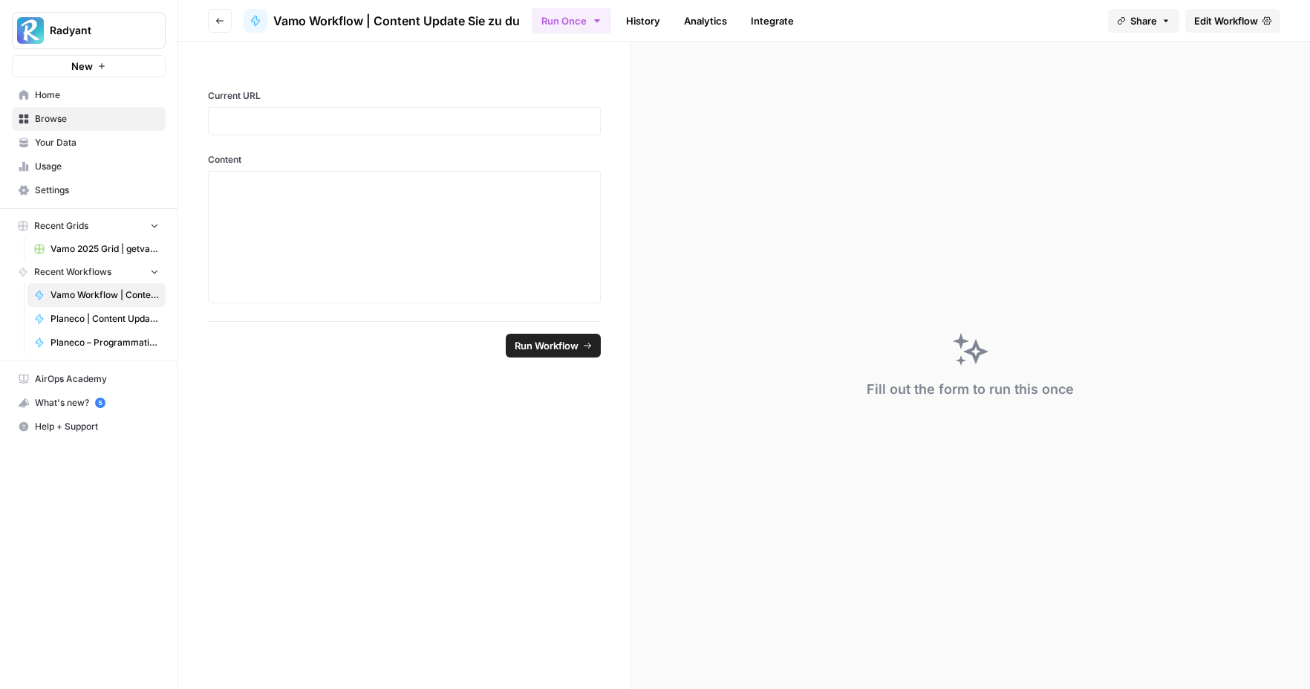
click at [64, 107] on link "Browse" at bounding box center [89, 119] width 154 height 24
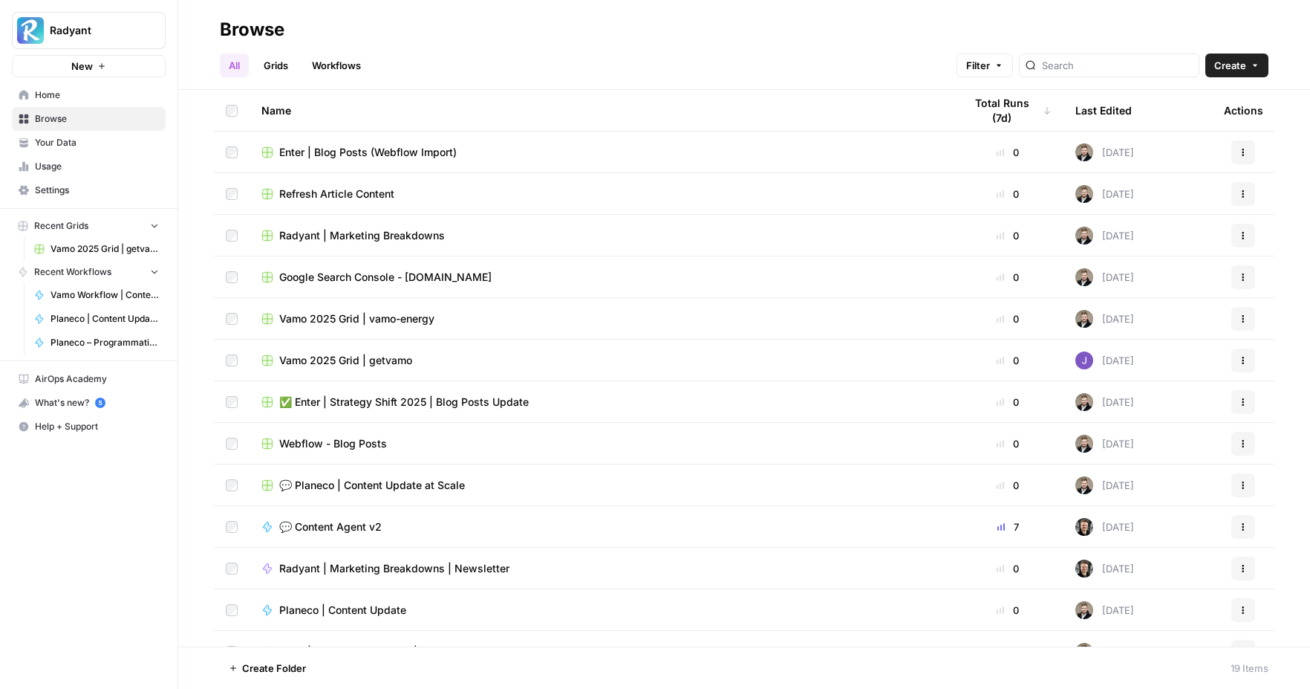
click at [64, 100] on span "Home" at bounding box center [97, 94] width 124 height 13
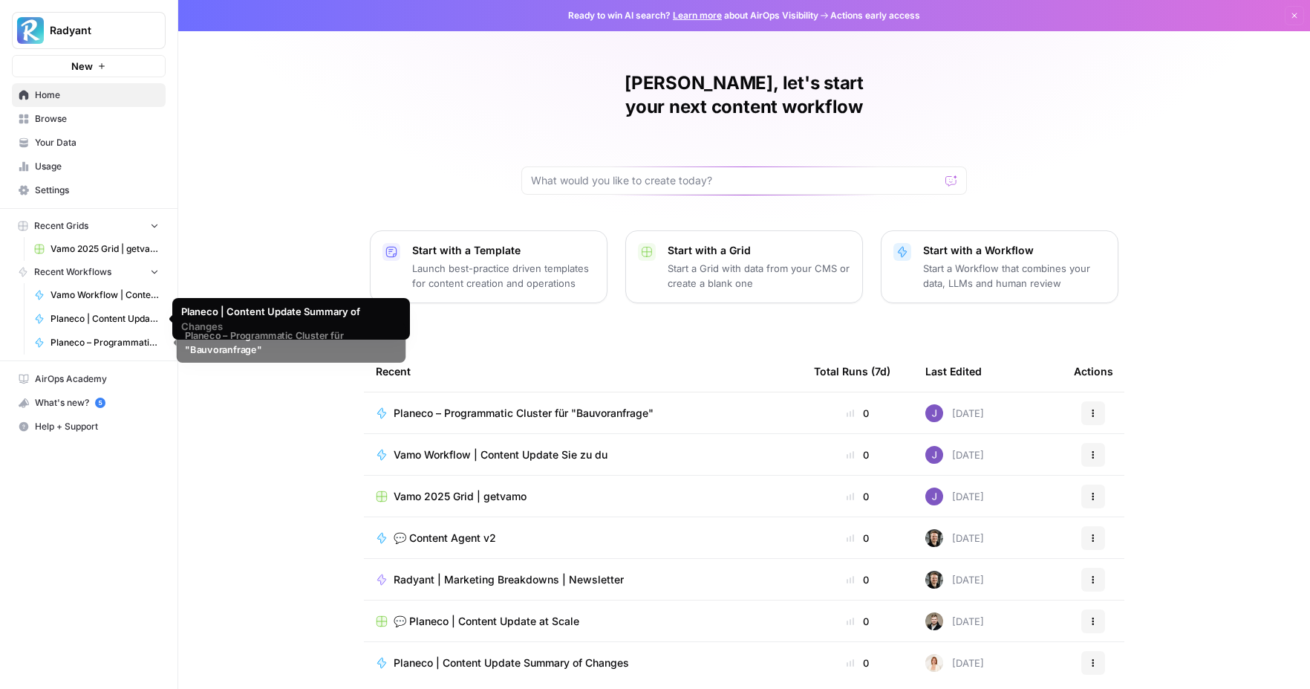
click at [105, 338] on span "Planeco – Programmatic Cluster für "Bauvoranfrage"" at bounding box center [105, 342] width 108 height 13
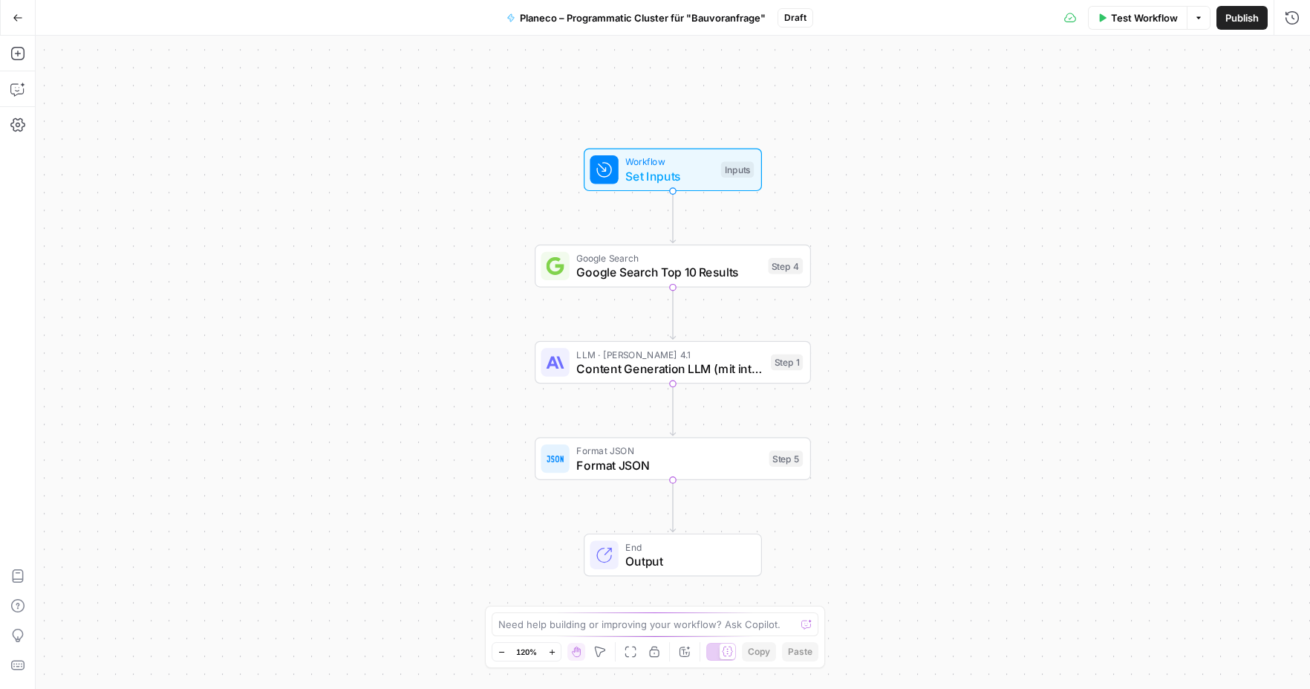
click at [584, 19] on span "Planeco – Programmatic Cluster für "Bauvoranfrage"" at bounding box center [643, 17] width 246 height 15
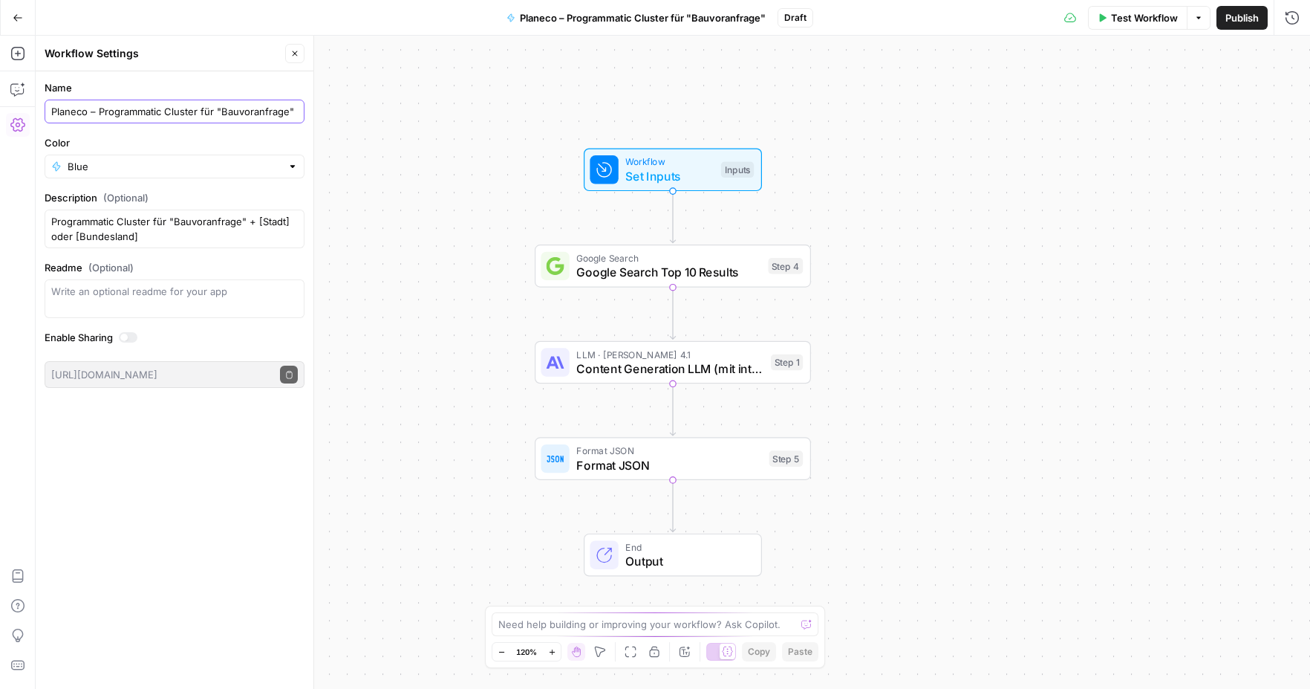
click at [97, 110] on input "Planeco – Programmatic Cluster für "Bauvoranfrage"" at bounding box center [174, 111] width 247 height 15
type input "Planeco | Programmatic Cluster für "Bauvoranfrage""
click at [240, 507] on div "Name Planeco | Programmatic Cluster für "Bauvoranfrage" Color Blue Description …" at bounding box center [175, 379] width 278 height 617
click at [623, 457] on span "Format JSON" at bounding box center [669, 465] width 186 height 18
click at [632, 555] on span "Output" at bounding box center [686, 561] width 121 height 18
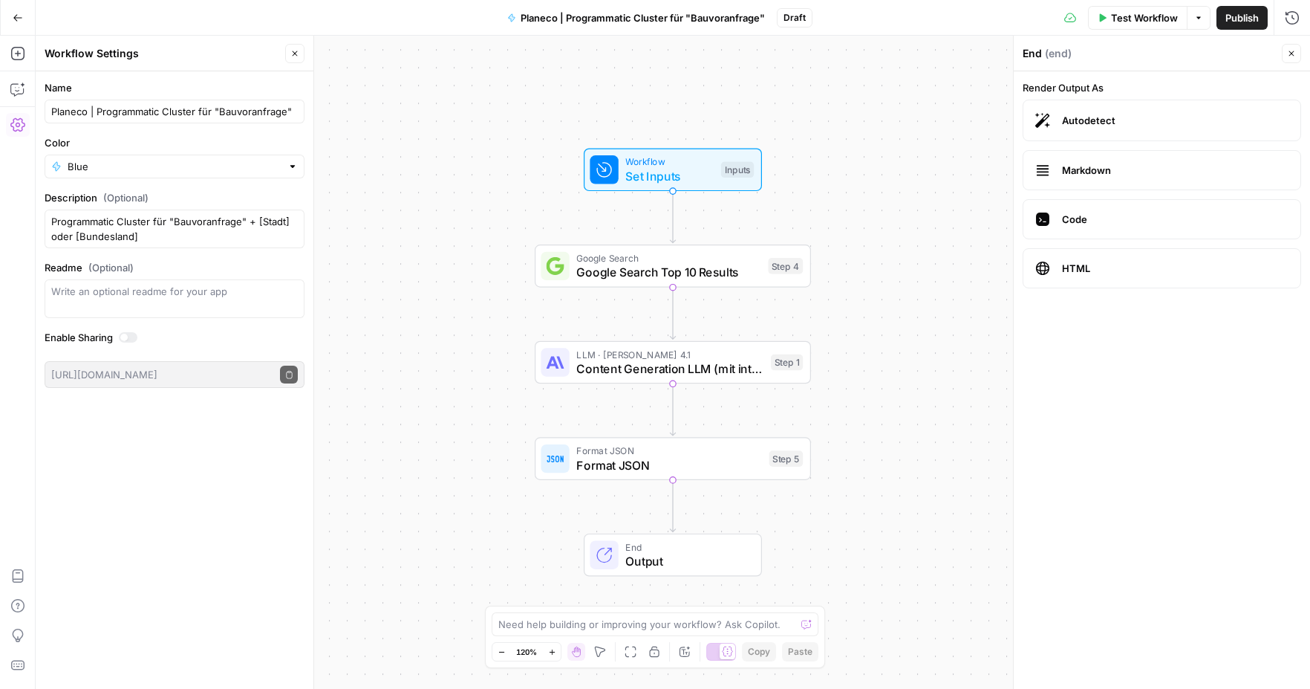
click at [1091, 229] on label "Code" at bounding box center [1162, 219] width 279 height 40
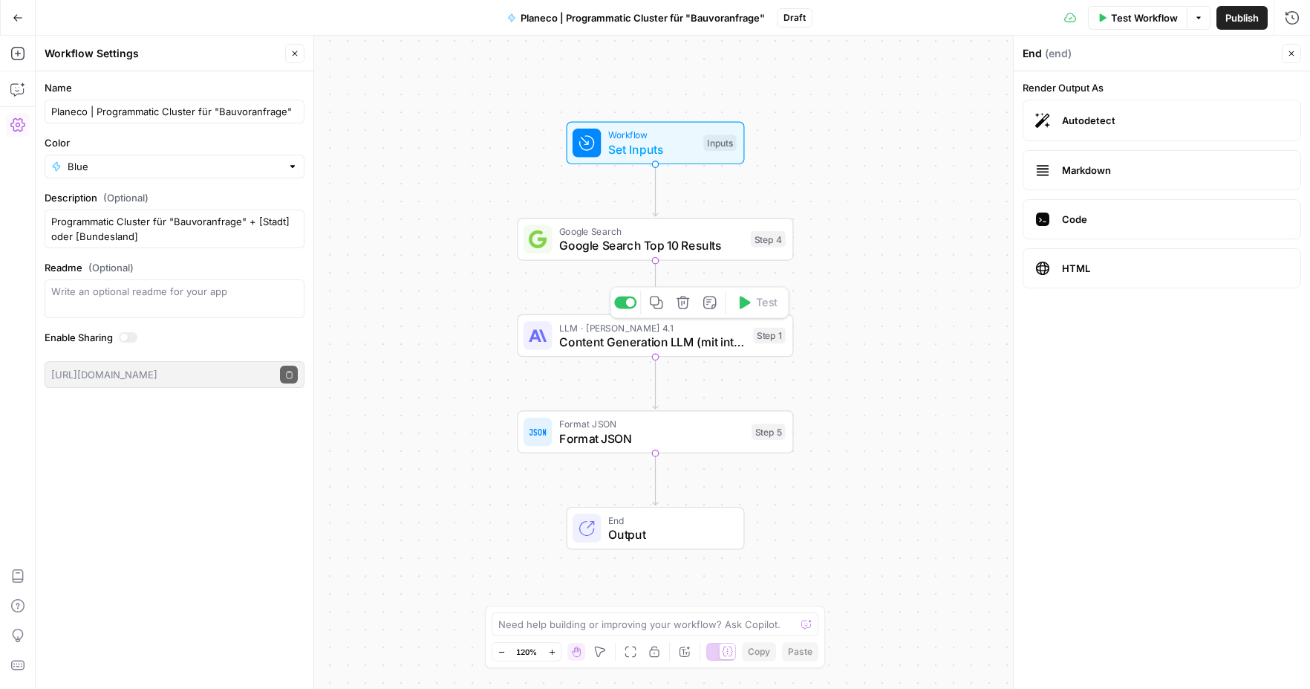
click at [637, 335] on span "Content Generation LLM (mit integrierter SEO-Optimierung)" at bounding box center [652, 342] width 187 height 18
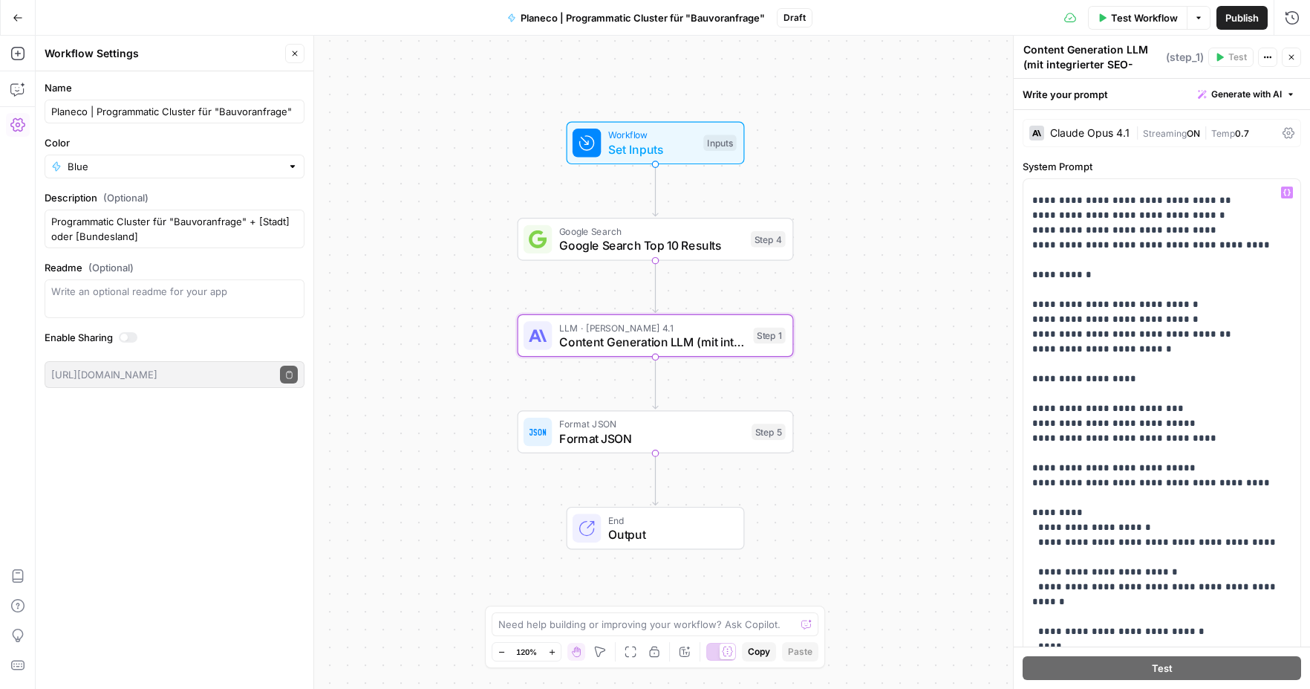
scroll to position [3269, 0]
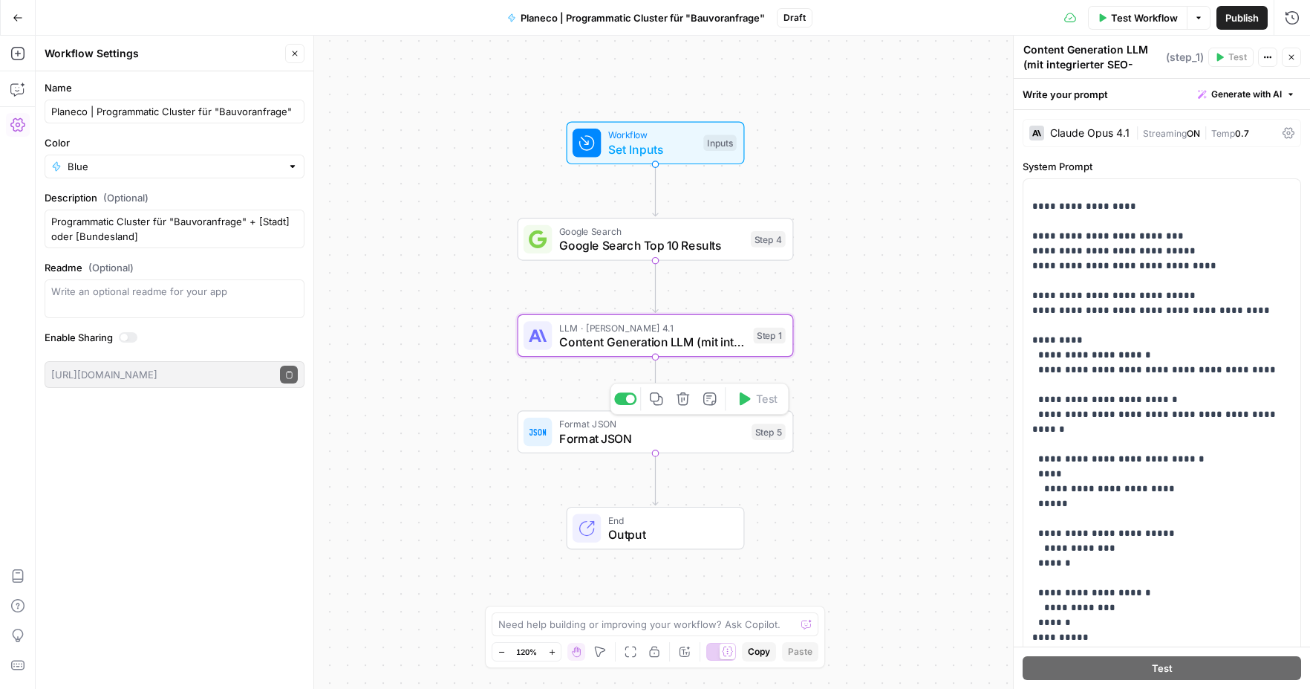
click at [597, 450] on div "Format JSON Format JSON Step 5 Copy step Delete step Add Note Test" at bounding box center [656, 431] width 276 height 43
